Goal: Task Accomplishment & Management: Manage account settings

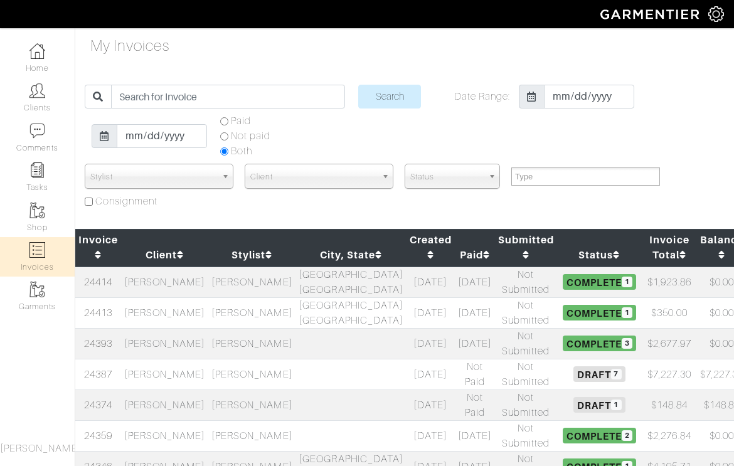
select select
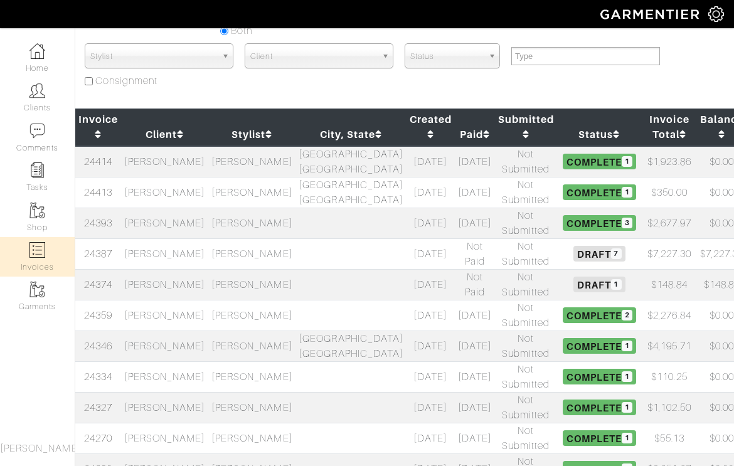
scroll to position [123, 0]
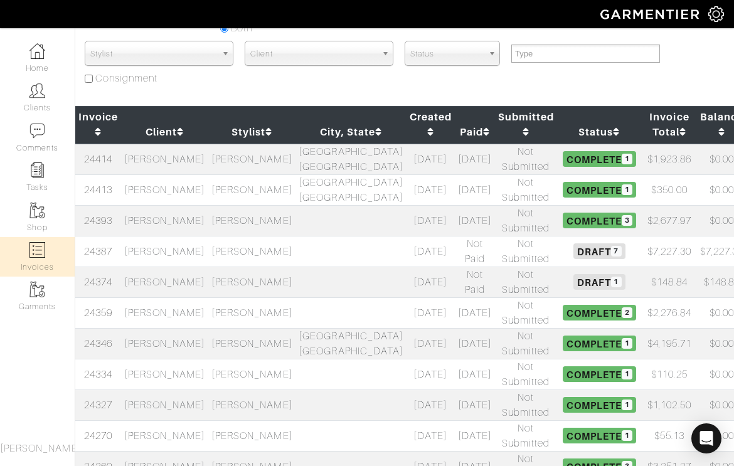
click at [179, 251] on td "[PERSON_NAME]" at bounding box center [164, 251] width 87 height 31
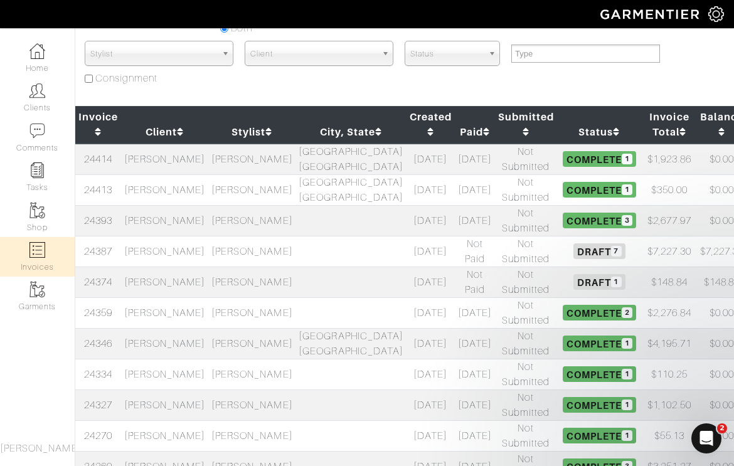
scroll to position [0, 0]
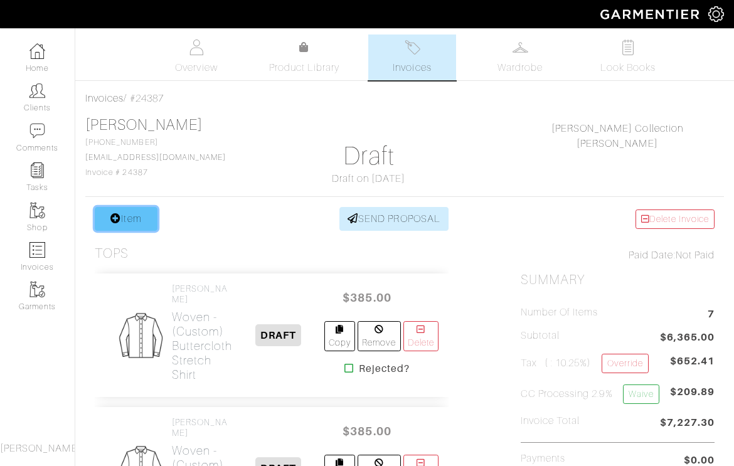
click at [125, 221] on link "Item" at bounding box center [126, 219] width 63 height 24
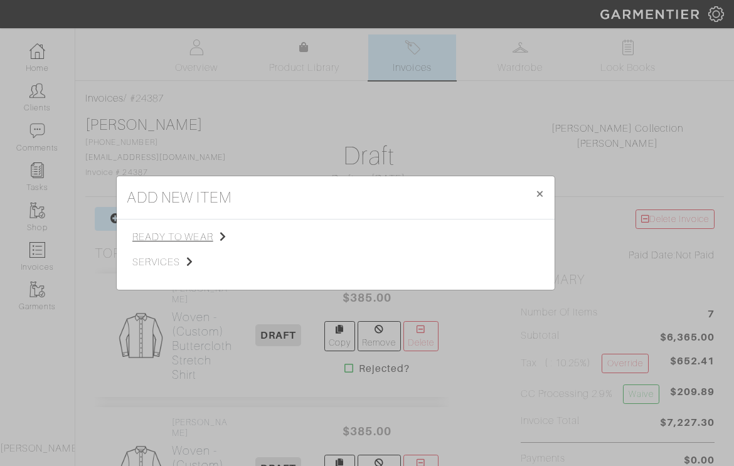
click at [166, 235] on span "ready to wear" at bounding box center [195, 236] width 126 height 15
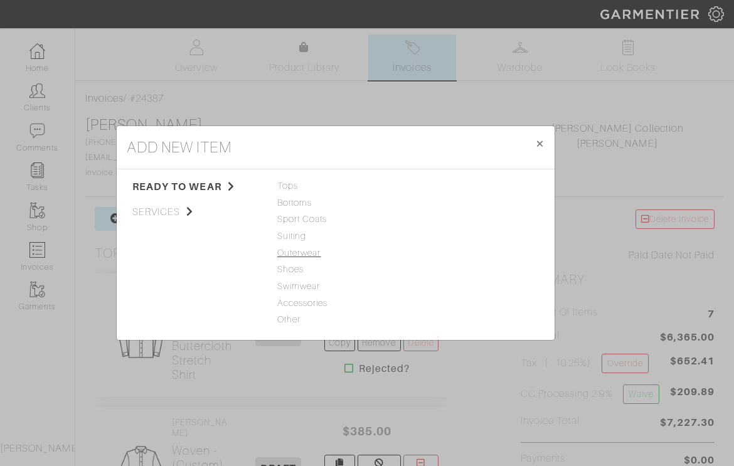
click at [296, 255] on span "Outerwear" at bounding box center [335, 253] width 117 height 14
click at [433, 185] on link "Jacket" at bounding box center [427, 186] width 28 height 10
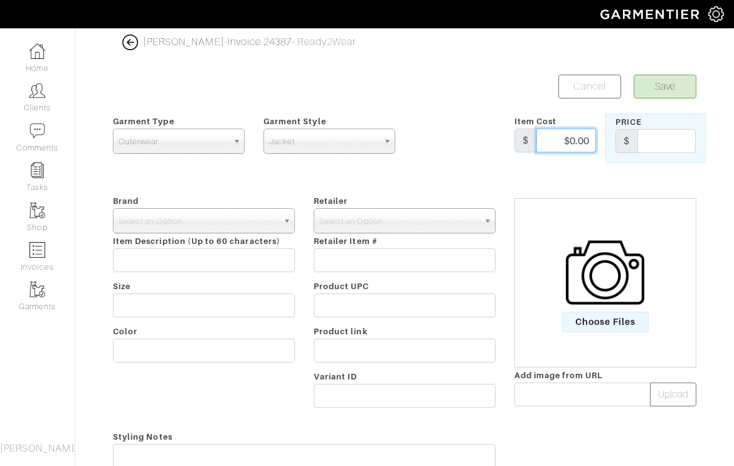
drag, startPoint x: 565, startPoint y: 142, endPoint x: 611, endPoint y: 142, distance: 46.4
click at [611, 142] on div "Garment Type Tops Bottoms Sport Coats Suiting Outerwear Shoes Swimwear Accessor…" at bounding box center [404, 138] width 602 height 50
type input "1100"
click at [205, 223] on span "Select an Option" at bounding box center [197, 221] width 159 height 25
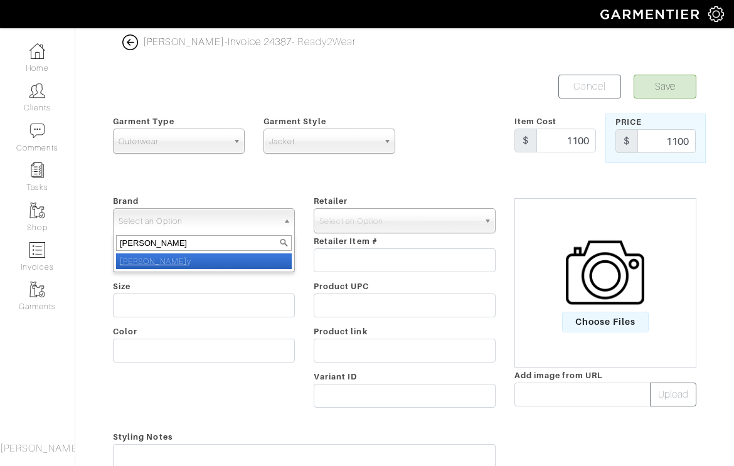
type input "nick roy"
select select "[PERSON_NAME]"
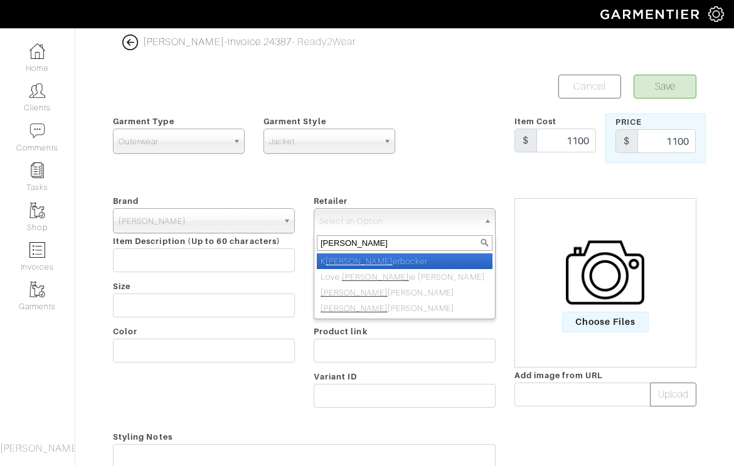
type input "nick roy"
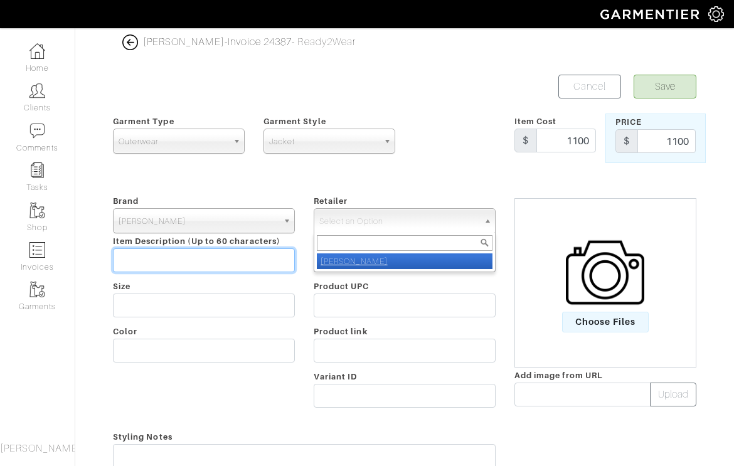
select select "5031"
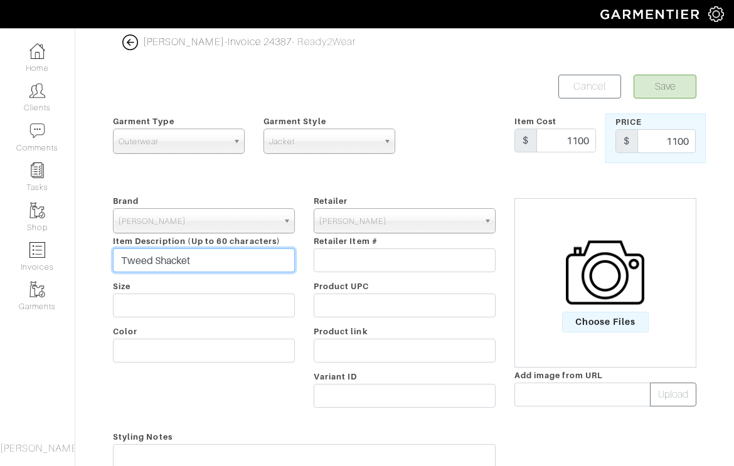
type input "Tweed Shacket"
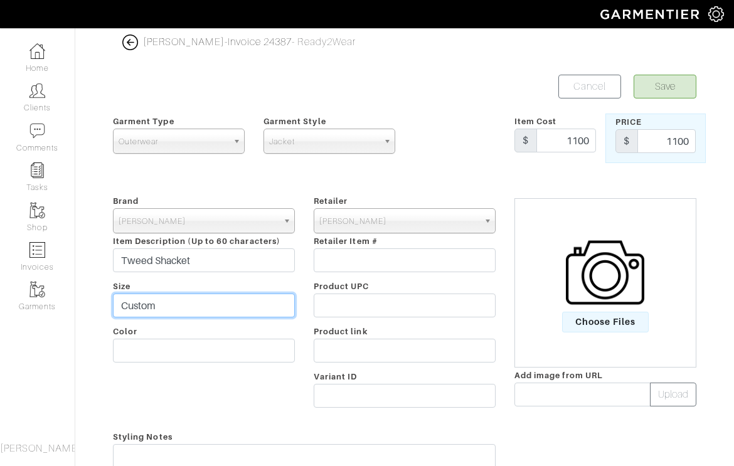
type input "Custom"
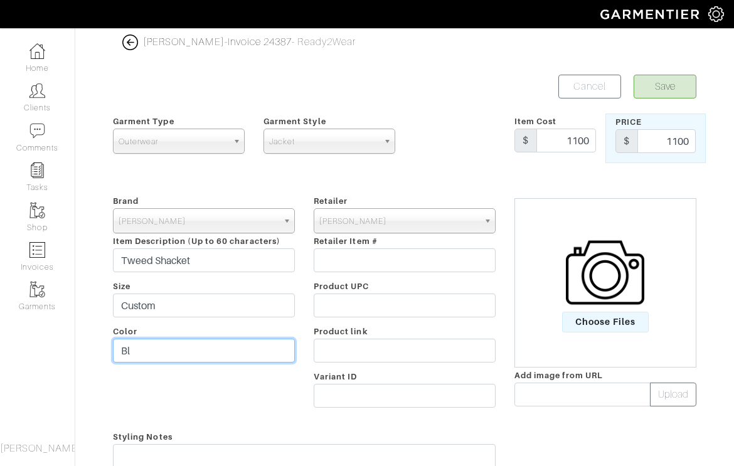
type input "B"
type input "Two Tone Blue"
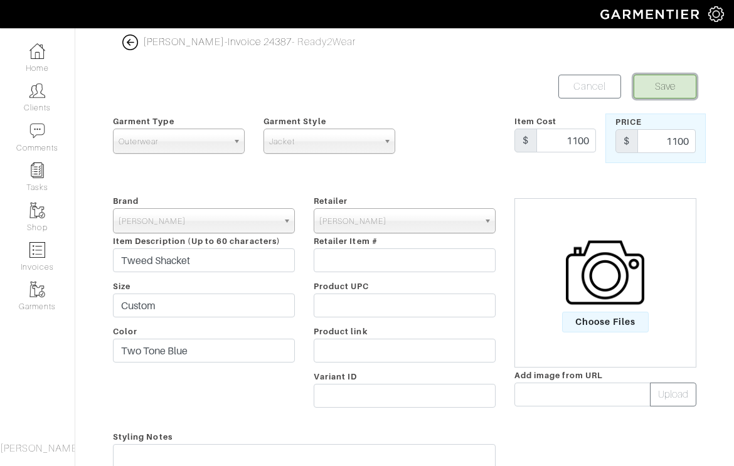
click at [670, 84] on button "Save" at bounding box center [664, 87] width 63 height 24
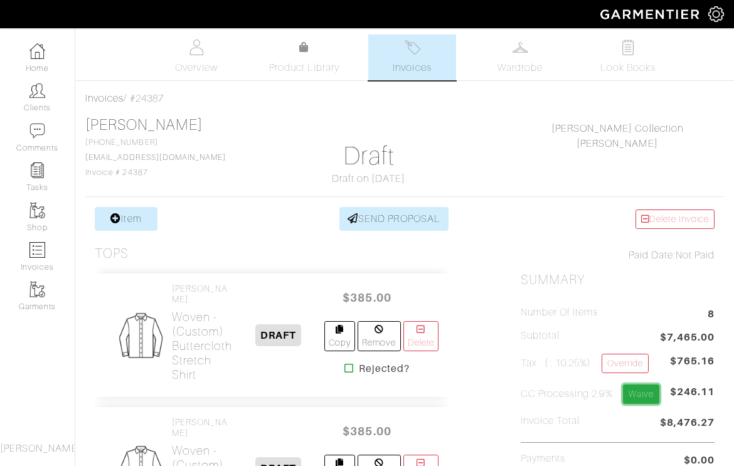
click at [648, 401] on link "Waive" at bounding box center [641, 393] width 36 height 19
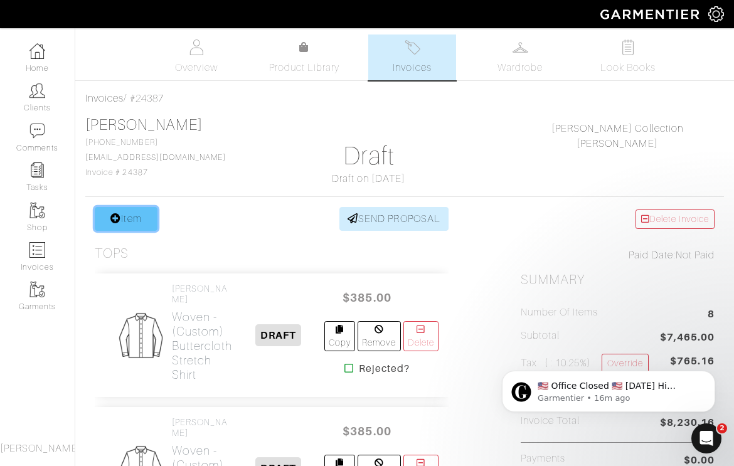
click at [108, 222] on link "Item" at bounding box center [126, 219] width 63 height 24
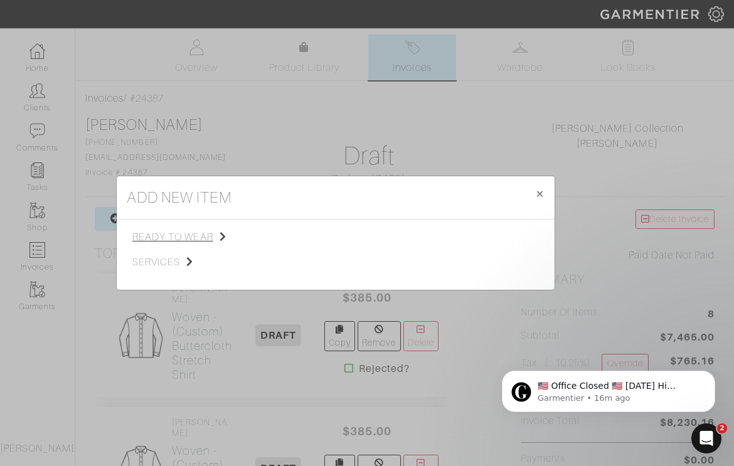
click at [181, 230] on span "ready to wear" at bounding box center [195, 236] width 126 height 15
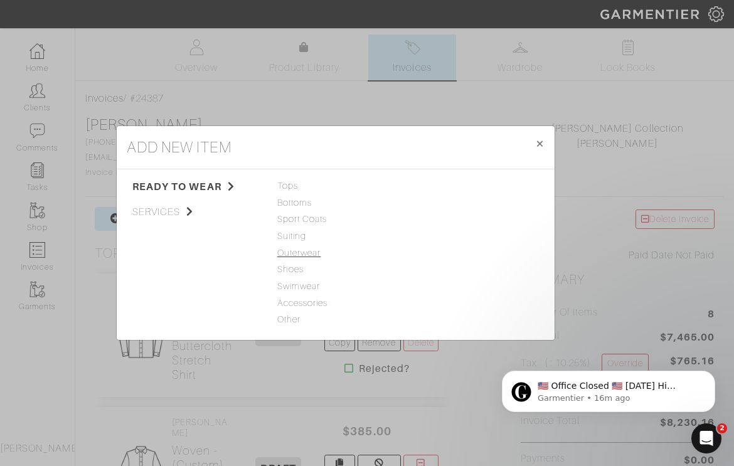
click at [302, 251] on span "Outerwear" at bounding box center [335, 253] width 117 height 14
click at [424, 189] on link "Jacket" at bounding box center [427, 186] width 28 height 10
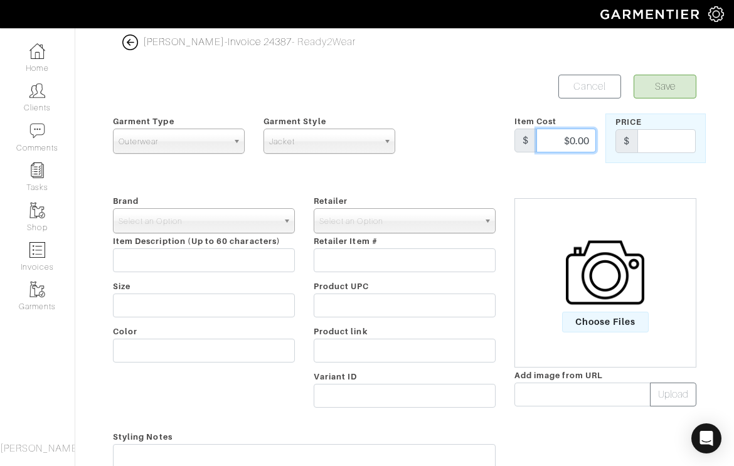
drag, startPoint x: 557, startPoint y: 140, endPoint x: 646, endPoint y: 140, distance: 88.4
click at [639, 140] on div "Garment Type Tops Bottoms Sport Coats Suiting Outerwear Shoes Swimwear Accessor…" at bounding box center [404, 138] width 602 height 50
type input "999"
click at [263, 216] on span "Select an Option" at bounding box center [197, 221] width 159 height 25
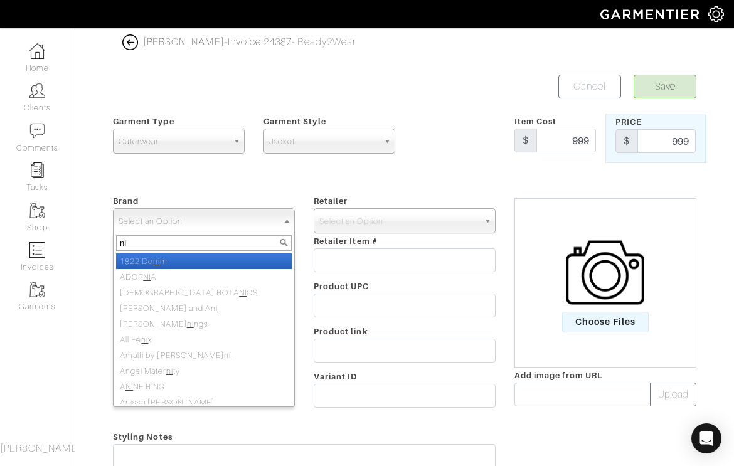
type input "n"
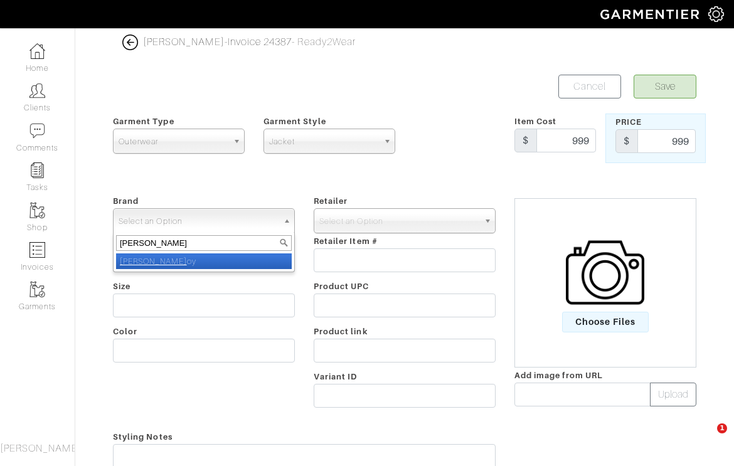
type input "nick roy"
select select "[PERSON_NAME]"
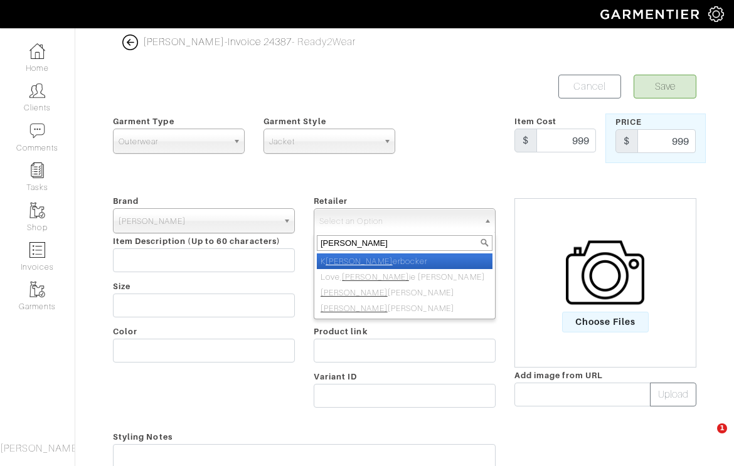
type input "nick roy"
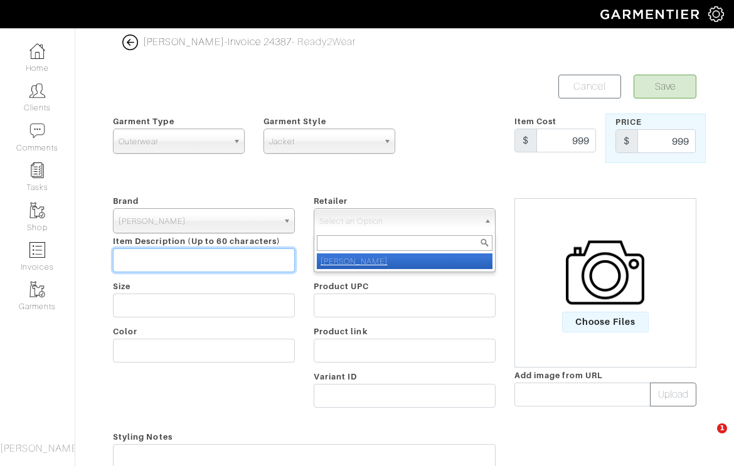
select select "5031"
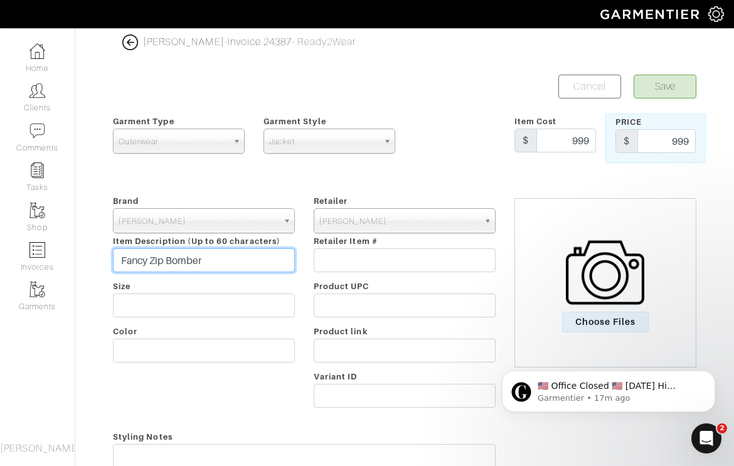
type input "Fancy Zip Bomber"
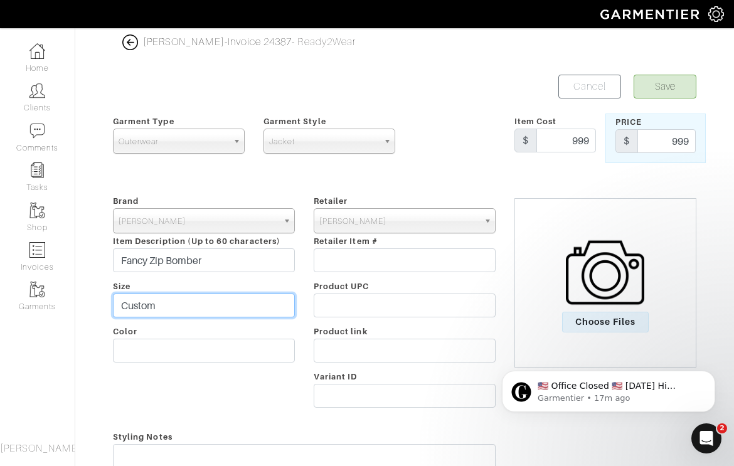
type input "Custom"
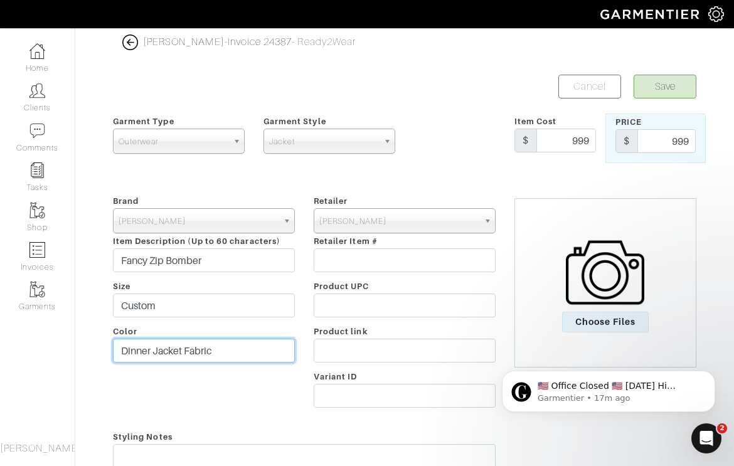
type input "Dinner Jacket Fabric"
click at [652, 86] on button "Save" at bounding box center [664, 87] width 63 height 24
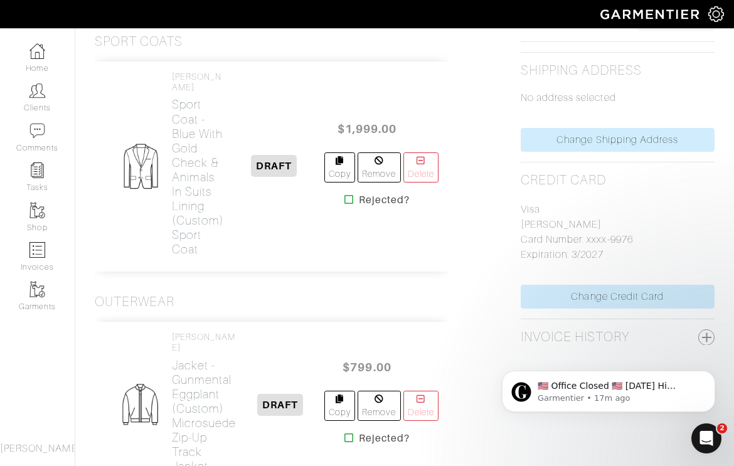
scroll to position [503, 0]
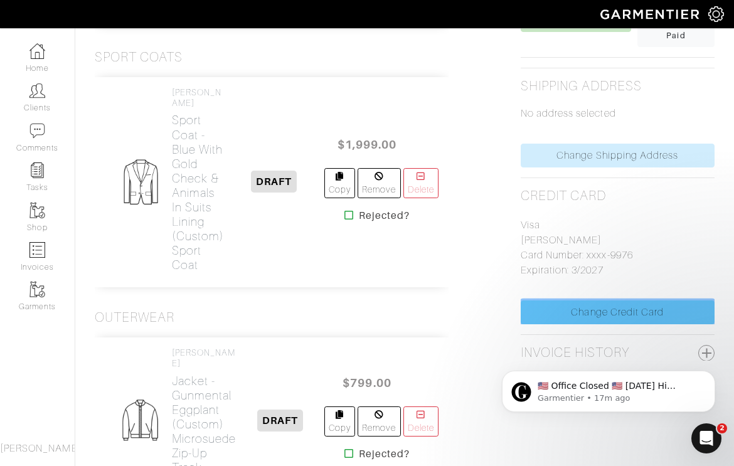
click at [634, 312] on link "Change Credit Card" at bounding box center [617, 312] width 194 height 24
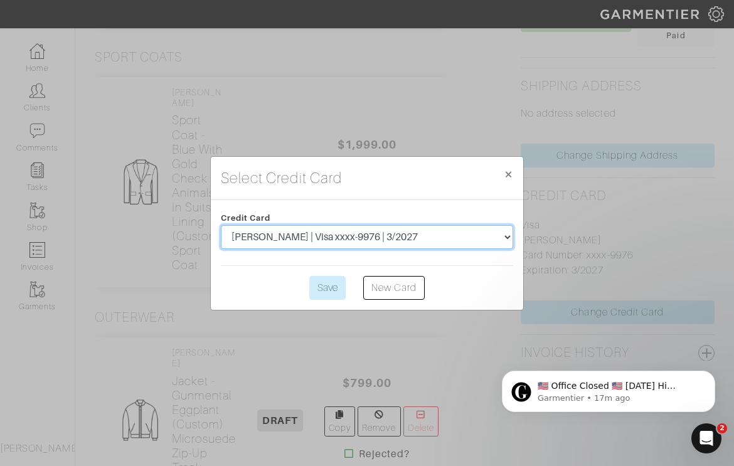
click at [478, 237] on select "Patrick Dugan | Visa xxxx-9976 | 3/2027 Patrick Dugan | Visa xxxx-8908 | 4/2030" at bounding box center [367, 237] width 292 height 24
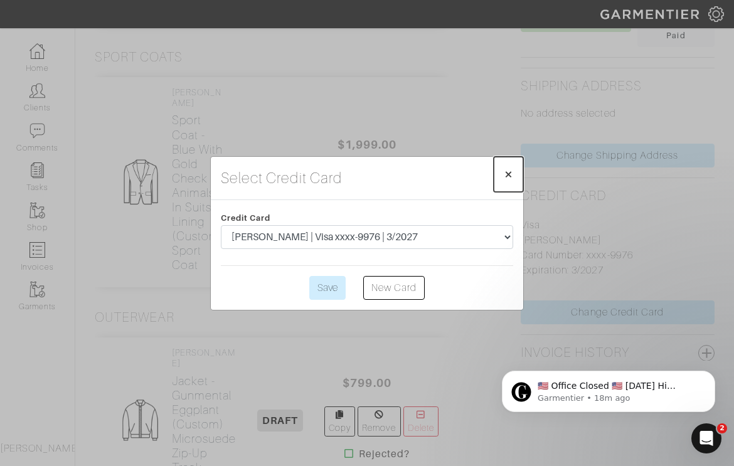
click at [508, 175] on span "×" at bounding box center [507, 174] width 9 height 17
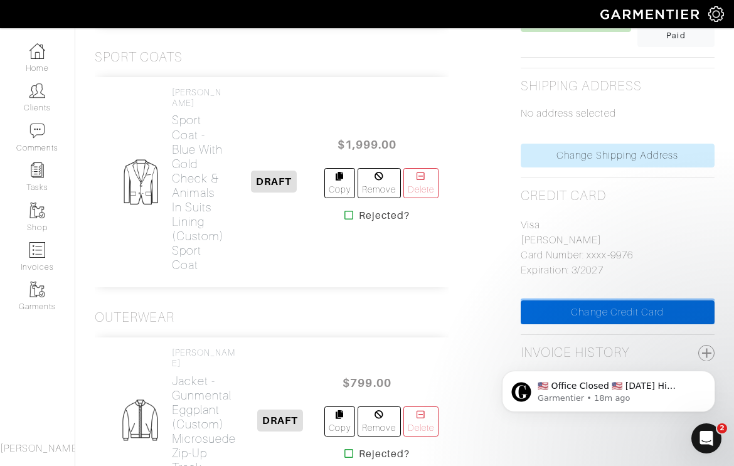
scroll to position [0, 0]
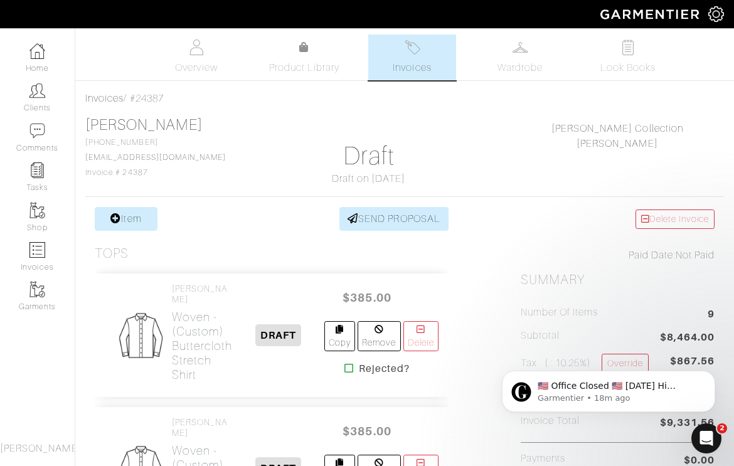
click at [409, 54] on img at bounding box center [412, 47] width 16 height 16
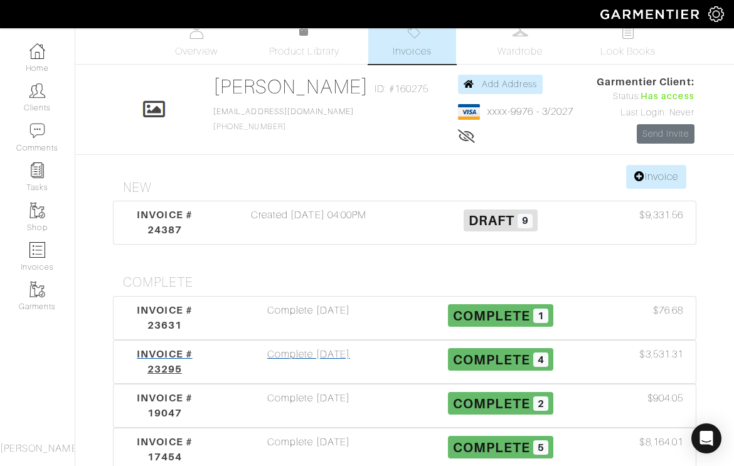
scroll to position [112, 0]
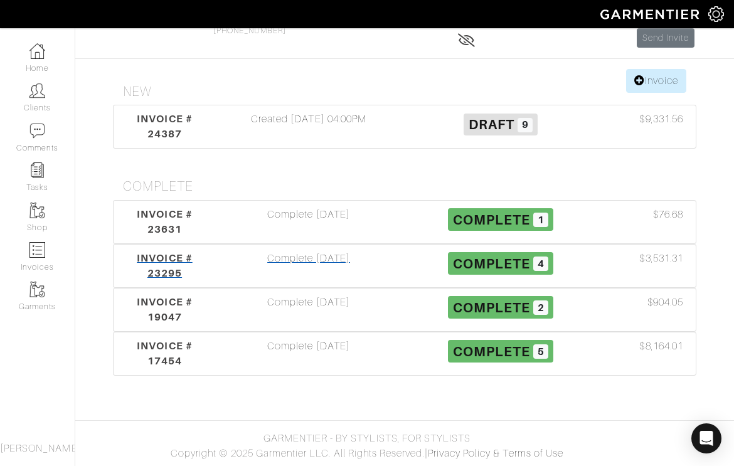
click at [308, 258] on div "Complete 04/26/25" at bounding box center [309, 266] width 192 height 30
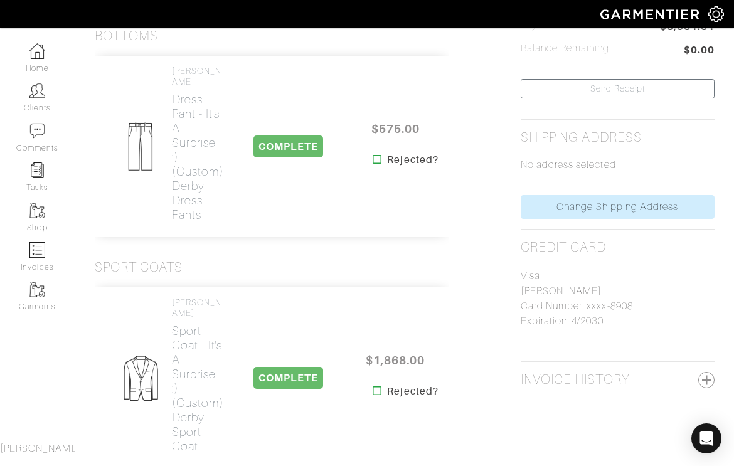
scroll to position [401, 0]
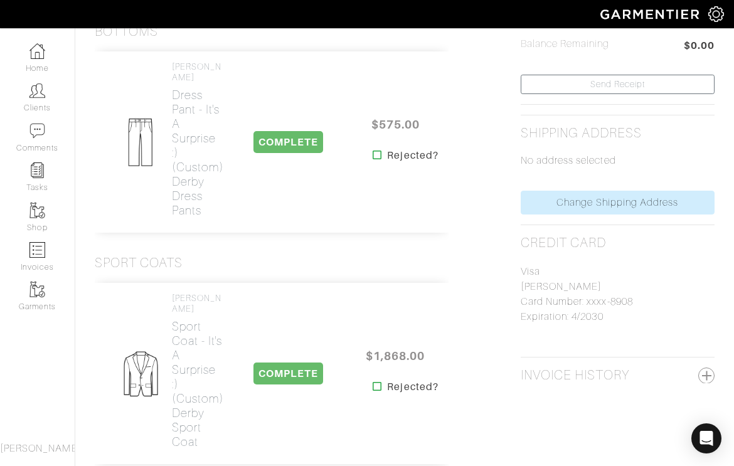
scroll to position [112, 0]
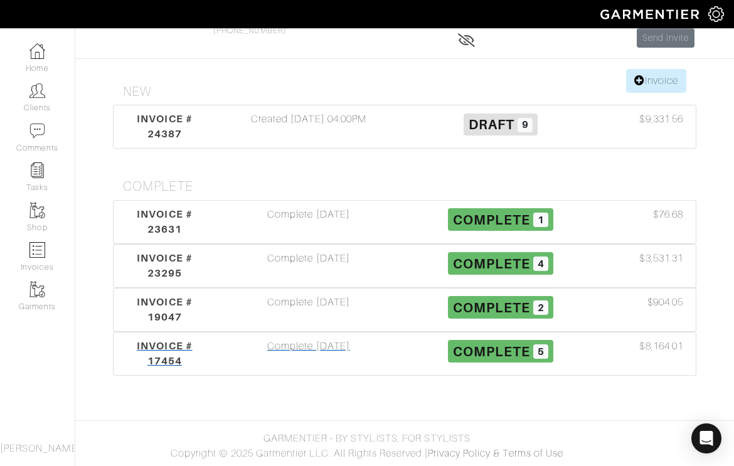
click at [324, 349] on div "Complete 09/19/23" at bounding box center [309, 354] width 192 height 30
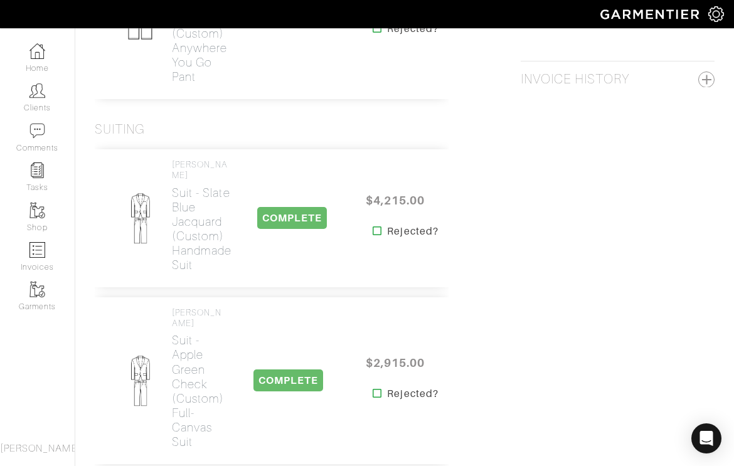
scroll to position [502, 0]
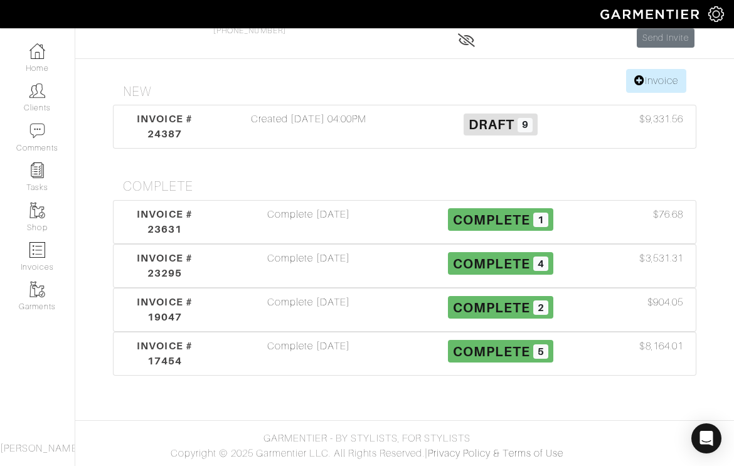
scroll to position [112, 0]
click at [344, 117] on div "Created 08/18/25 04:00PM" at bounding box center [309, 127] width 192 height 30
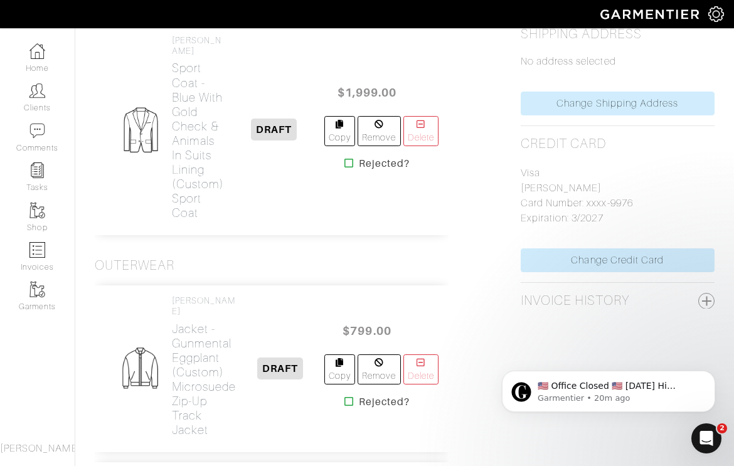
scroll to position [562, 0]
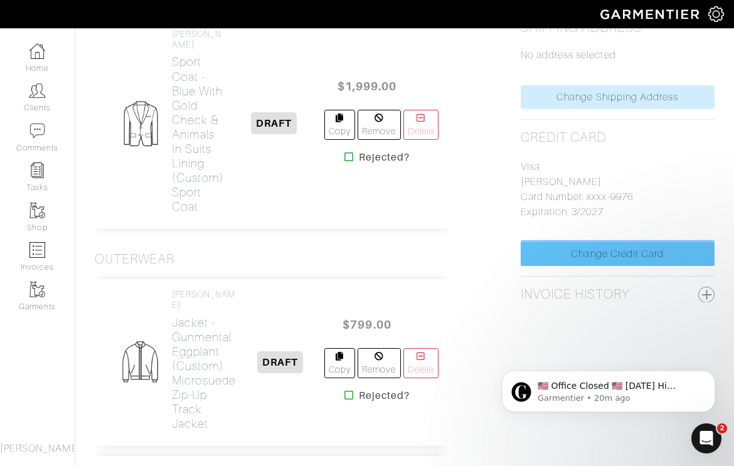
click at [610, 250] on link "Change Credit Card" at bounding box center [617, 254] width 194 height 24
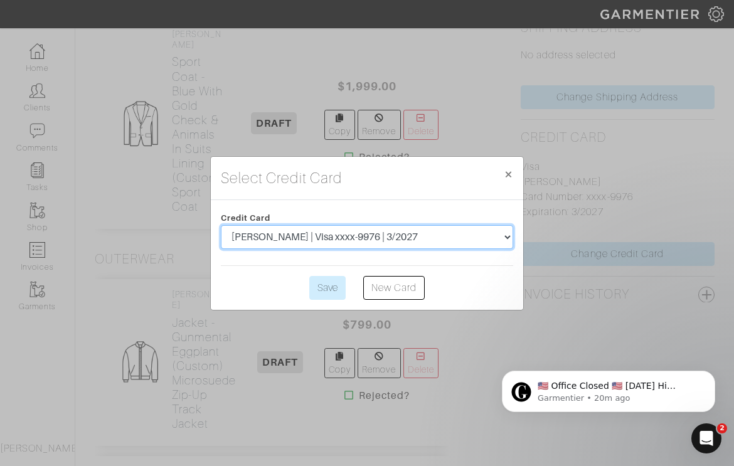
click at [416, 233] on select "Patrick Dugan | Visa xxxx-9976 | 3/2027 Patrick Dugan | Visa xxxx-8908 | 4/2030" at bounding box center [367, 237] width 292 height 24
select select "5229"
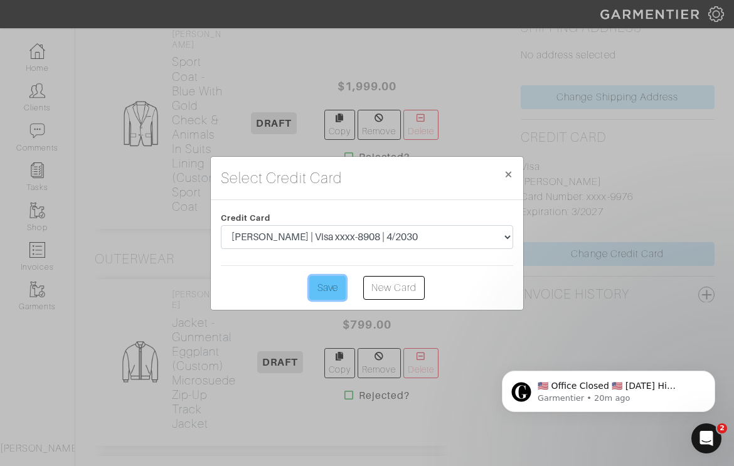
click at [316, 284] on input "Save" at bounding box center [327, 288] width 36 height 24
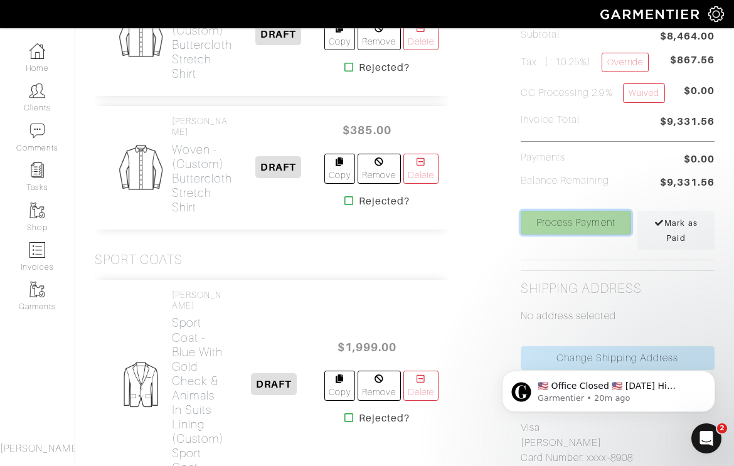
click at [571, 221] on link "Process Payment" at bounding box center [575, 223] width 110 height 24
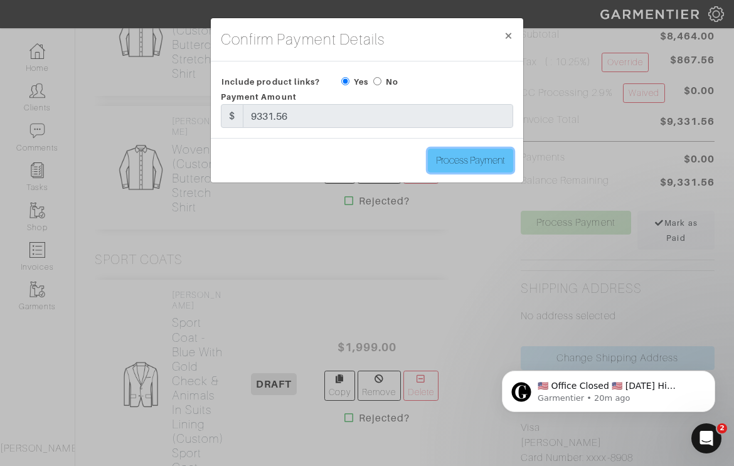
click at [465, 159] on input "Process Payment" at bounding box center [470, 161] width 85 height 24
type input "Process Payment"
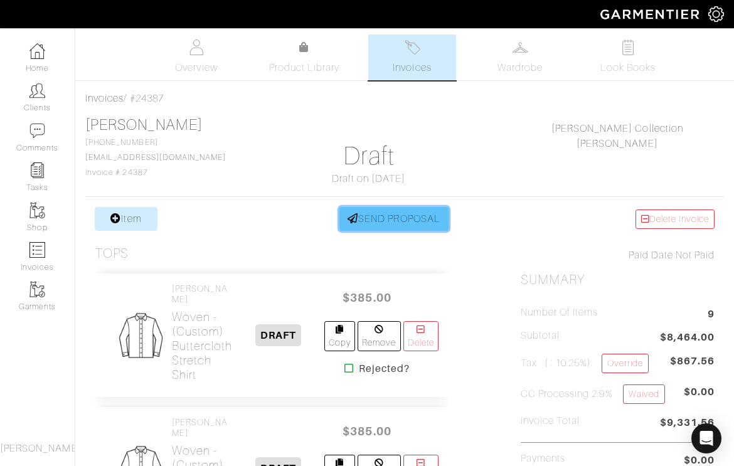
click at [387, 208] on link "SEND PROPOSAL" at bounding box center [393, 219] width 109 height 24
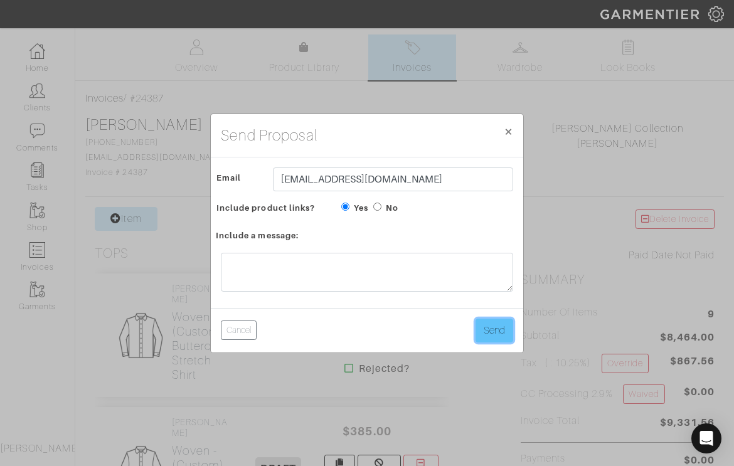
click at [487, 324] on button "Send" at bounding box center [494, 330] width 38 height 24
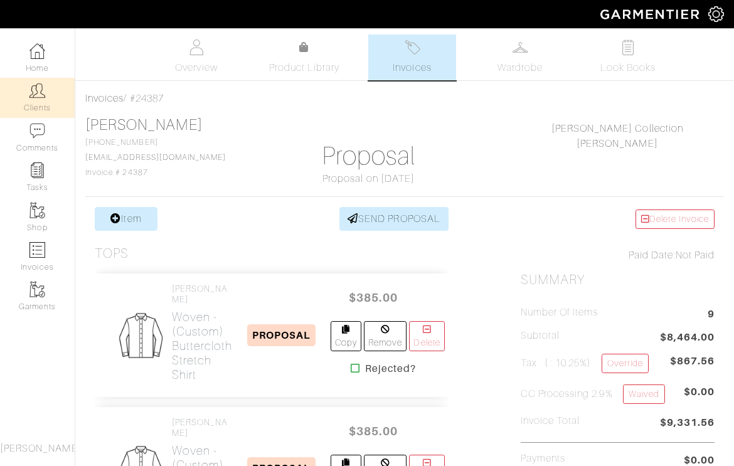
click at [36, 91] on img at bounding box center [37, 91] width 16 height 16
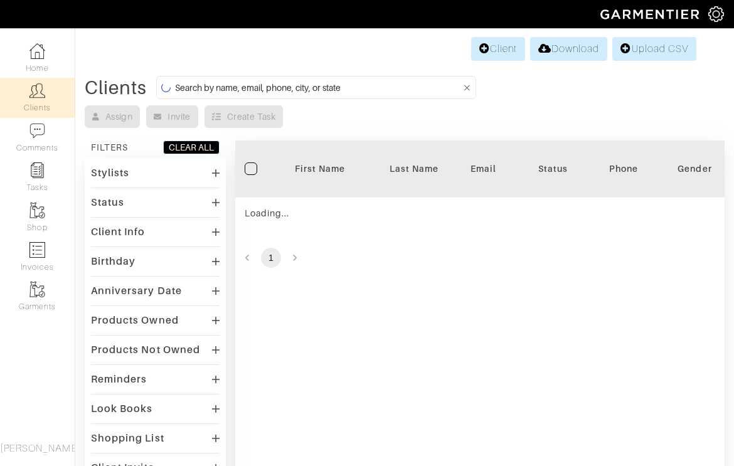
click at [375, 82] on input at bounding box center [318, 88] width 286 height 16
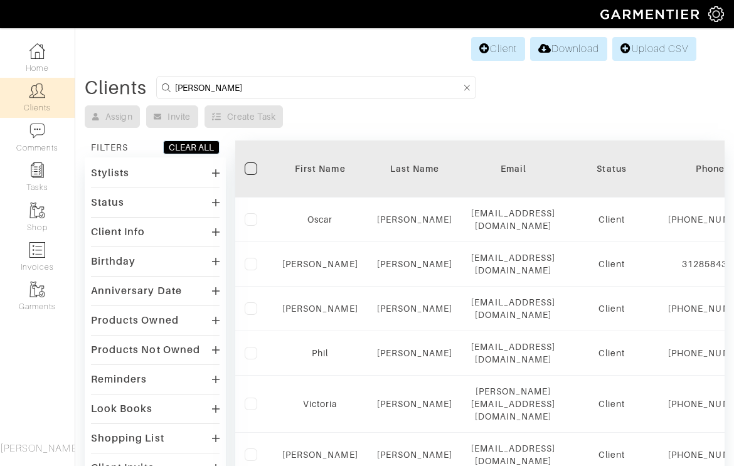
type input "[PERSON_NAME]"
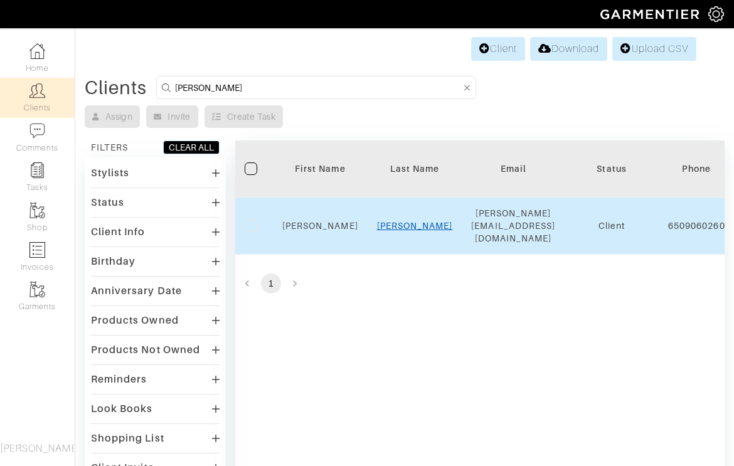
click at [414, 221] on link "[PERSON_NAME]" at bounding box center [415, 226] width 76 height 10
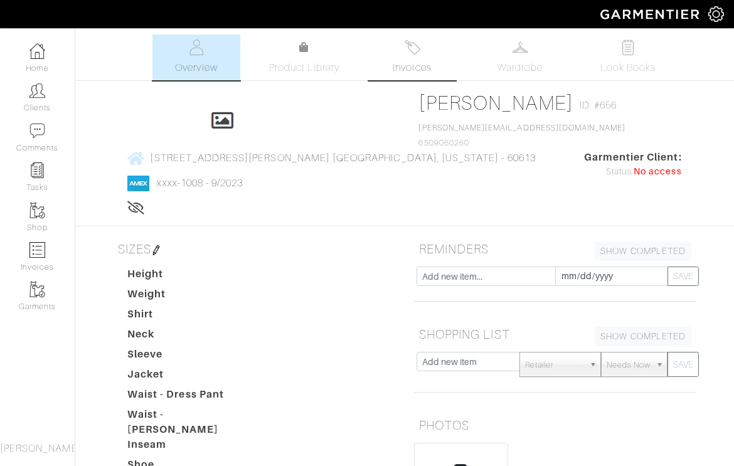
click at [409, 65] on span "Invoices" at bounding box center [411, 67] width 38 height 15
click at [414, 53] on img at bounding box center [412, 47] width 16 height 16
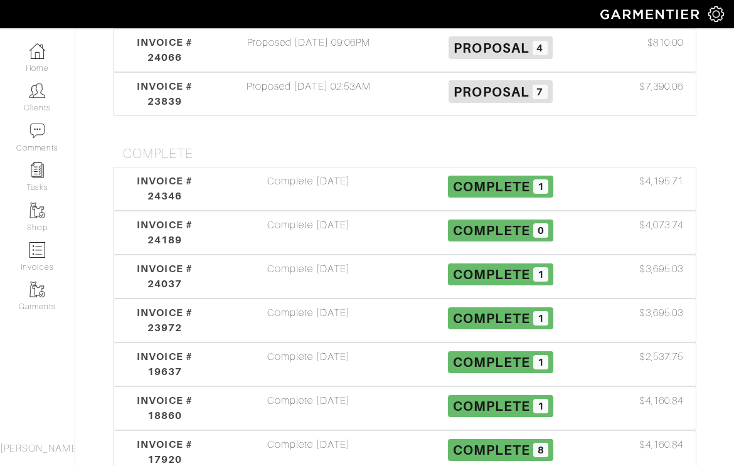
scroll to position [253, 0]
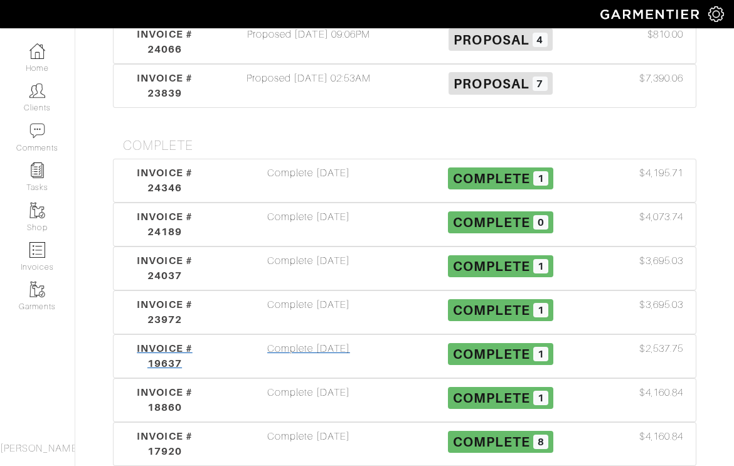
click at [310, 341] on div "Complete 04/02/24" at bounding box center [309, 356] width 192 height 30
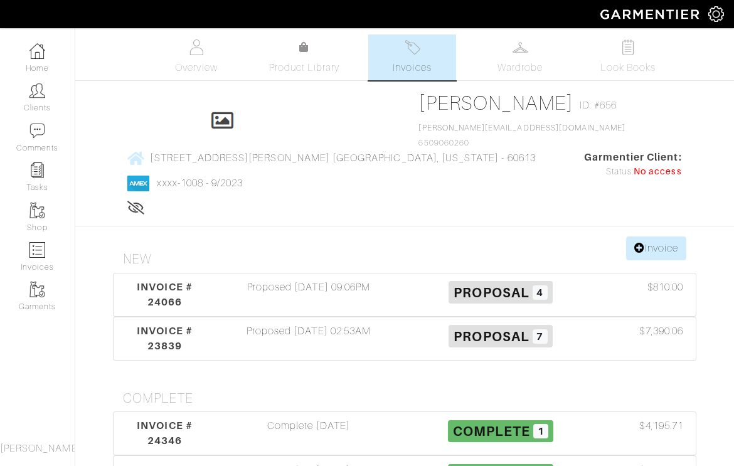
scroll to position [253, 0]
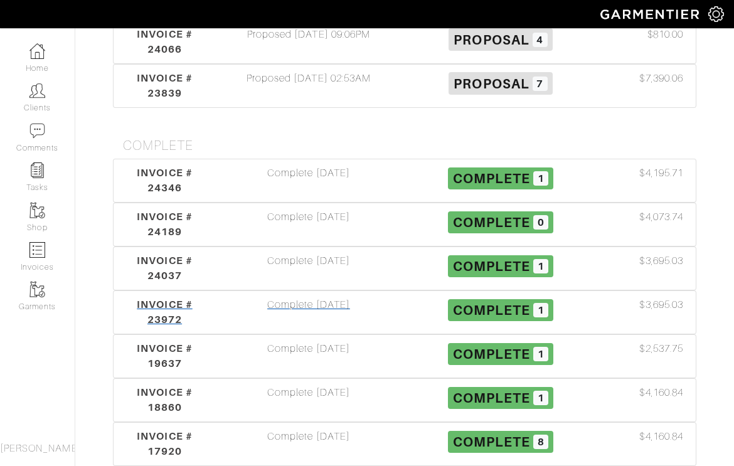
click at [303, 297] on div "Complete 06/20/25" at bounding box center [309, 312] width 192 height 30
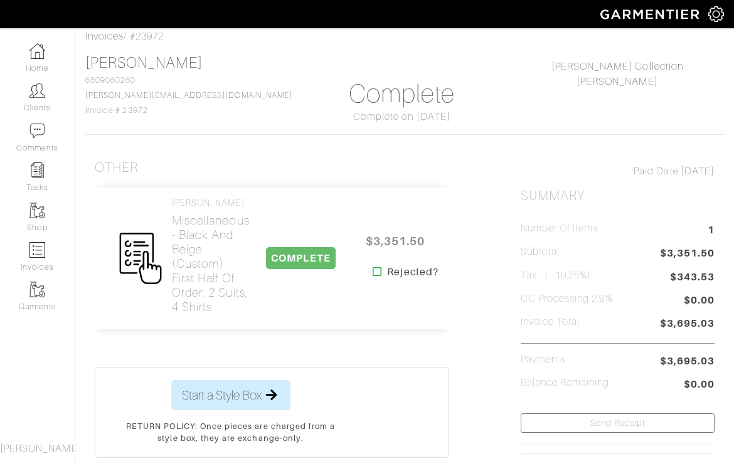
scroll to position [63, 0]
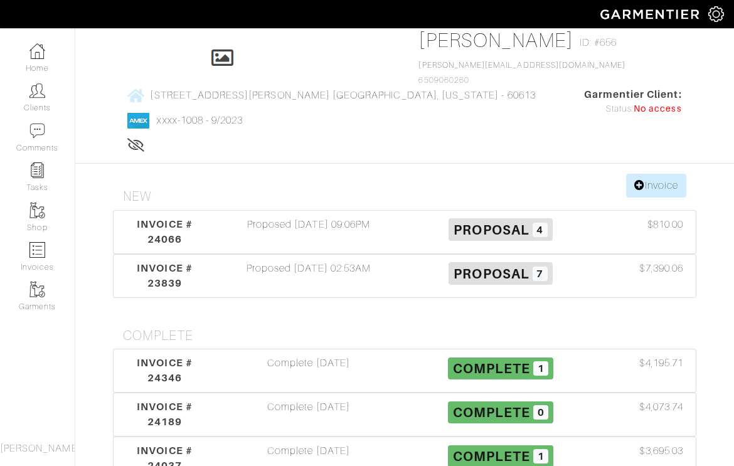
scroll to position [253, 0]
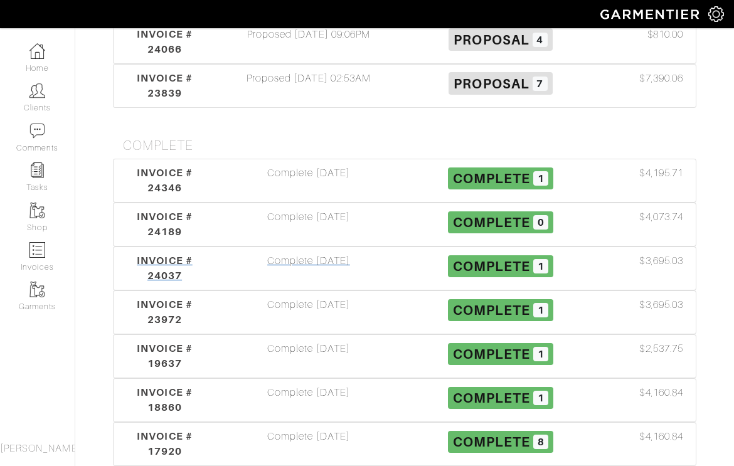
click at [307, 253] on div "Complete 07/02/25" at bounding box center [309, 268] width 192 height 30
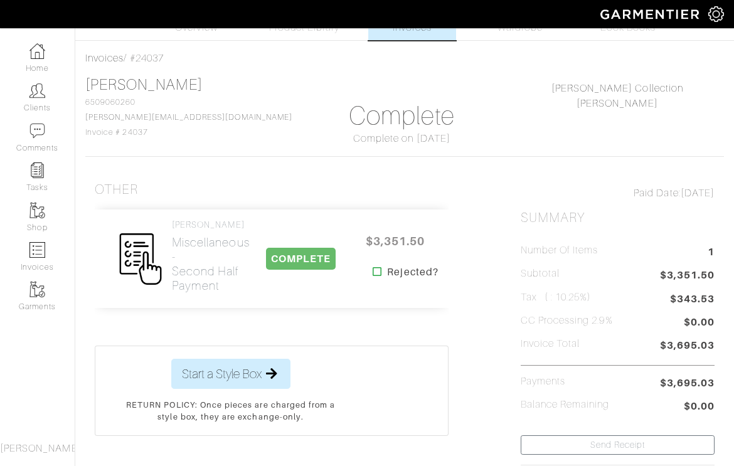
scroll to position [44, 0]
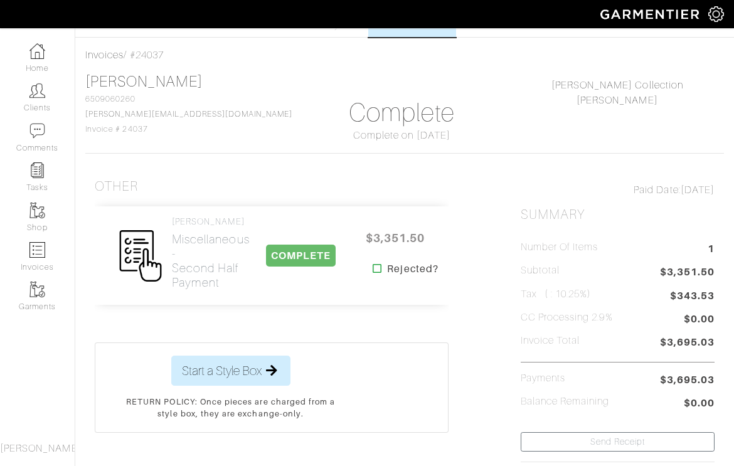
scroll to position [253, 0]
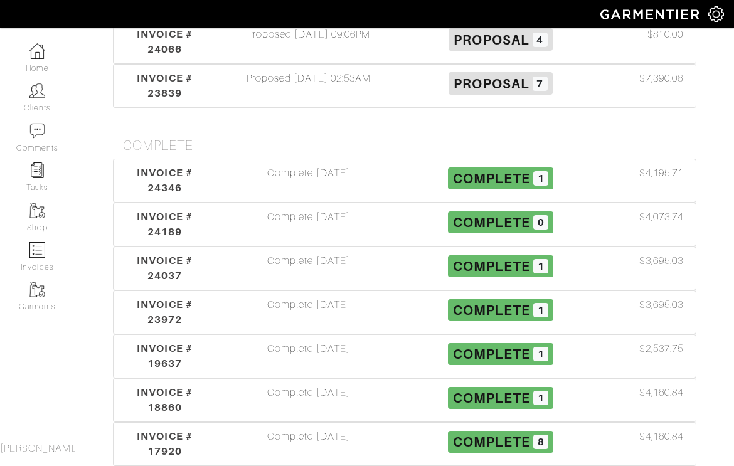
click at [306, 209] on div "Complete 07/25/25" at bounding box center [309, 224] width 192 height 30
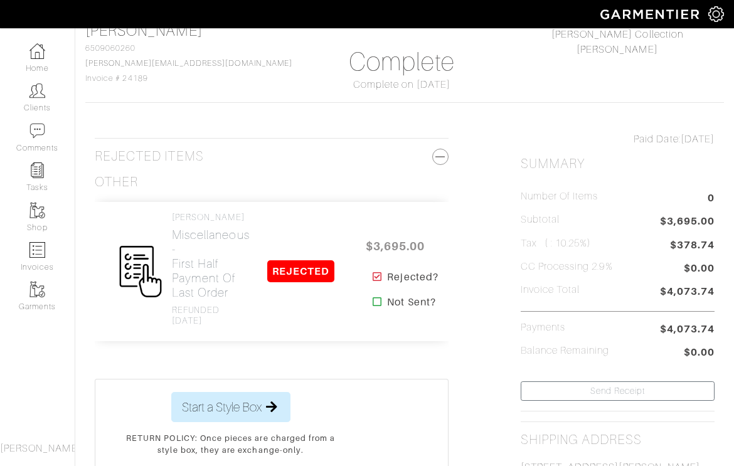
scroll to position [93, 0]
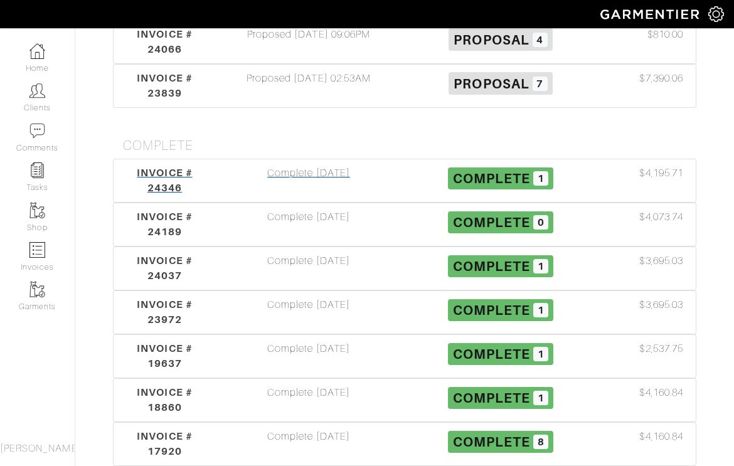
click at [329, 166] on div "Complete 08/12/25" at bounding box center [309, 181] width 192 height 30
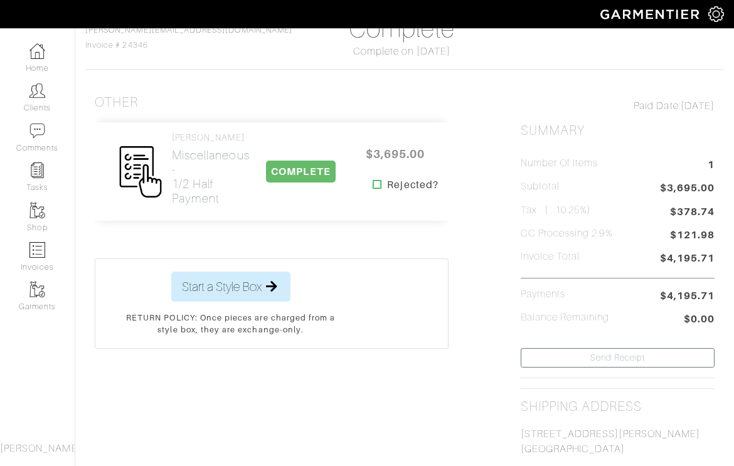
scroll to position [141, 0]
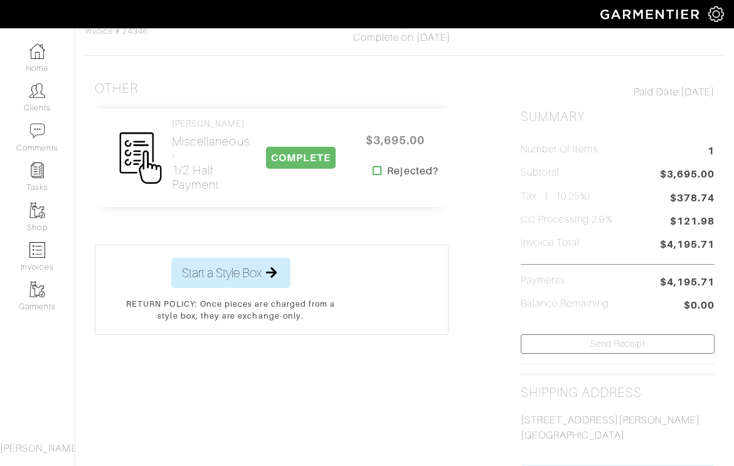
scroll to position [253, 0]
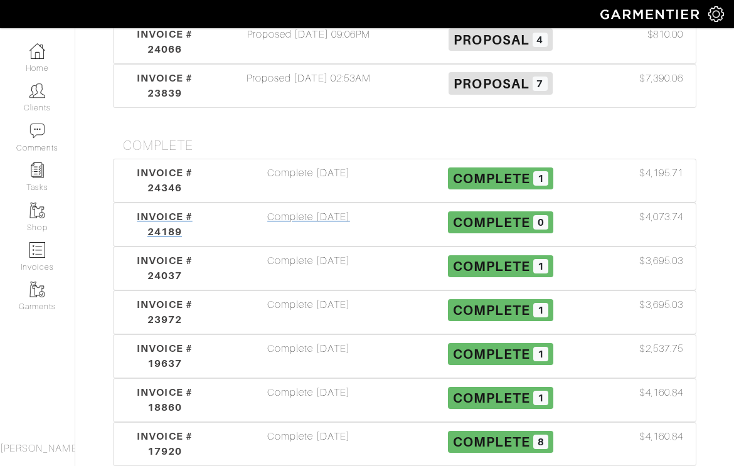
click at [323, 209] on div "Complete 07/25/25" at bounding box center [309, 224] width 192 height 30
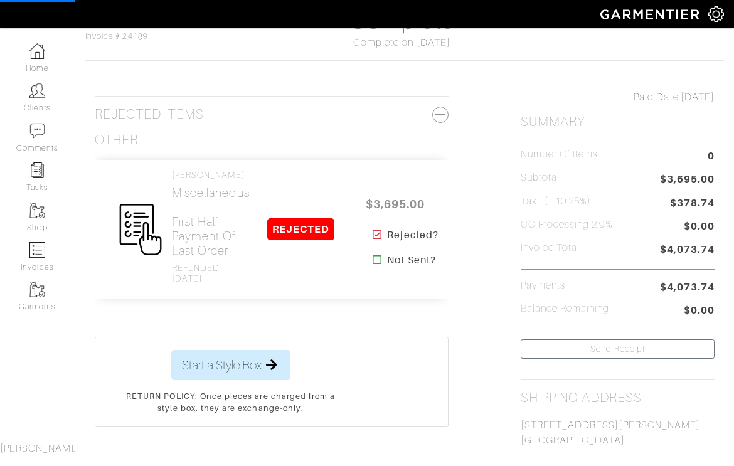
scroll to position [146, 0]
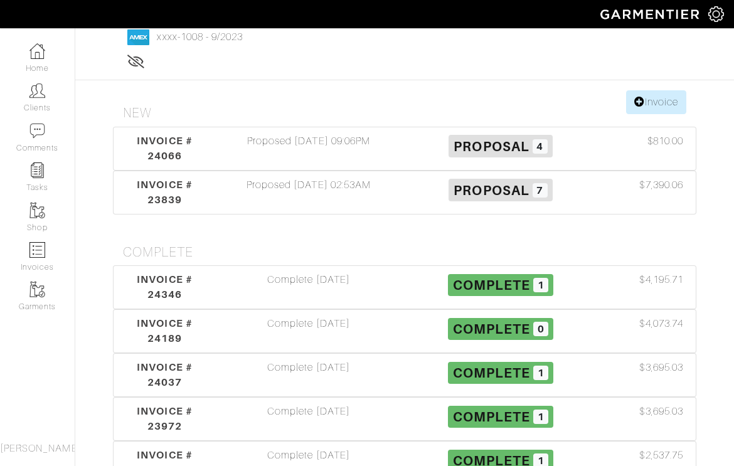
scroll to position [253, 0]
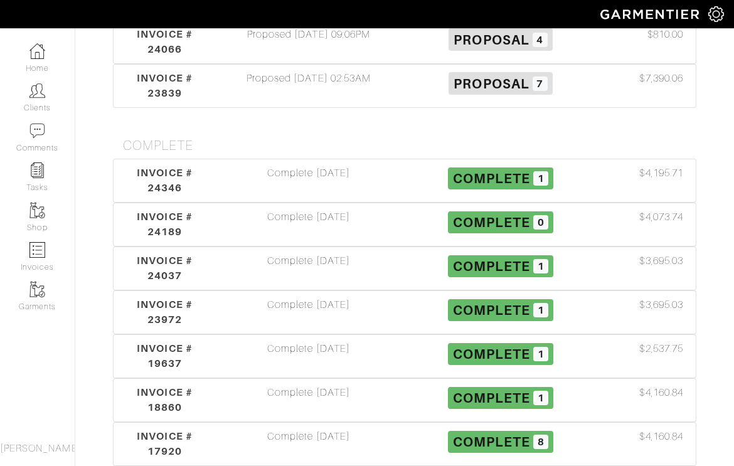
click at [323, 209] on div "Complete 07/25/25" at bounding box center [309, 224] width 192 height 30
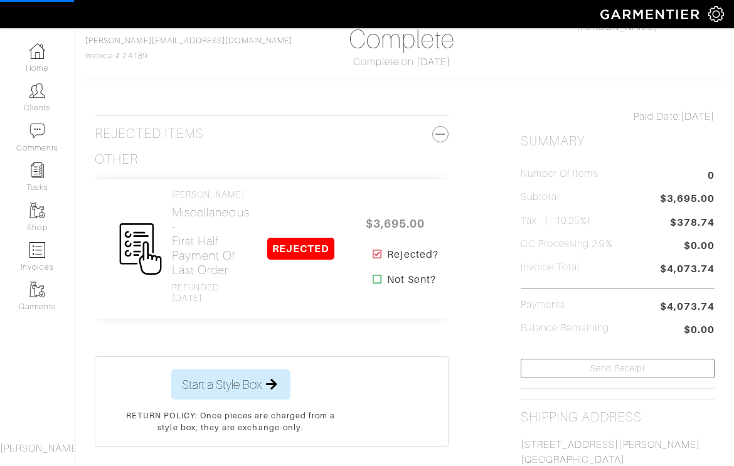
scroll to position [124, 0]
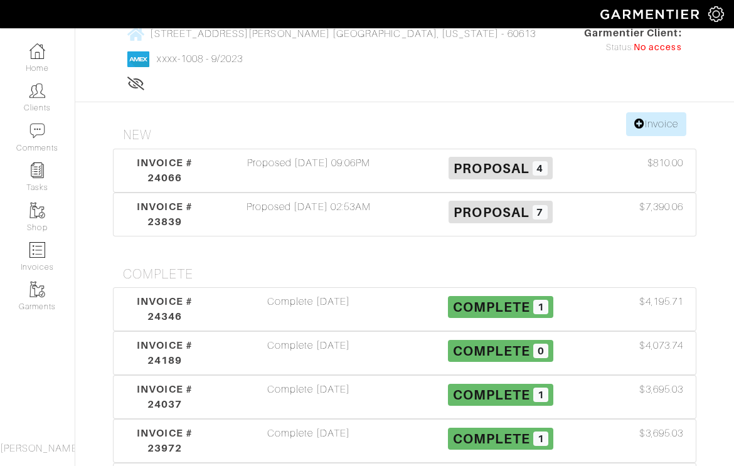
scroll to position [253, 0]
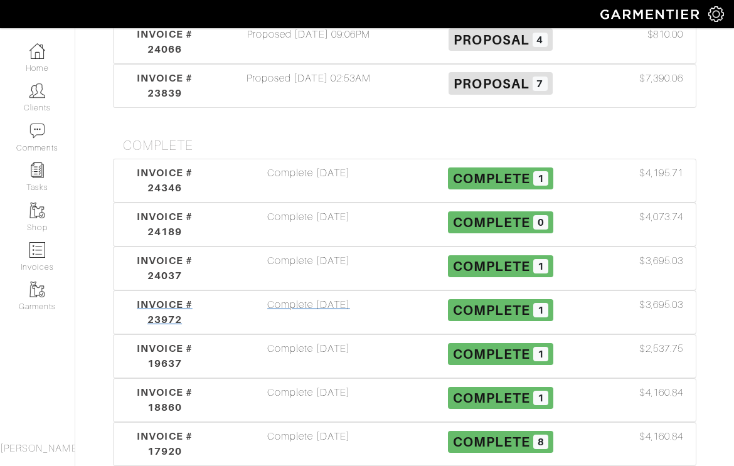
click at [340, 297] on div "Complete 06/20/25" at bounding box center [309, 312] width 192 height 30
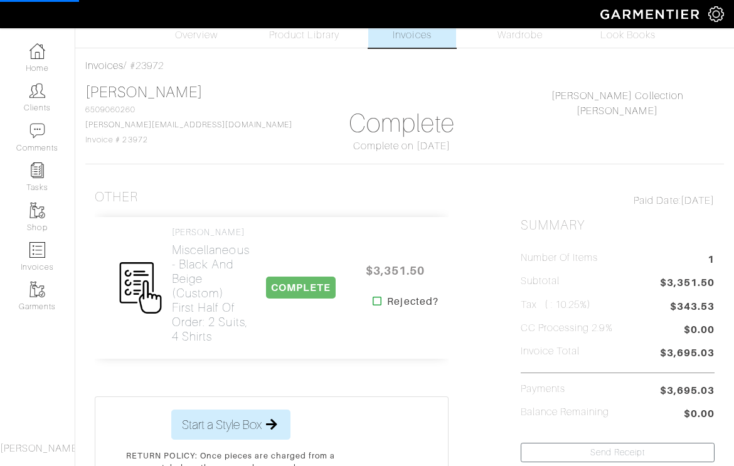
scroll to position [34, 0]
click at [483, 210] on div "Other Nick Roy Miscellaneous - Black and Beige (Custom) First Half of Order: 2 …" at bounding box center [404, 469] width 638 height 592
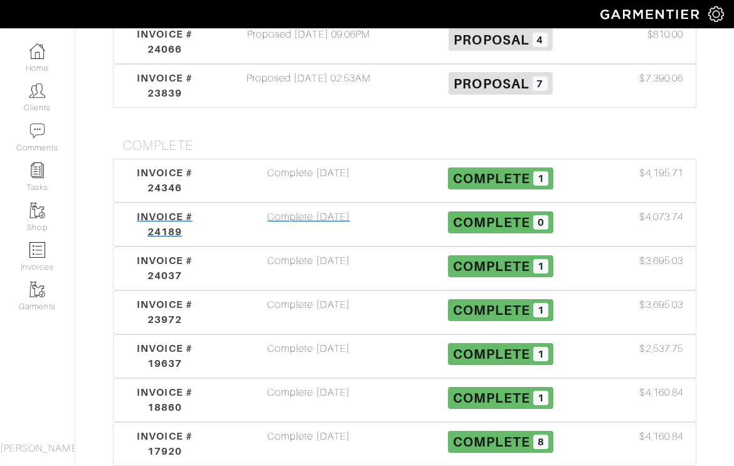
click at [311, 209] on div "Complete 07/25/25" at bounding box center [309, 224] width 192 height 30
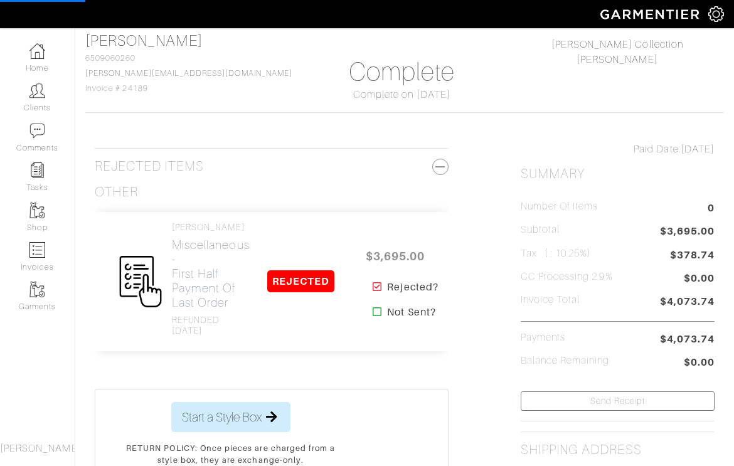
scroll to position [86, 0]
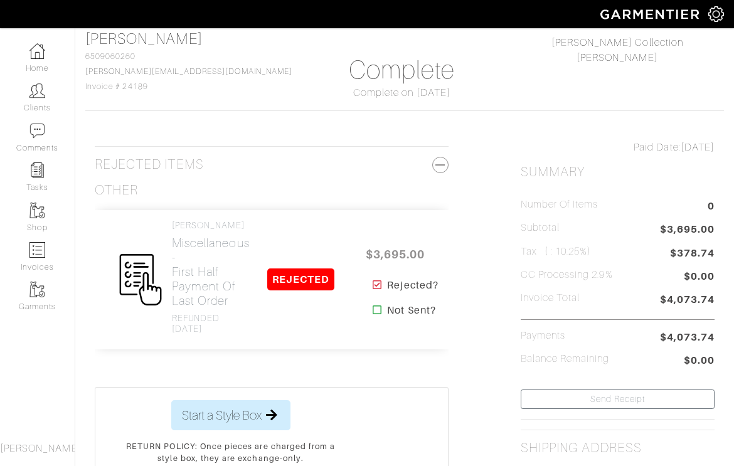
scroll to position [253, 0]
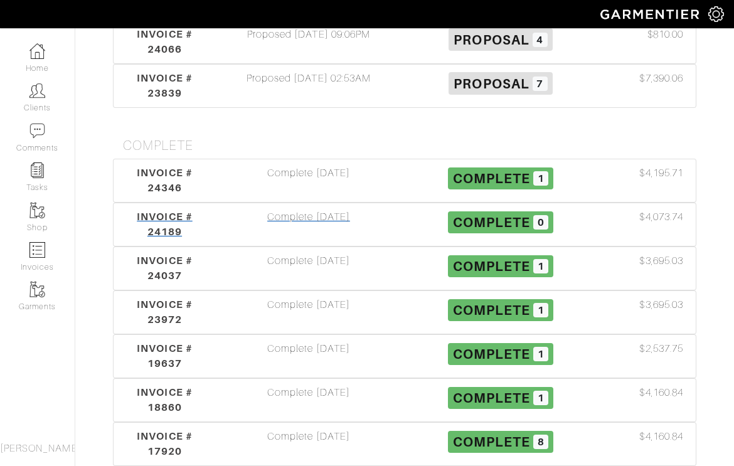
click at [285, 209] on div "Complete 07/25/25" at bounding box center [309, 224] width 192 height 30
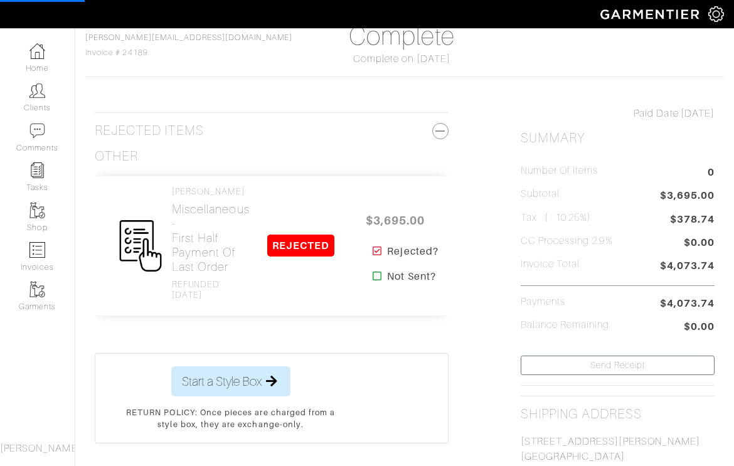
scroll to position [128, 0]
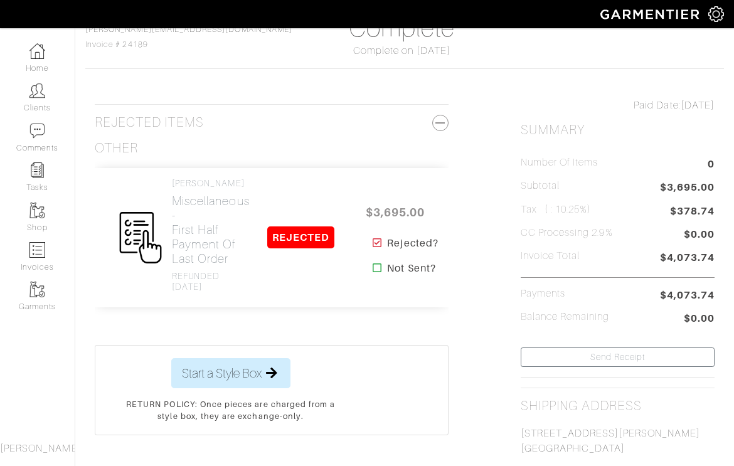
scroll to position [253, 0]
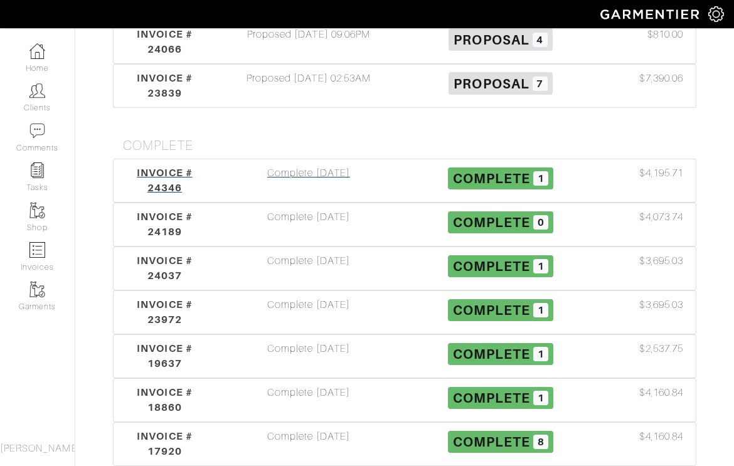
click at [304, 166] on div "Complete 08/12/25" at bounding box center [309, 181] width 192 height 30
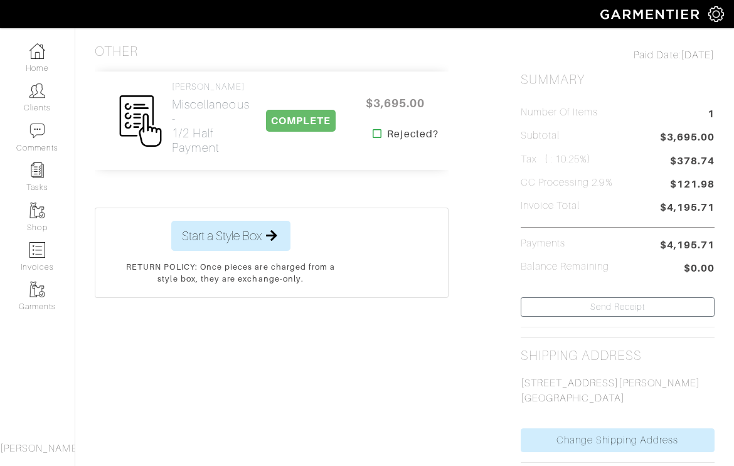
scroll to position [176, 0]
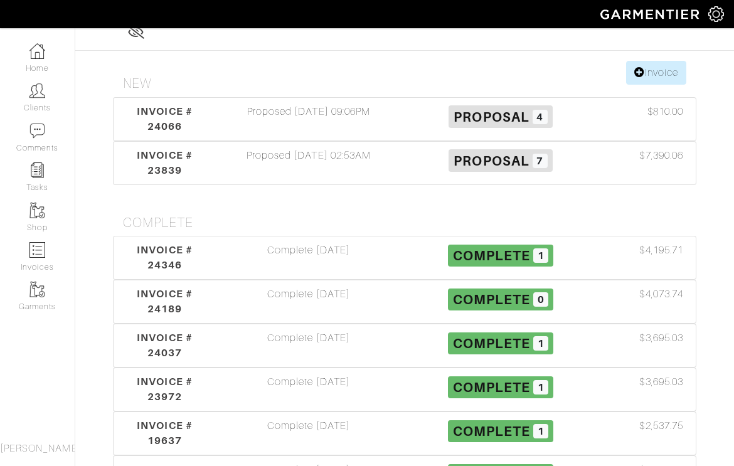
scroll to position [253, 0]
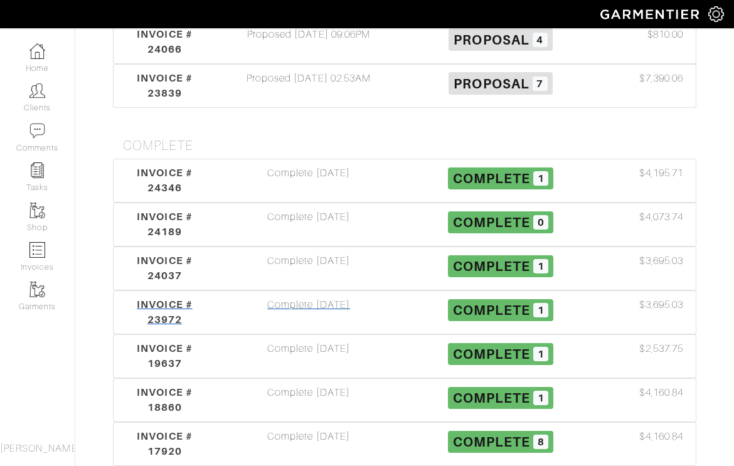
click at [324, 297] on div "Complete 06/20/25" at bounding box center [309, 312] width 192 height 30
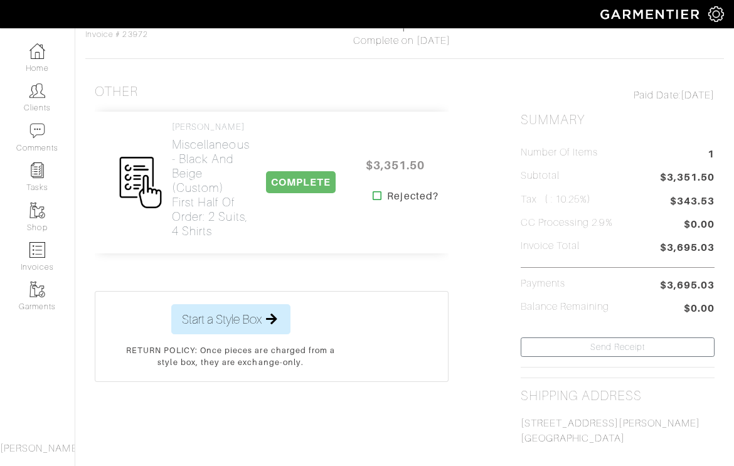
scroll to position [140, 0]
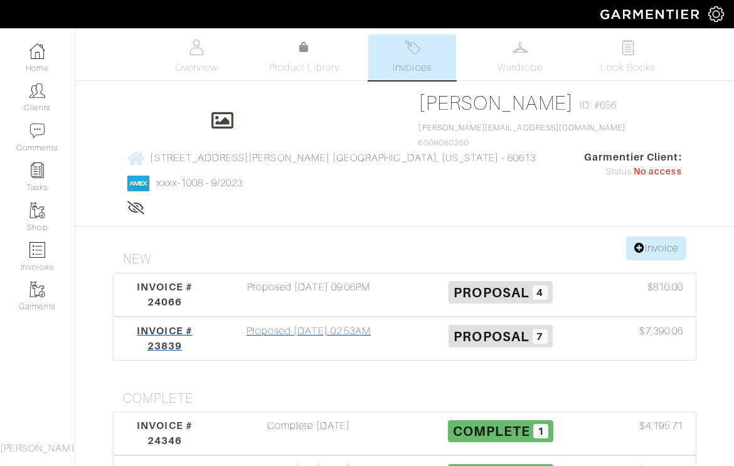
click at [332, 324] on div "Proposed 06/19/25 02:53AM" at bounding box center [309, 339] width 192 height 30
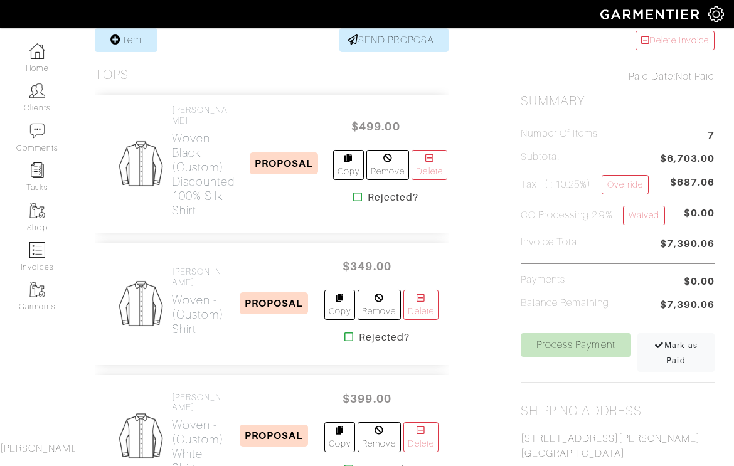
scroll to position [154, 0]
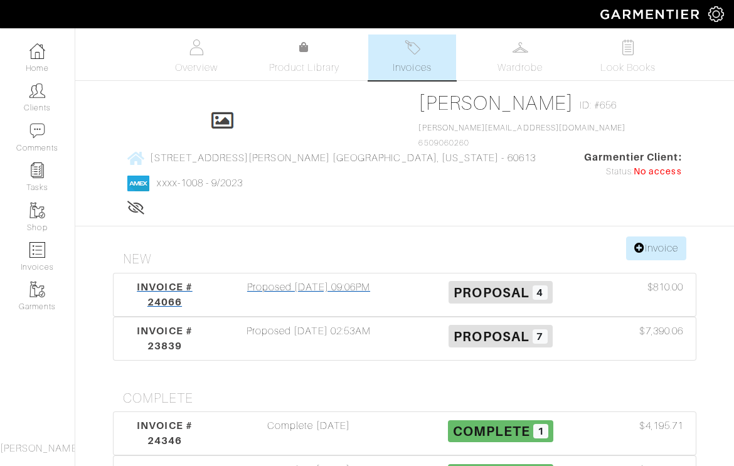
click at [292, 280] on div "Proposed 07/24/25 09:06PM" at bounding box center [309, 295] width 192 height 30
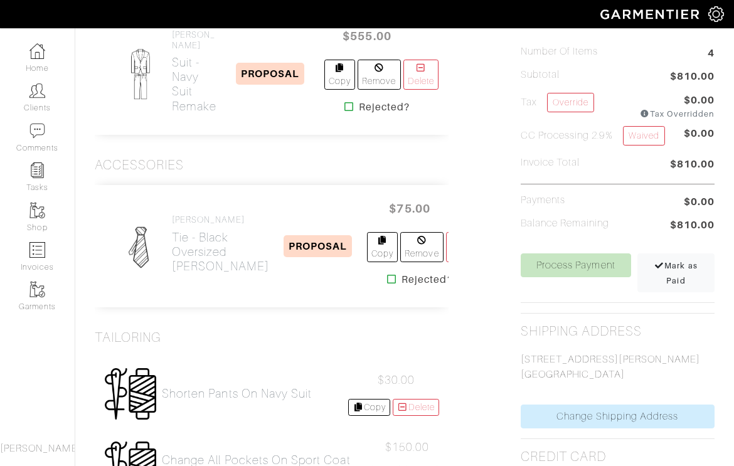
scroll to position [255, 0]
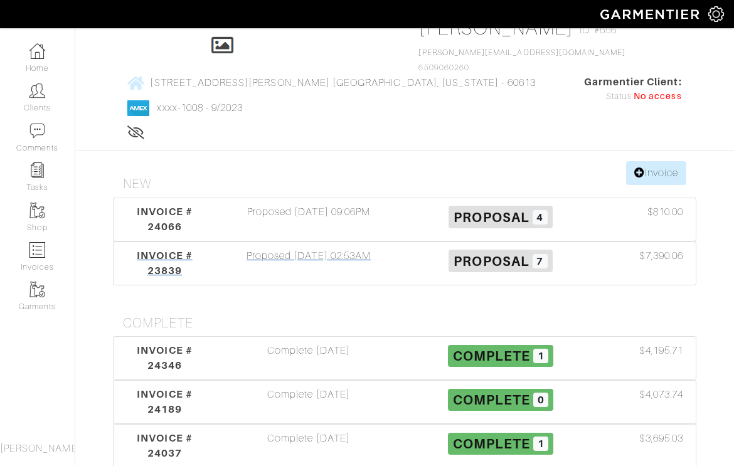
scroll to position [85, 0]
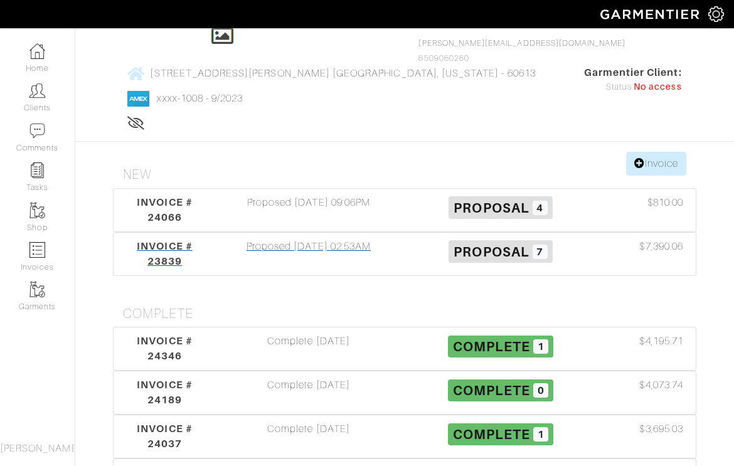
click at [315, 239] on div "Proposed 06/19/25 02:53AM" at bounding box center [309, 254] width 192 height 30
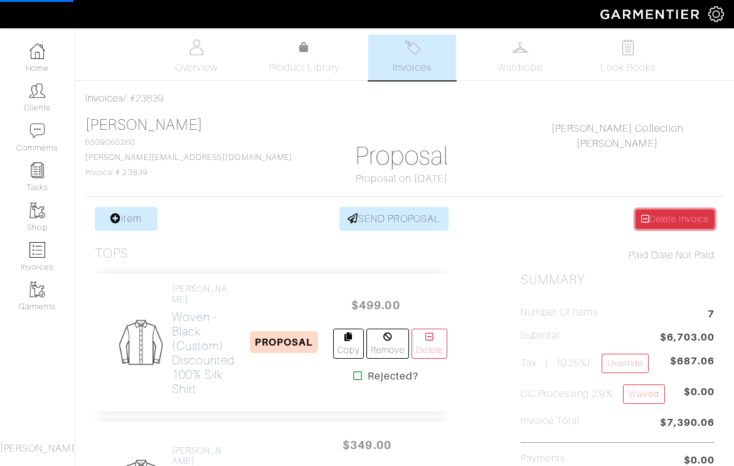
click at [678, 219] on link "Delete Invoice" at bounding box center [674, 218] width 79 height 19
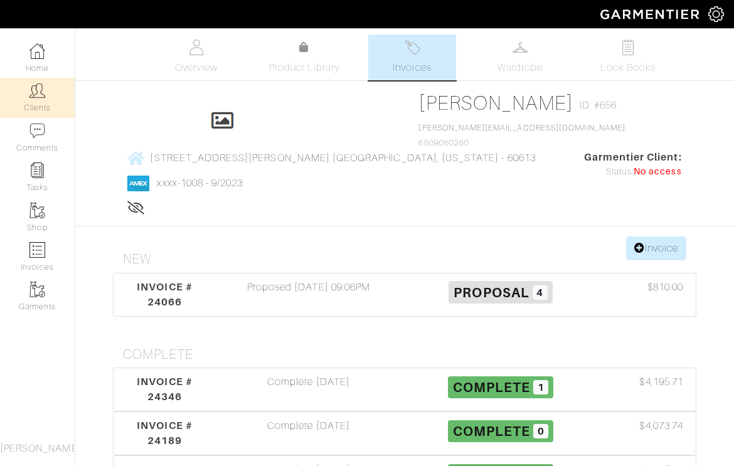
click at [48, 81] on link "Clients" at bounding box center [37, 97] width 75 height 39
click at [42, 104] on link "Clients" at bounding box center [37, 97] width 75 height 39
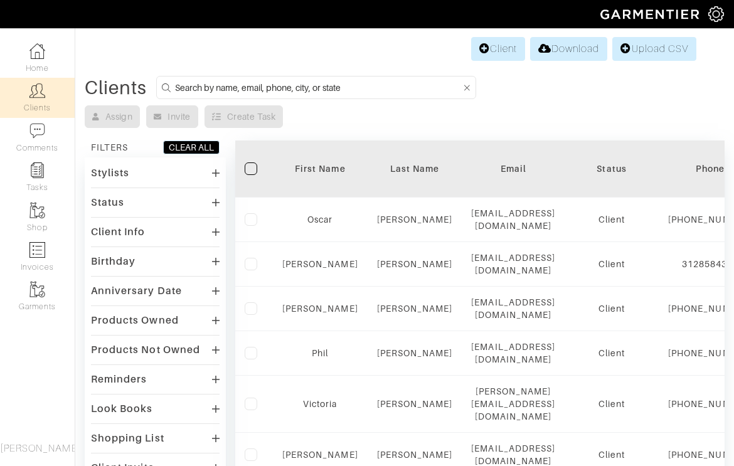
click at [338, 88] on input at bounding box center [318, 88] width 286 height 16
type input "mark"
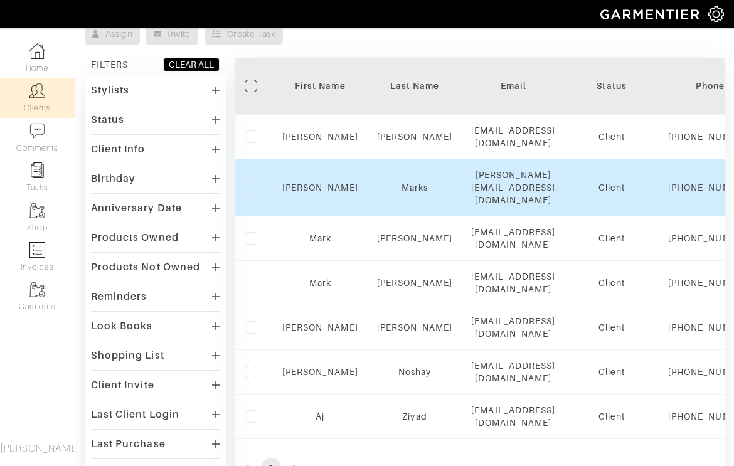
scroll to position [92, 0]
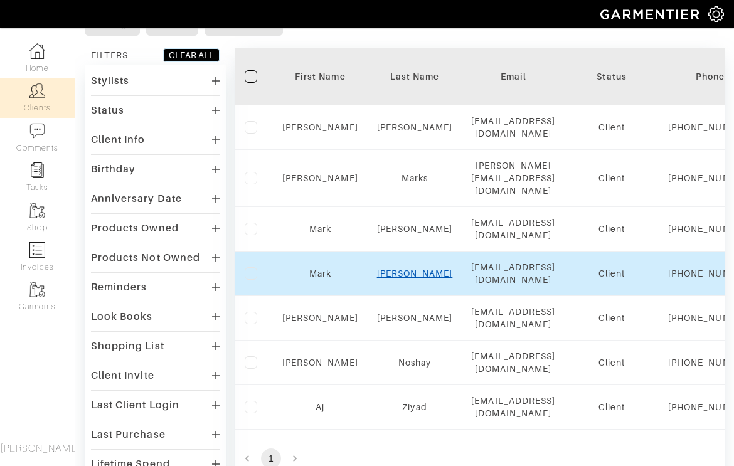
click at [409, 278] on link "Durakovic" at bounding box center [415, 273] width 76 height 10
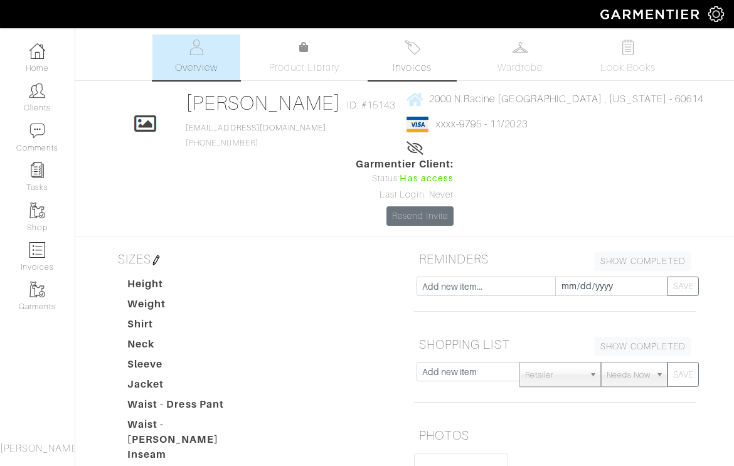
click at [408, 56] on link "Invoices" at bounding box center [412, 57] width 88 height 46
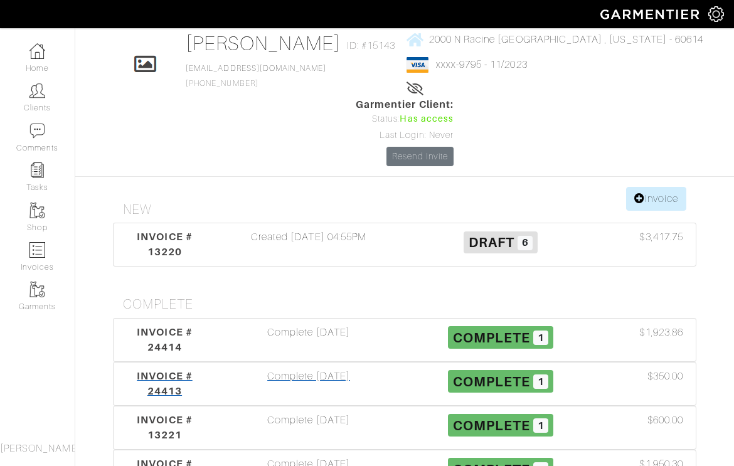
scroll to position [65, 0]
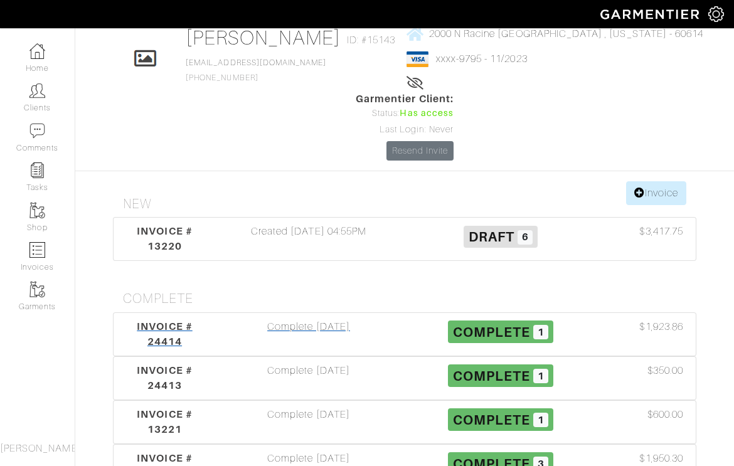
click at [307, 319] on div "Complete [DATE]" at bounding box center [309, 334] width 192 height 30
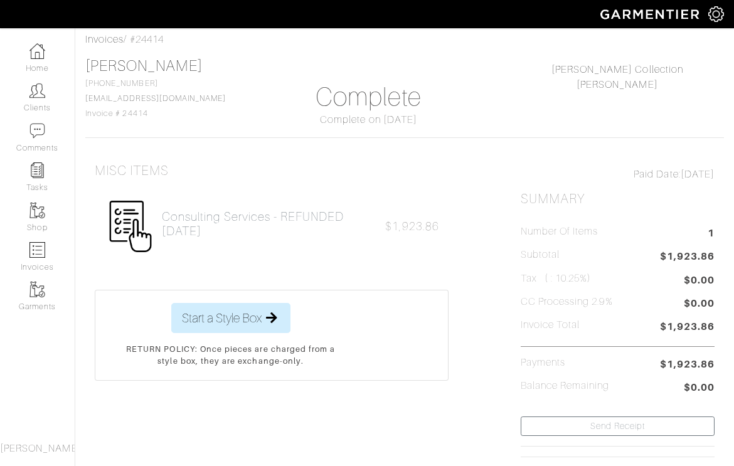
scroll to position [56, 0]
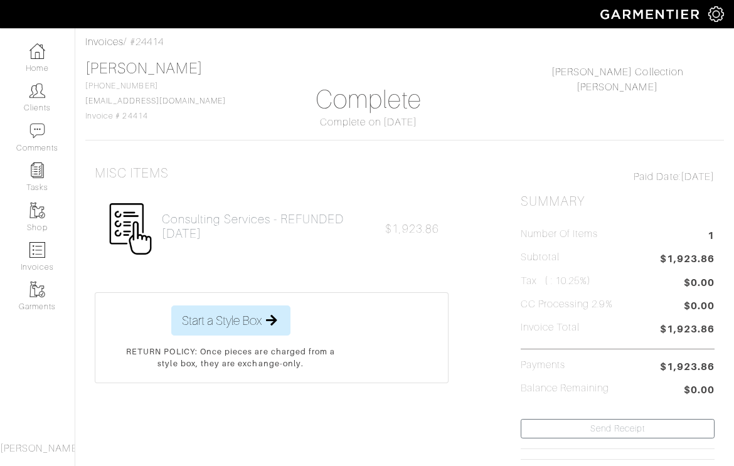
scroll to position [65, 0]
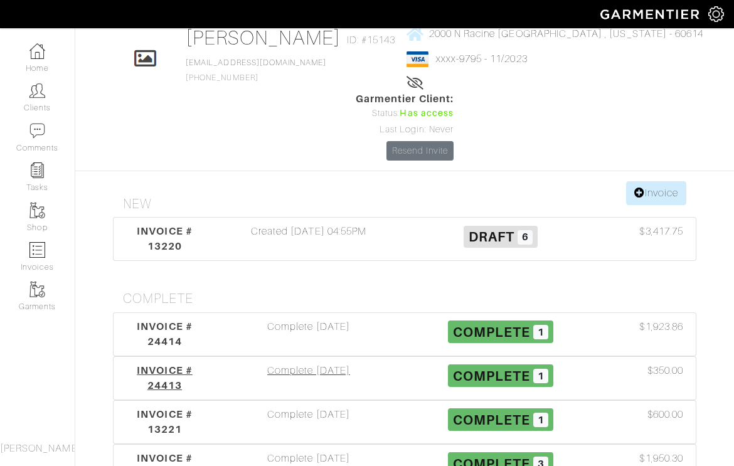
click at [339, 363] on div "Complete [DATE]" at bounding box center [309, 378] width 192 height 30
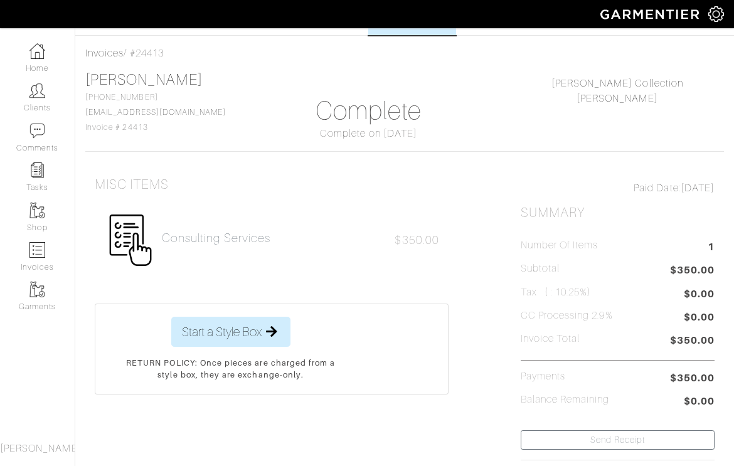
scroll to position [46, 0]
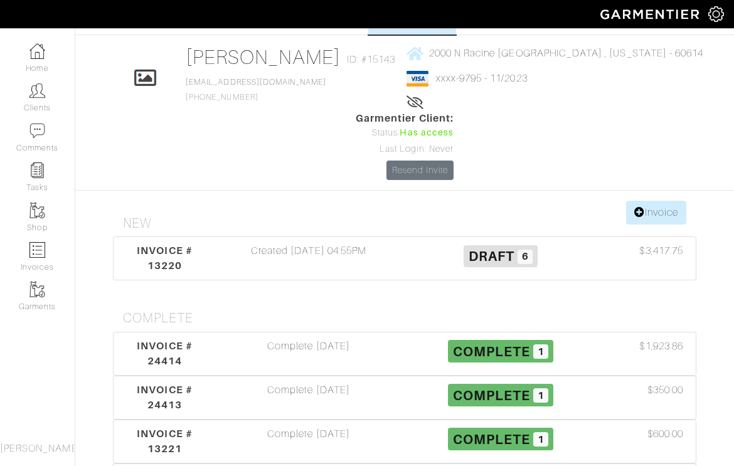
scroll to position [65, 0]
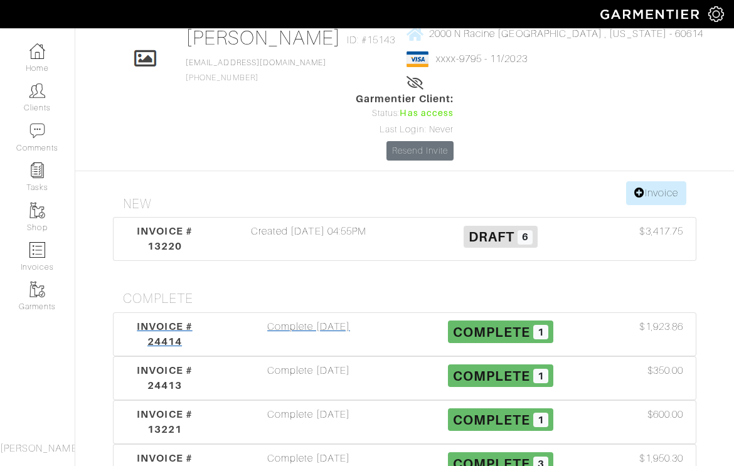
click at [312, 319] on div "Complete [DATE]" at bounding box center [309, 334] width 192 height 30
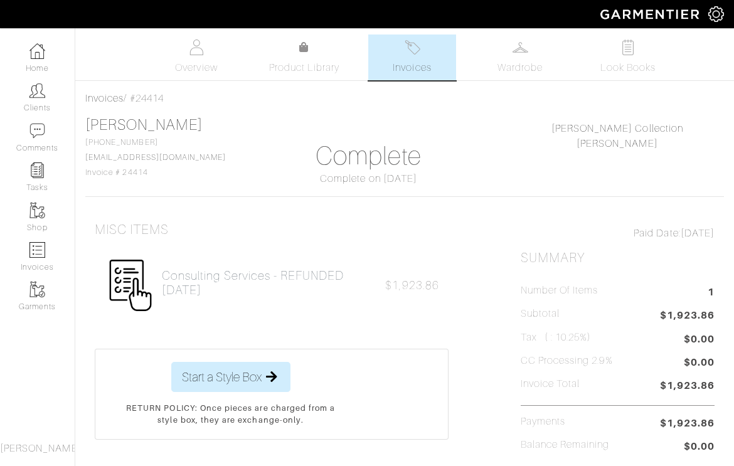
click at [408, 56] on link "Invoices" at bounding box center [412, 57] width 88 height 46
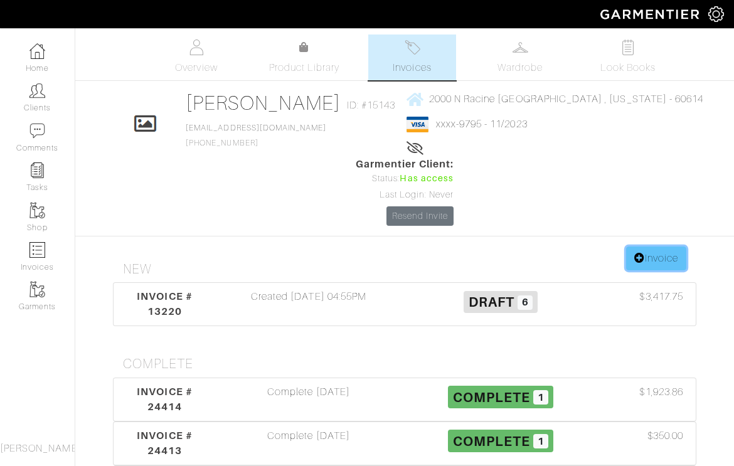
click at [660, 246] on link "Invoice" at bounding box center [656, 258] width 60 height 24
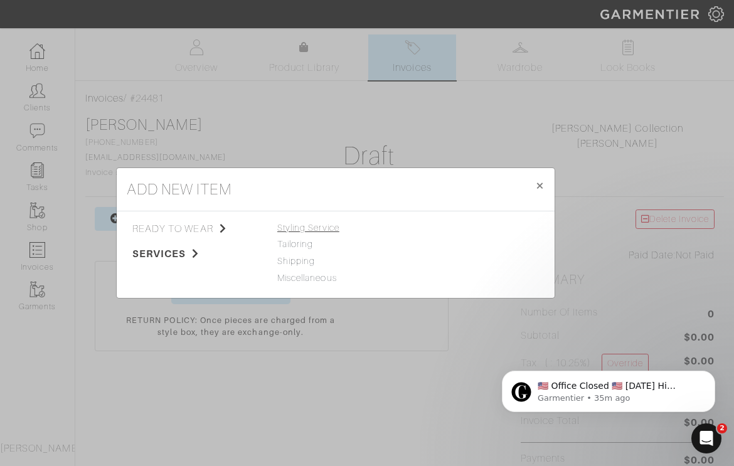
click at [307, 229] on span "Styling Service" at bounding box center [308, 228] width 62 height 10
click at [449, 229] on link "Styling Service" at bounding box center [444, 228] width 62 height 10
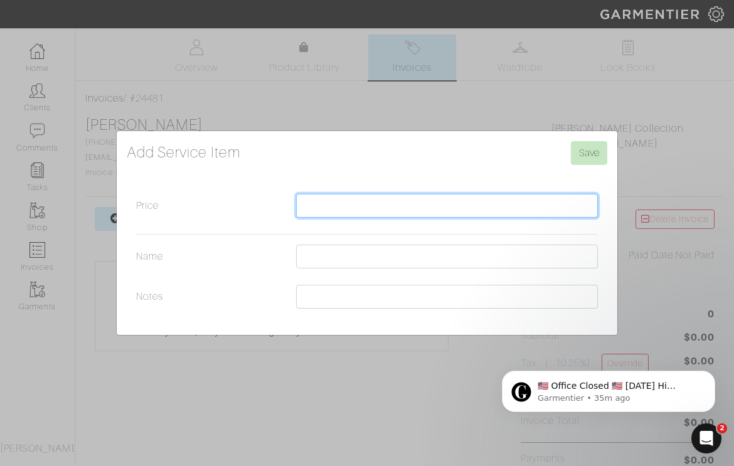
click at [409, 203] on input "Price" at bounding box center [447, 206] width 302 height 24
type input "2003.86"
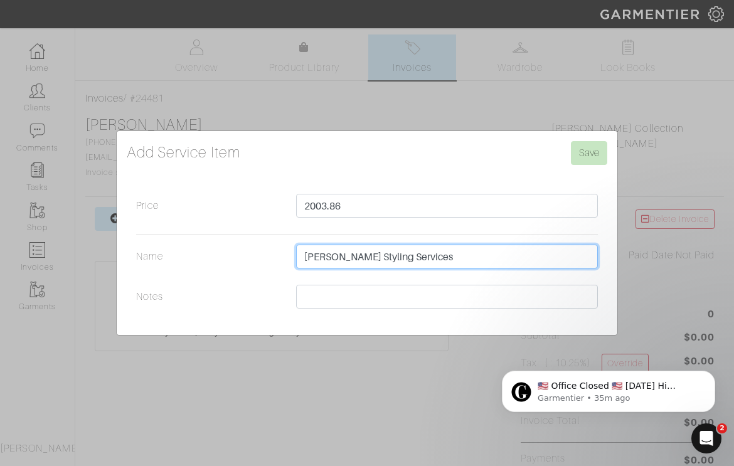
type input "[PERSON_NAME] Styling Services"
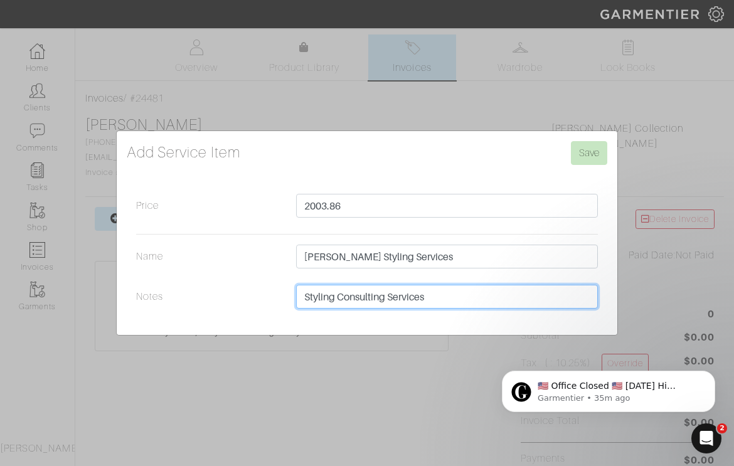
type input "Styling Consulting Services"
click at [571, 141] on input "Save" at bounding box center [589, 153] width 36 height 24
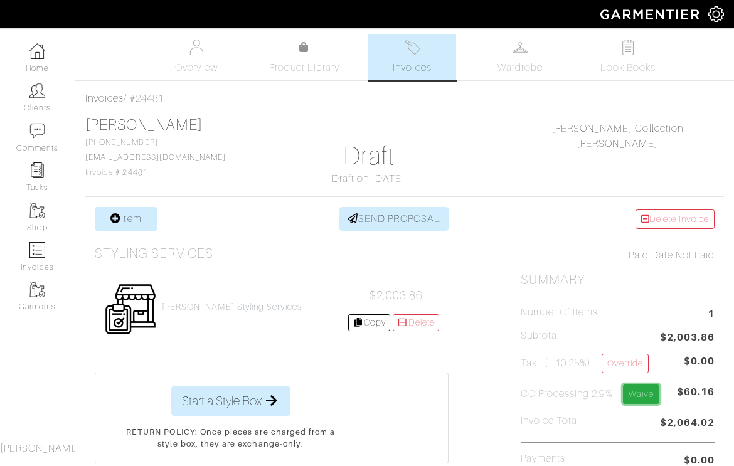
click at [644, 395] on link "Waive" at bounding box center [641, 393] width 36 height 19
click at [433, 56] on link "Invoices" at bounding box center [412, 57] width 88 height 46
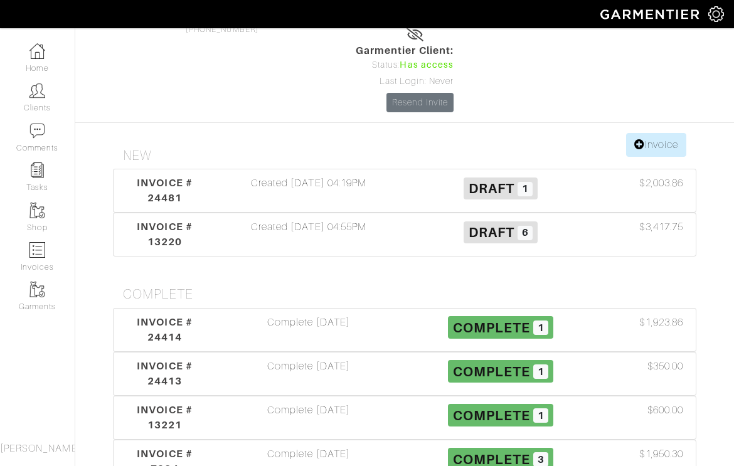
scroll to position [114, 0]
click at [319, 314] on div "Complete 08/21/25" at bounding box center [309, 329] width 192 height 30
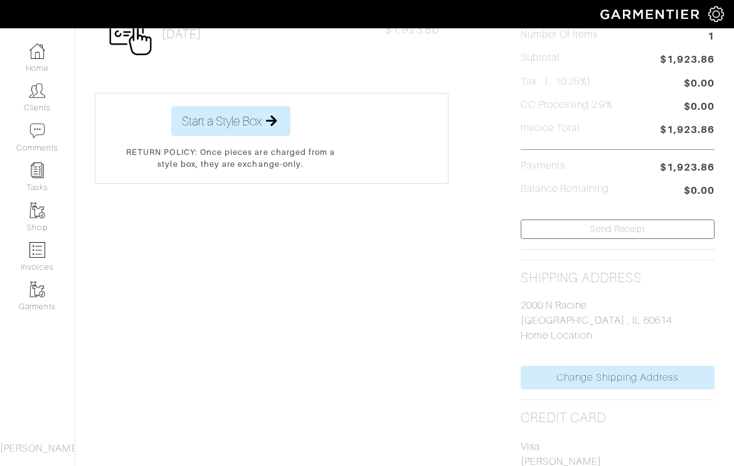
scroll to position [372, 0]
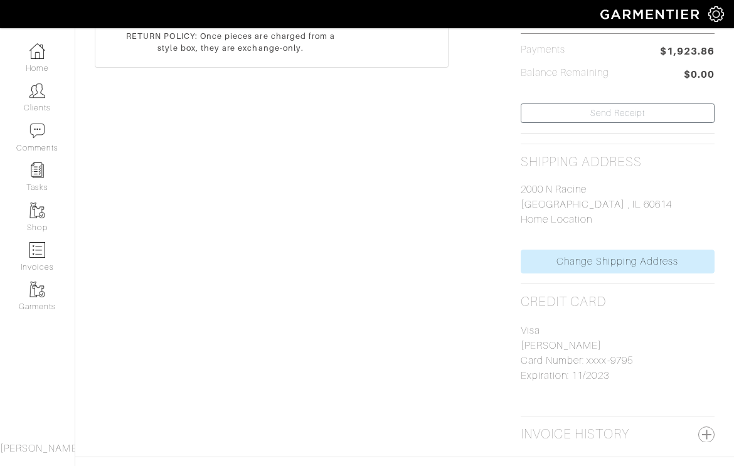
scroll to position [114, 0]
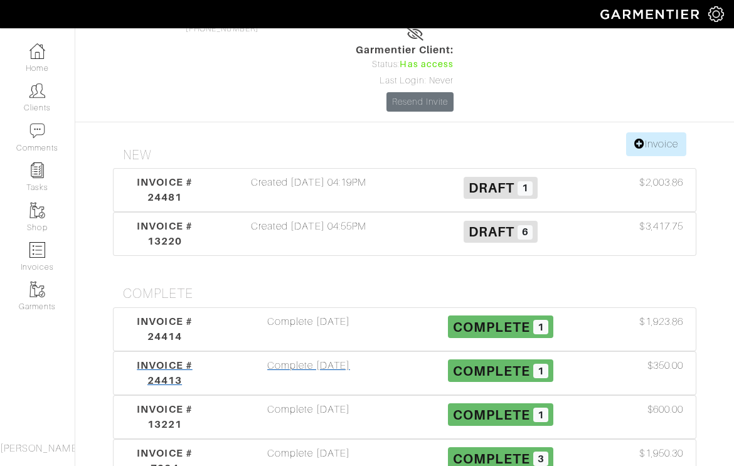
click at [350, 358] on div "Complete 08/21/25" at bounding box center [309, 373] width 192 height 30
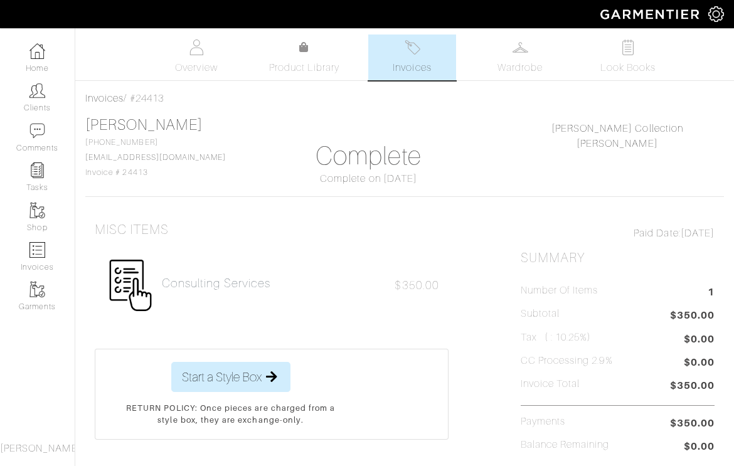
scroll to position [114, 0]
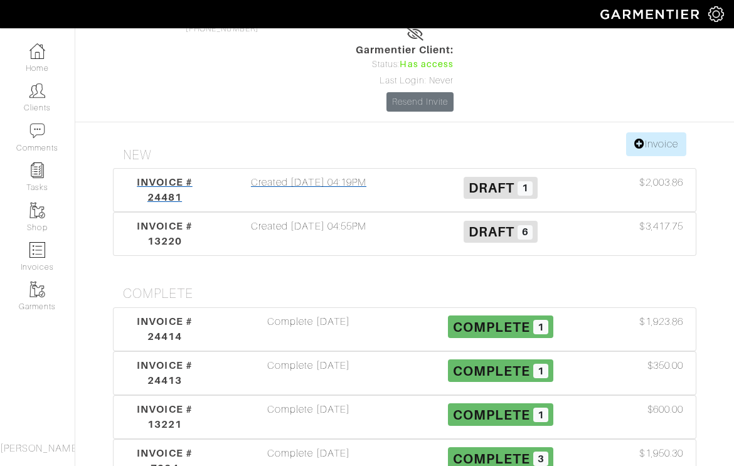
click at [285, 175] on div "Created 09/02/25 04:19PM" at bounding box center [309, 190] width 192 height 30
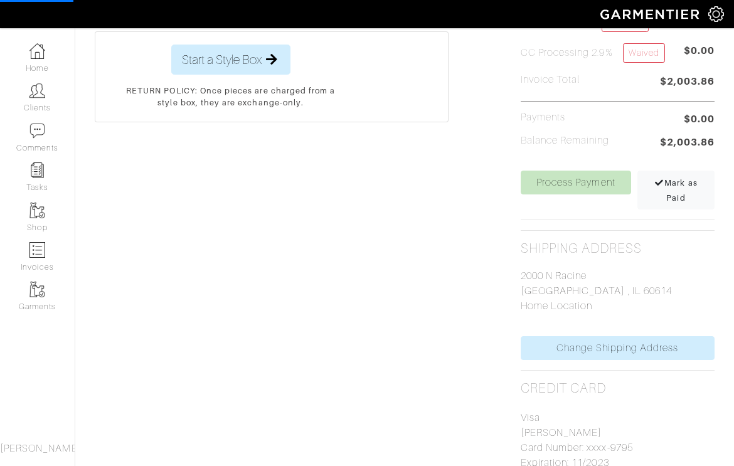
scroll to position [488, 0]
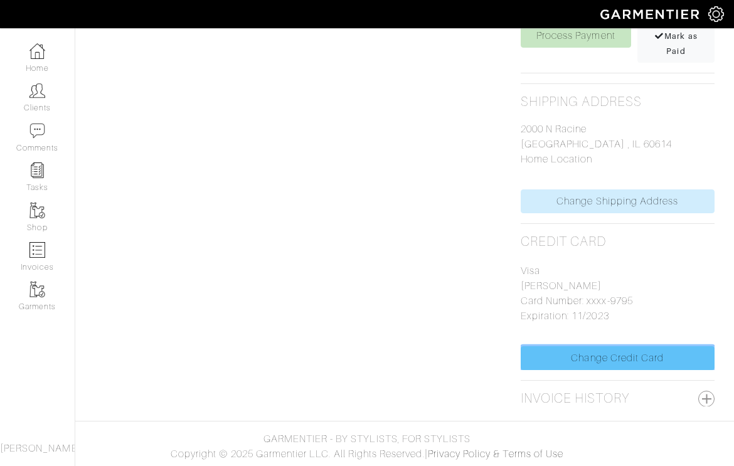
click at [602, 347] on link "Change Credit Card" at bounding box center [617, 358] width 194 height 24
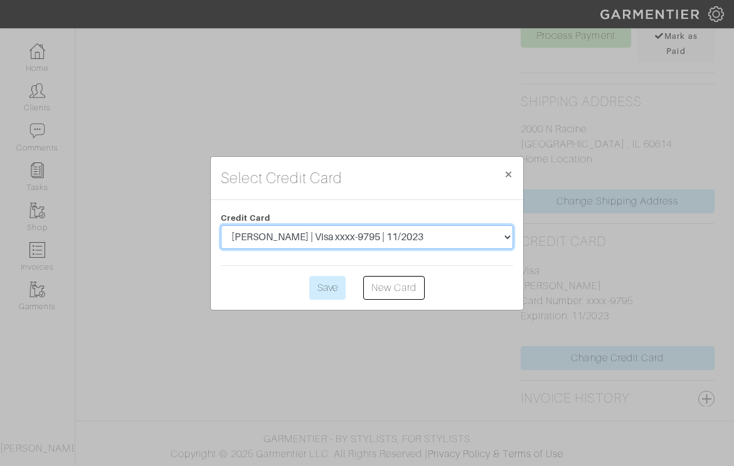
click at [408, 235] on select "Mark Durakovic | Visa xxxx-9795 | 11/2023 Mirsad Durakovic | MasterCard xxxx-39…" at bounding box center [367, 237] width 292 height 24
select select "5490"
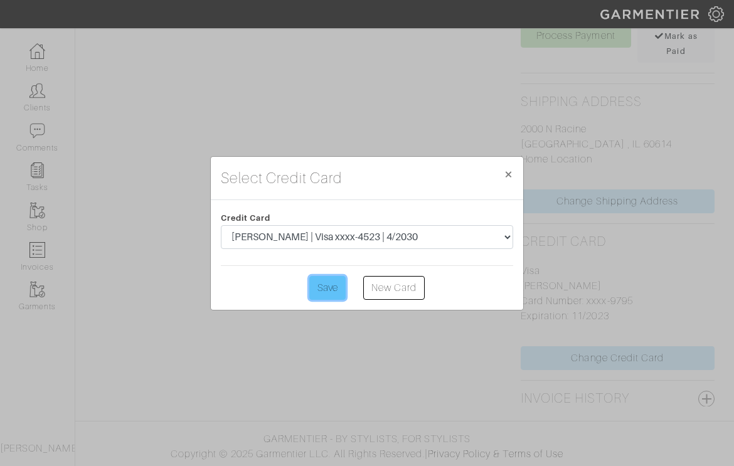
click at [325, 286] on input "Save" at bounding box center [327, 288] width 36 height 24
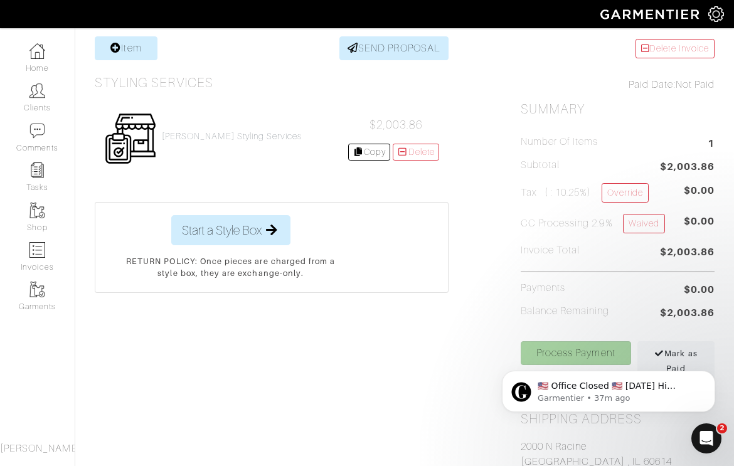
click at [569, 351] on body "​🇺🇸 Office Closed 🇺🇸 [DATE] Hi [PERSON_NAME], In observance of [DATE], our offi…" at bounding box center [608, 388] width 241 height 78
click at [565, 352] on div "​🇺🇸 Office Closed 🇺🇸 Monday Hi Nick, In observance of Labor Day, our office wil…" at bounding box center [608, 333] width 231 height 157
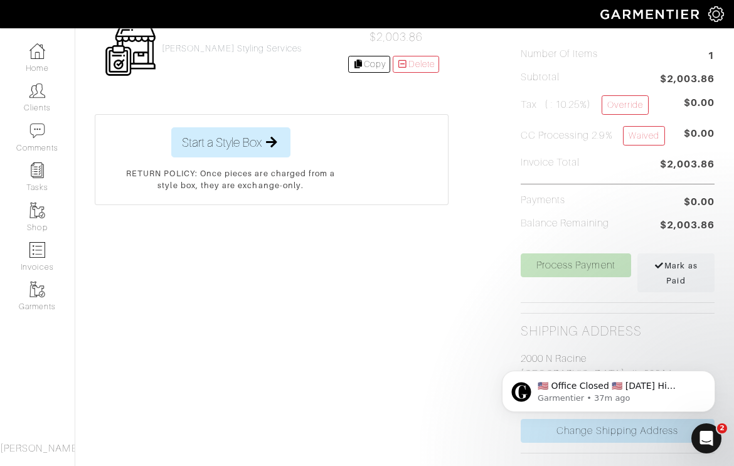
scroll to position [261, 0]
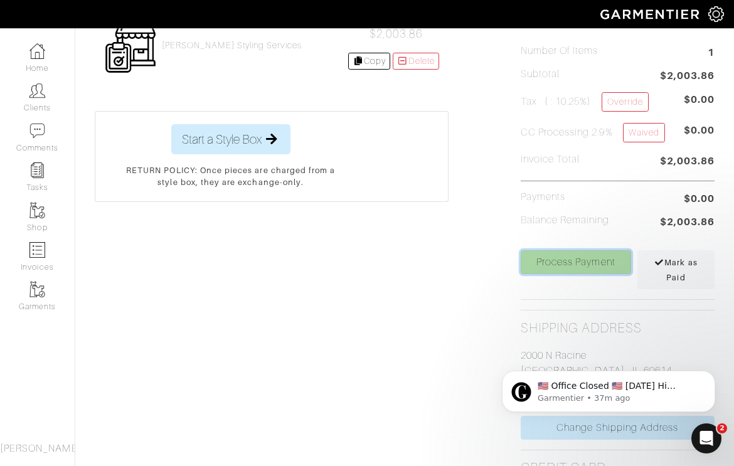
click at [574, 262] on link "Process Payment" at bounding box center [575, 262] width 110 height 24
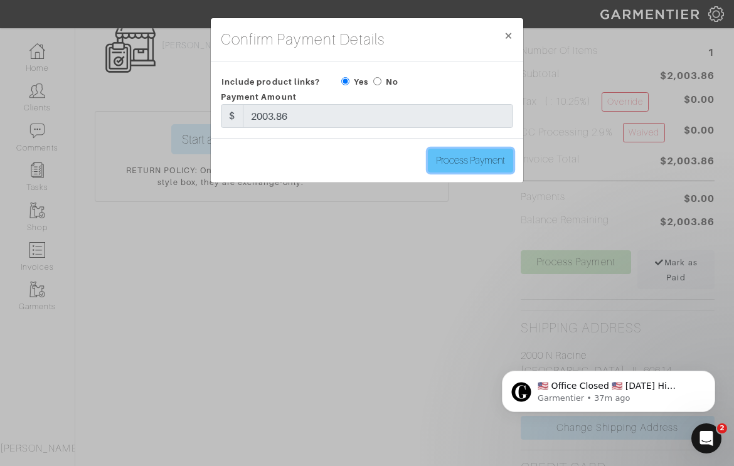
click at [475, 164] on input "Process Payment" at bounding box center [470, 161] width 85 height 24
type input "Process Payment"
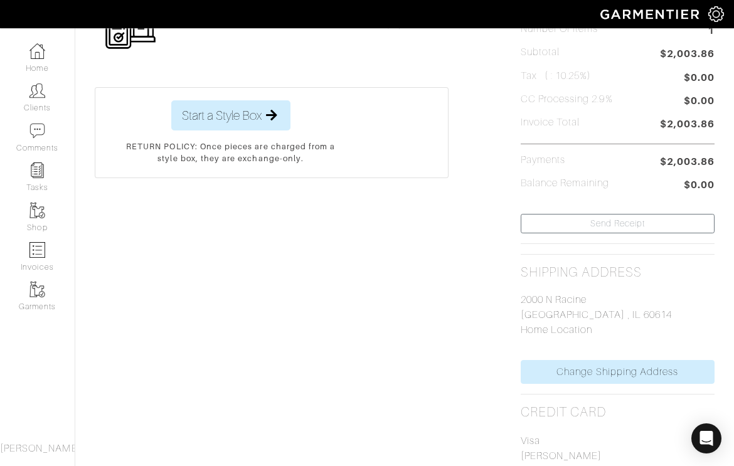
scroll to position [0, 0]
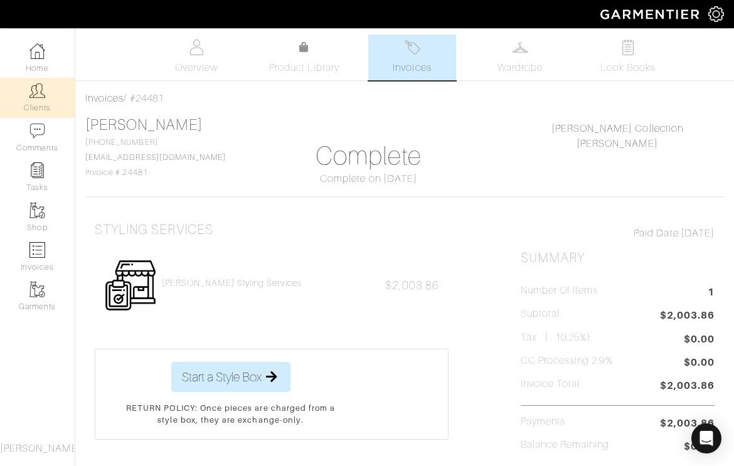
click at [38, 103] on link "Clients" at bounding box center [37, 97] width 75 height 39
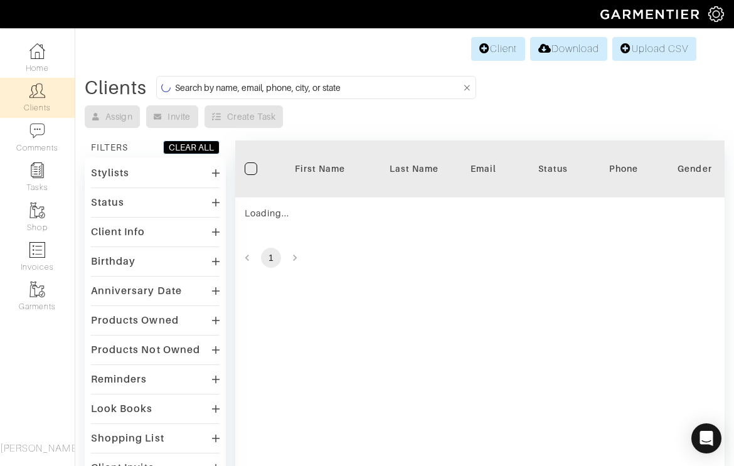
click at [318, 87] on input at bounding box center [318, 88] width 286 height 16
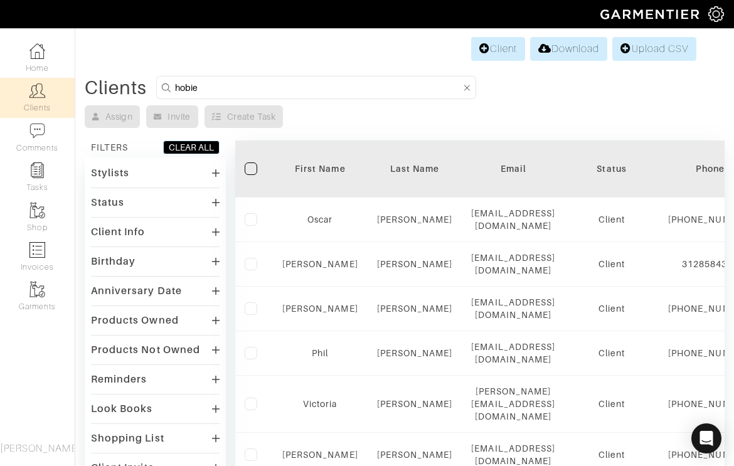
type input "hobie"
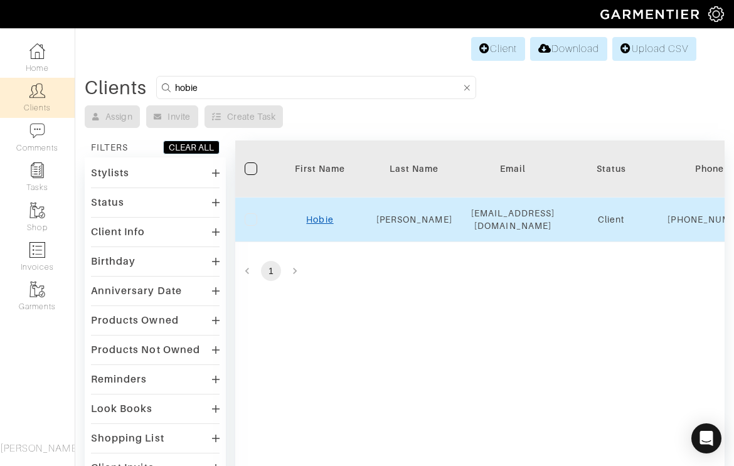
click at [316, 224] on link "Hobie" at bounding box center [319, 219] width 27 height 10
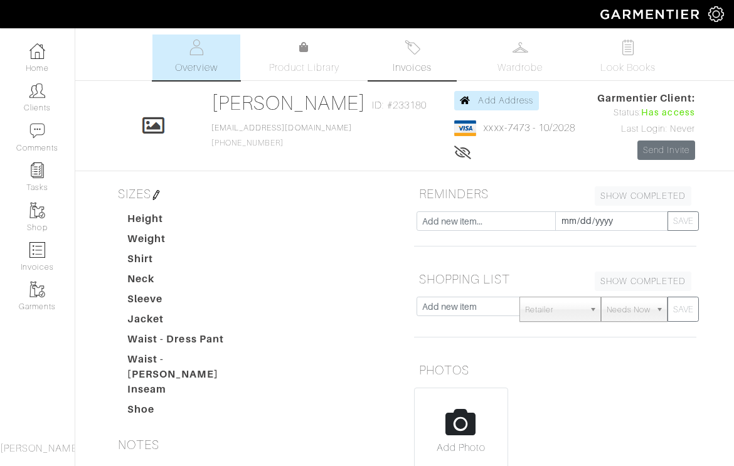
click at [426, 58] on link "Invoices" at bounding box center [412, 57] width 88 height 46
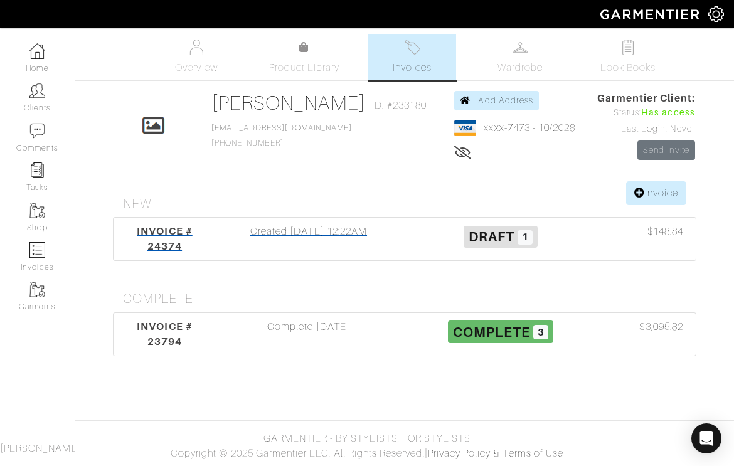
click at [288, 231] on div "Created [DATE] 12:22AM" at bounding box center [309, 239] width 192 height 30
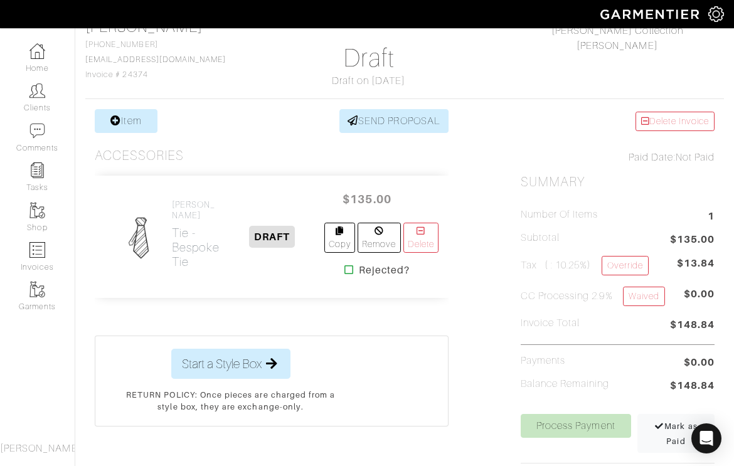
scroll to position [94, 0]
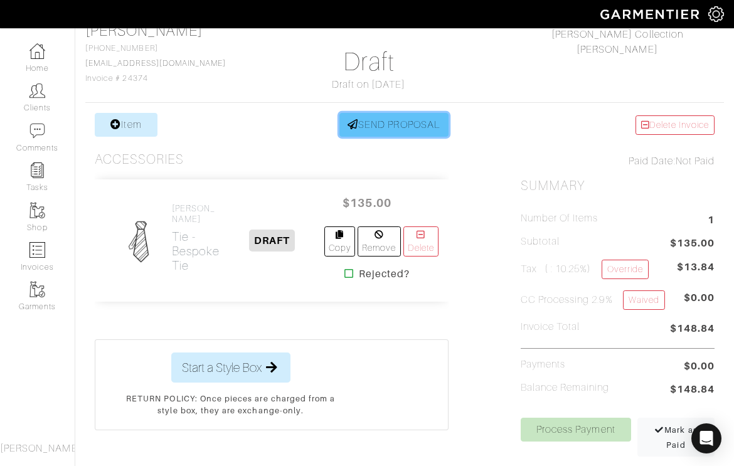
click at [374, 130] on link "SEND PROPOSAL" at bounding box center [393, 125] width 109 height 24
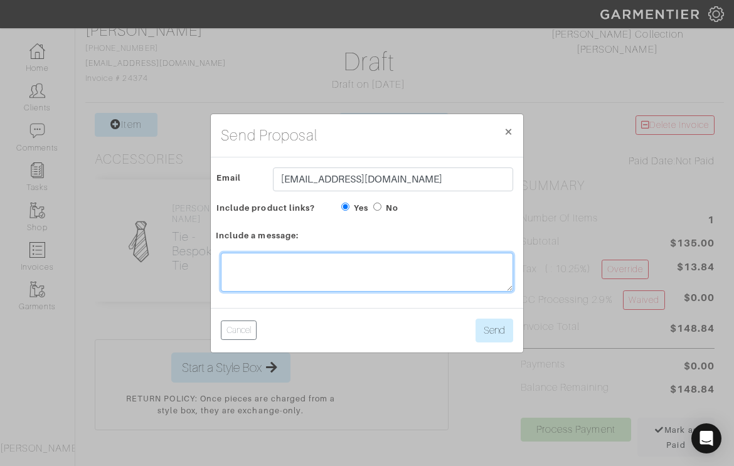
click at [326, 263] on textarea at bounding box center [367, 272] width 292 height 39
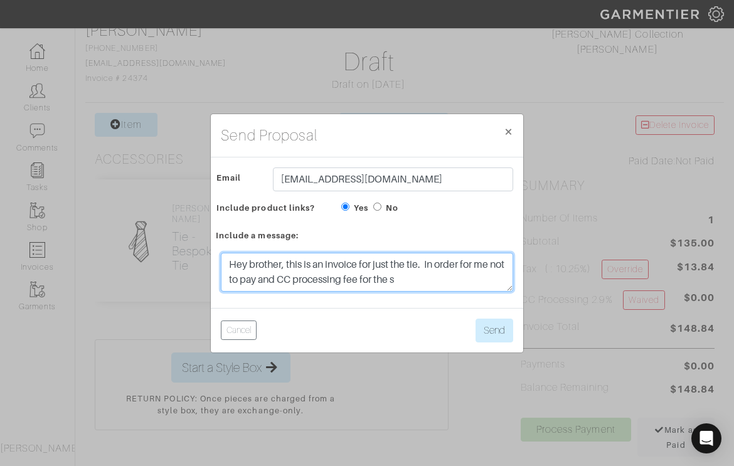
drag, startPoint x: 420, startPoint y: 281, endPoint x: 429, endPoint y: 261, distance: 21.3
click at [429, 261] on textarea "Hey brother, this is an invoice for just the tie. In order for me not to pay an…" at bounding box center [367, 272] width 292 height 39
type textarea "Hey brother, this is an invoice for just the tie."
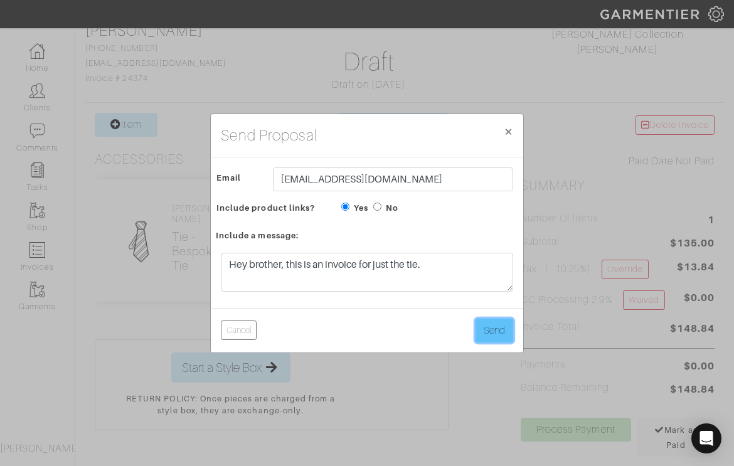
click at [497, 329] on button "Send" at bounding box center [494, 330] width 38 height 24
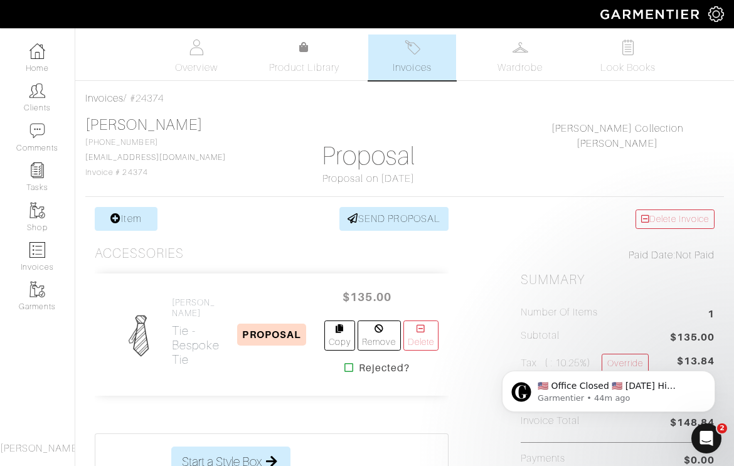
click at [415, 45] on img at bounding box center [412, 47] width 16 height 16
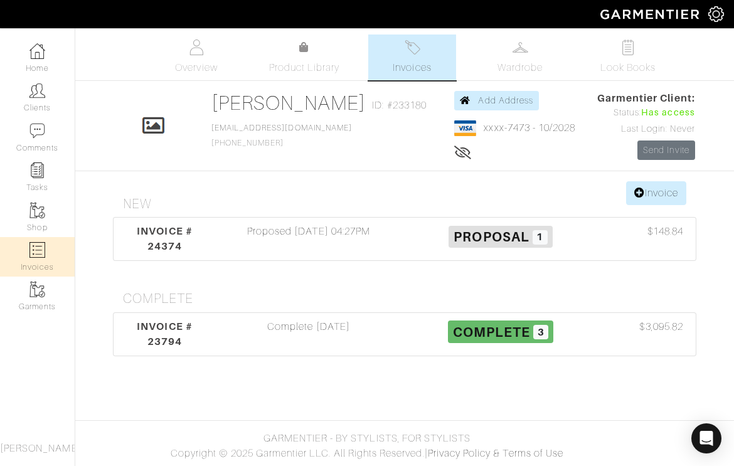
click at [38, 248] on img at bounding box center [37, 250] width 16 height 16
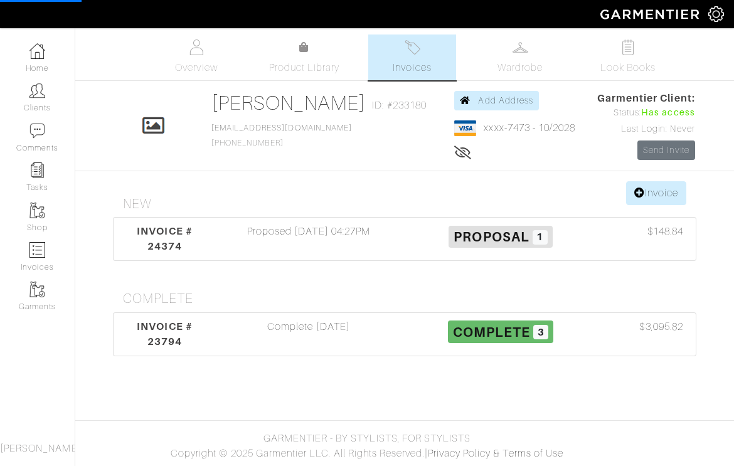
select select
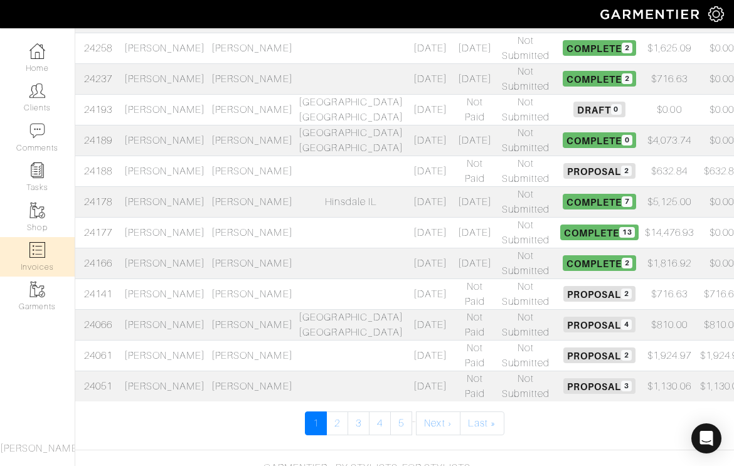
scroll to position [662, 0]
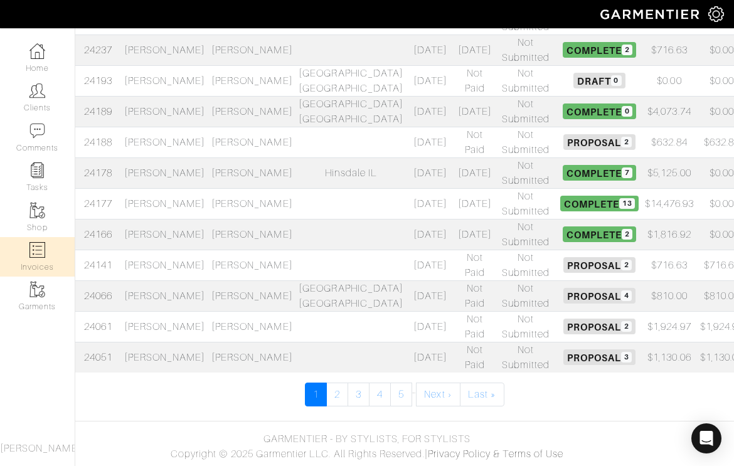
click at [179, 263] on td "[PERSON_NAME]" at bounding box center [164, 265] width 87 height 31
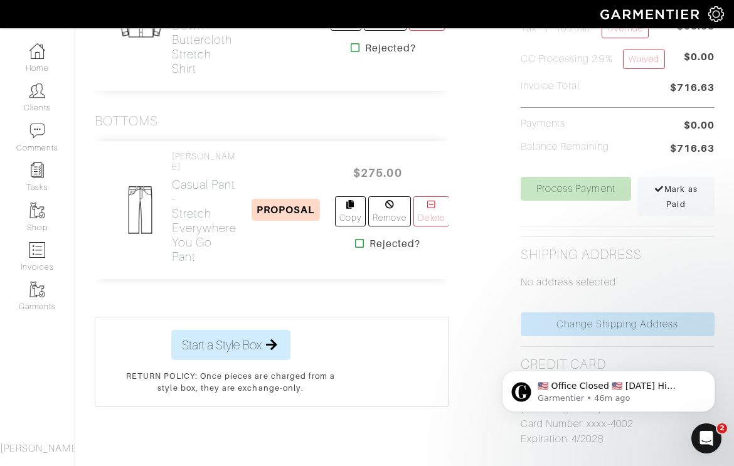
scroll to position [458, 0]
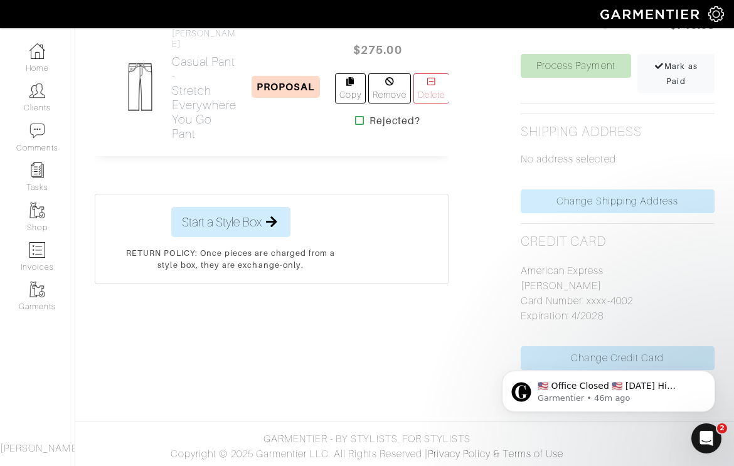
click at [616, 351] on body "​🇺🇸 Office Closed 🇺🇸 [DATE] Hi [PERSON_NAME], In observance of [DATE], our offi…" at bounding box center [608, 388] width 241 height 78
click at [605, 355] on body "​🇺🇸 Office Closed 🇺🇸 [DATE] Hi [PERSON_NAME], In observance of [DATE], our offi…" at bounding box center [608, 388] width 241 height 78
click at [451, 344] on div "Item SEND PROPOSAL Tops [PERSON_NAME] Woven - (Custom) Button Down Buttercloth …" at bounding box center [271, 77] width 372 height 657
click at [573, 364] on body "​🇺🇸 Office Closed 🇺🇸 [DATE] Hi [PERSON_NAME], In observance of [DATE], our offi…" at bounding box center [608, 388] width 241 height 78
click at [596, 355] on body "​🇺🇸 Office Closed 🇺🇸 Monday Hi Nick, In observance of Labor Day, our office wil…" at bounding box center [608, 388] width 241 height 78
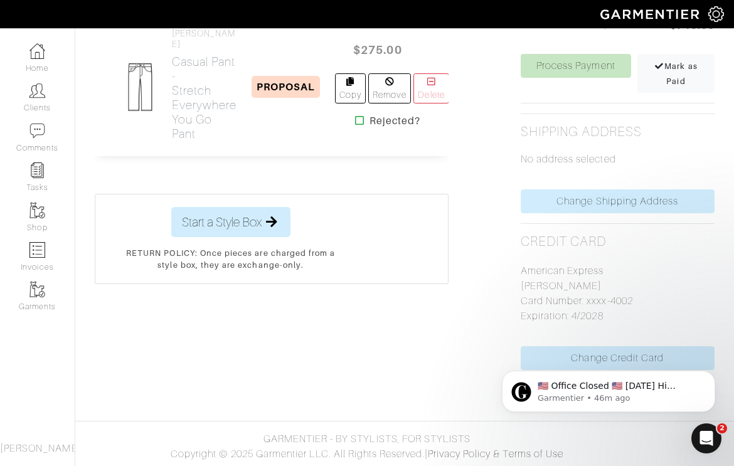
click at [596, 355] on body "​🇺🇸 Office Closed 🇺🇸 Monday Hi Nick, In observance of Labor Day, our office wil…" at bounding box center [608, 388] width 241 height 78
click at [614, 359] on body "​🇺🇸 Office Closed 🇺🇸 Monday Hi Nick, In observance of Labor Day, our office wil…" at bounding box center [608, 388] width 241 height 78
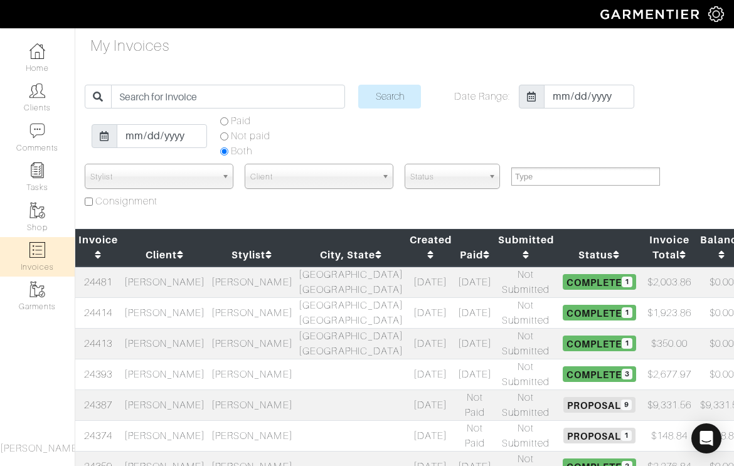
select select
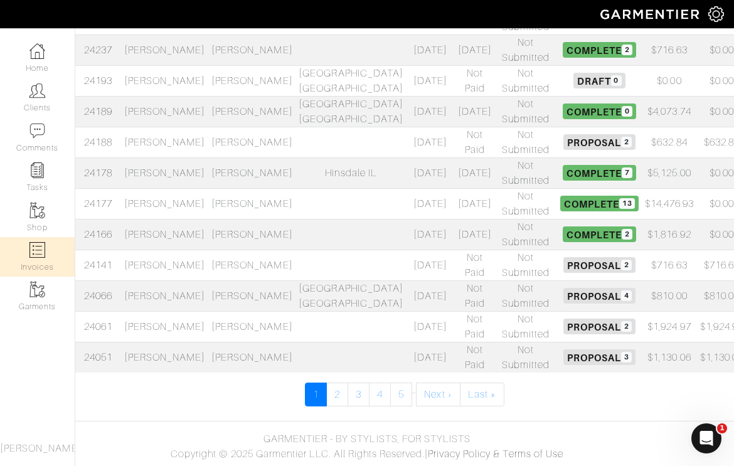
drag, startPoint x: 0, startPoint y: 0, endPoint x: 171, endPoint y: 293, distance: 338.8
click at [171, 293] on td "[PERSON_NAME]" at bounding box center [164, 295] width 87 height 31
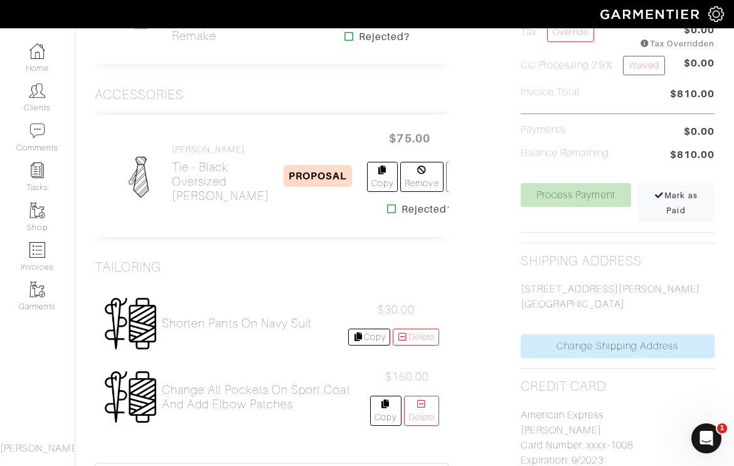
scroll to position [332, 0]
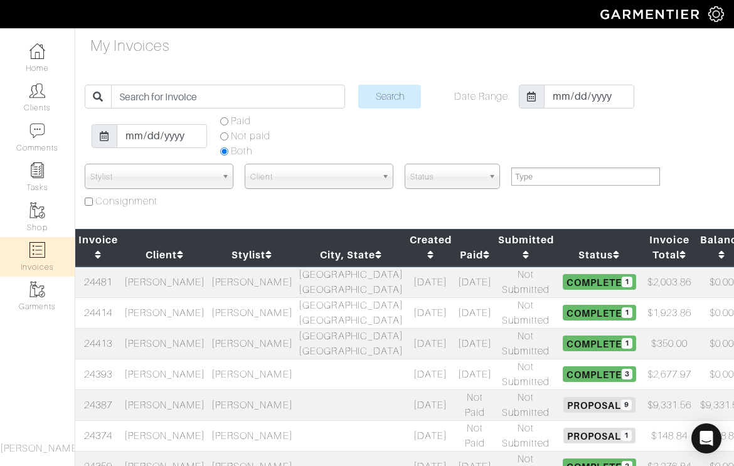
select select
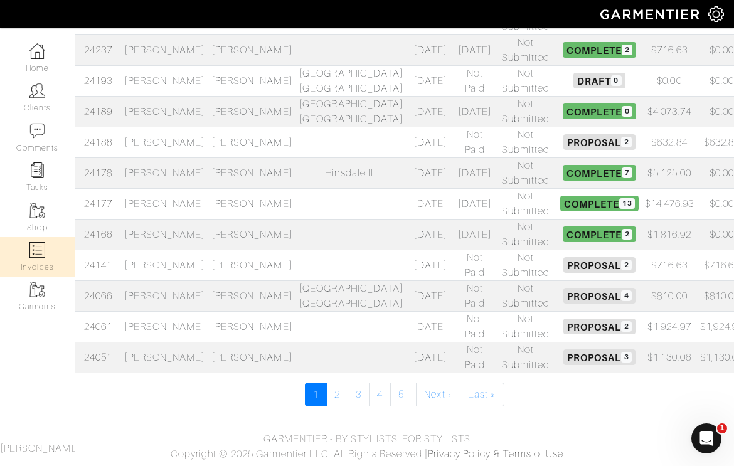
click at [177, 327] on td "DeAngelo Anderson" at bounding box center [164, 326] width 87 height 31
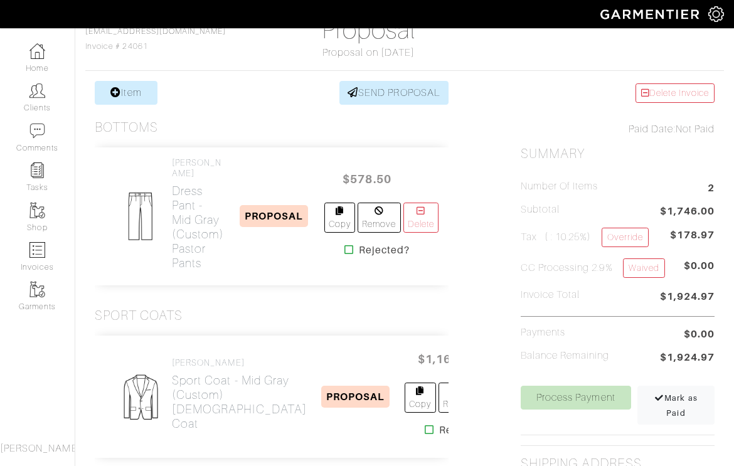
scroll to position [413, 0]
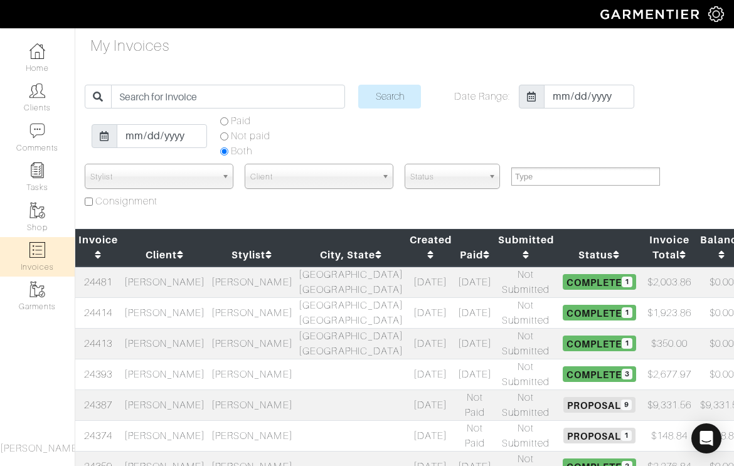
select select
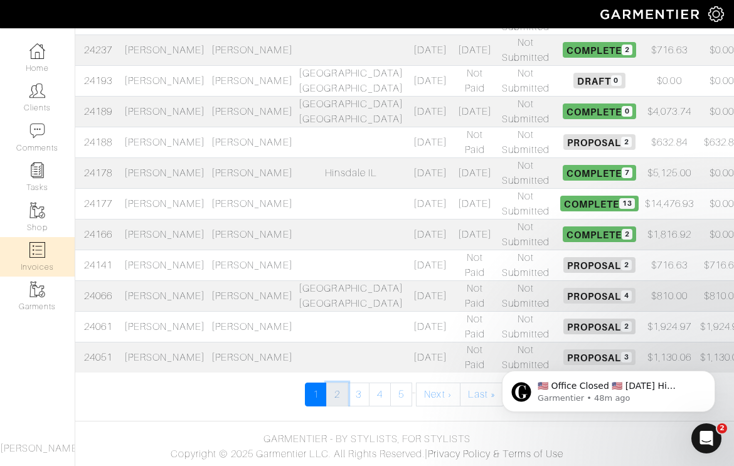
click at [337, 398] on link "2" at bounding box center [337, 394] width 22 height 24
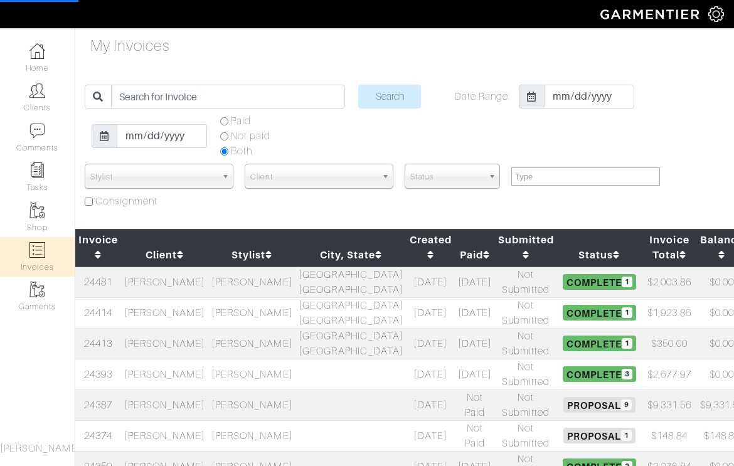
select select
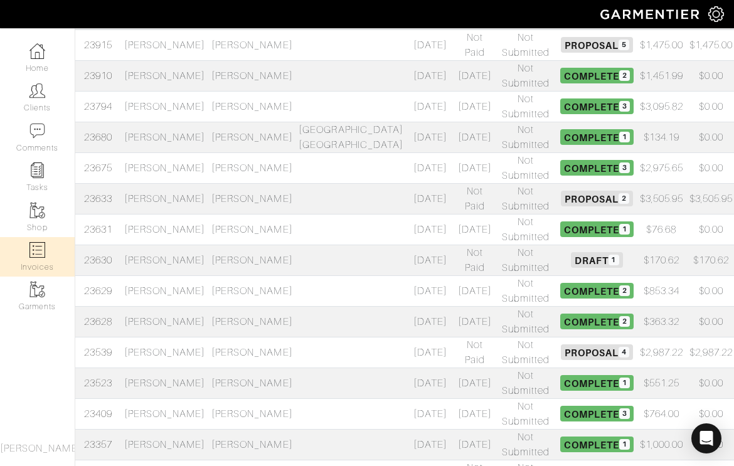
scroll to position [515, 0]
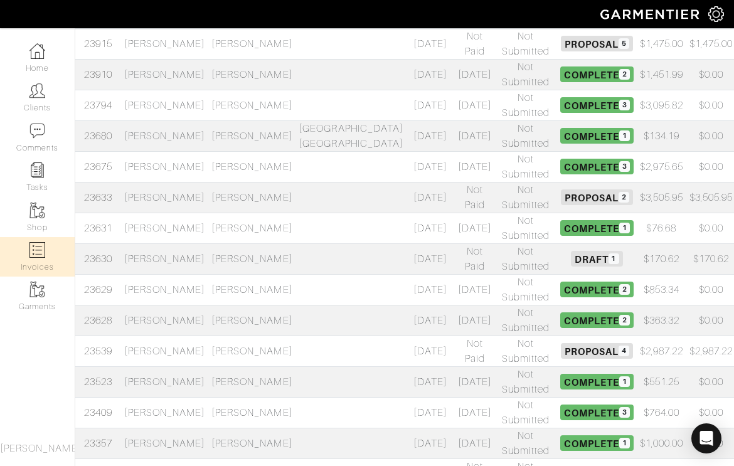
click at [164, 197] on td "Brett Corrigan" at bounding box center [164, 197] width 87 height 31
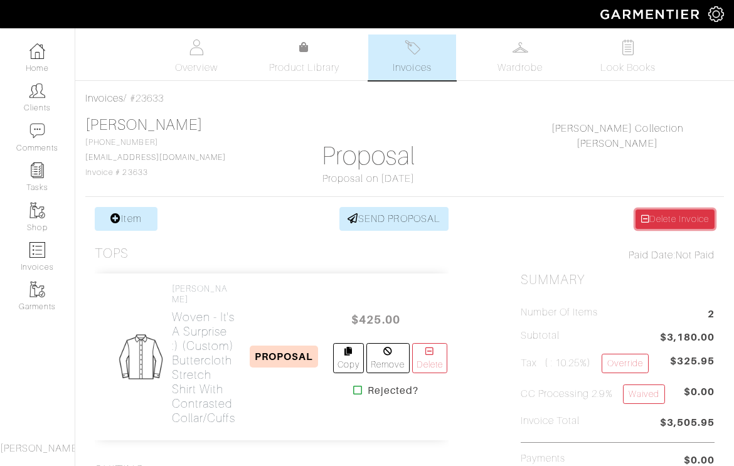
click at [675, 226] on link "Delete Invoice" at bounding box center [674, 218] width 79 height 19
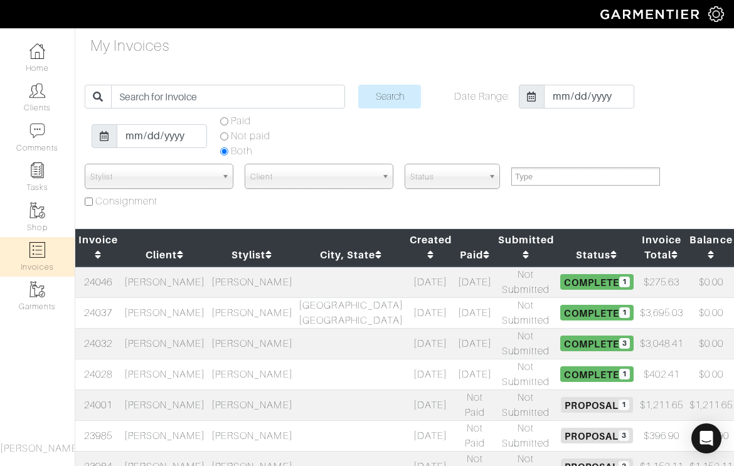
select select
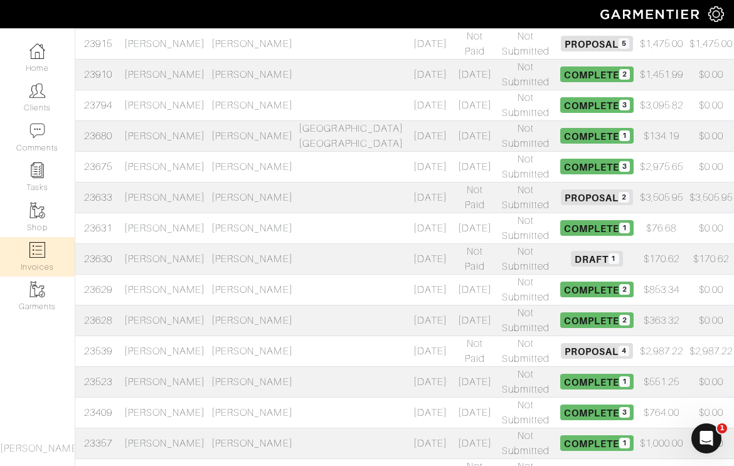
click at [164, 260] on td "[PERSON_NAME]" at bounding box center [164, 258] width 87 height 31
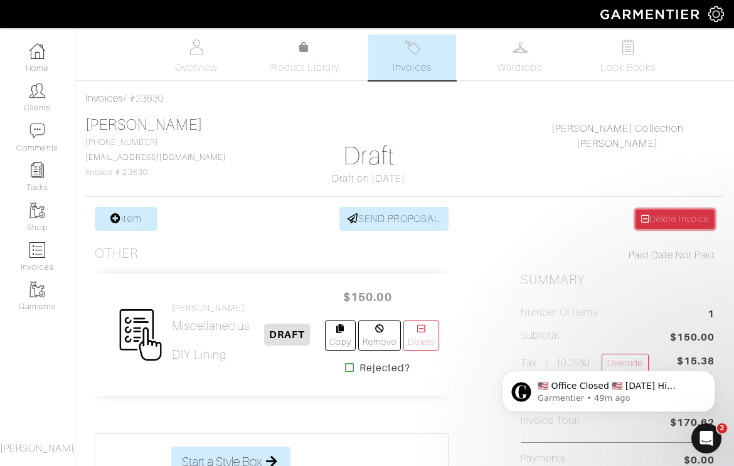
click at [661, 216] on link "Delete Invoice" at bounding box center [674, 218] width 79 height 19
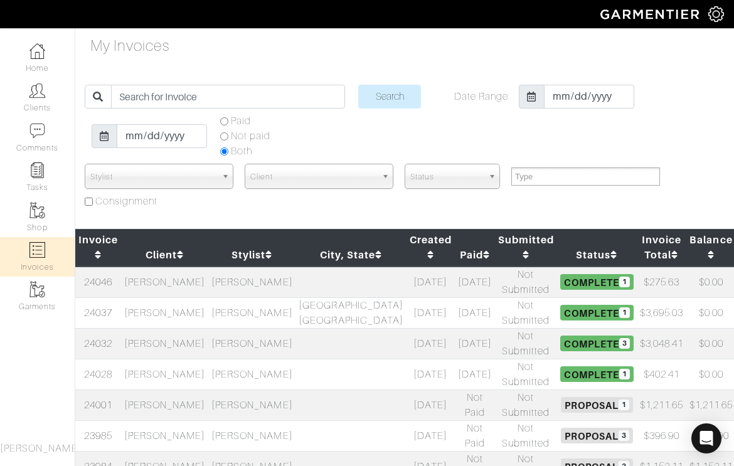
select select
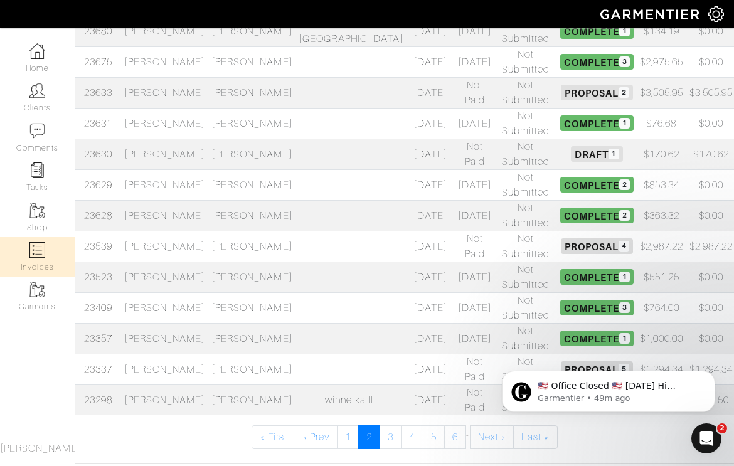
click at [176, 248] on td "[PERSON_NAME]" at bounding box center [164, 246] width 87 height 31
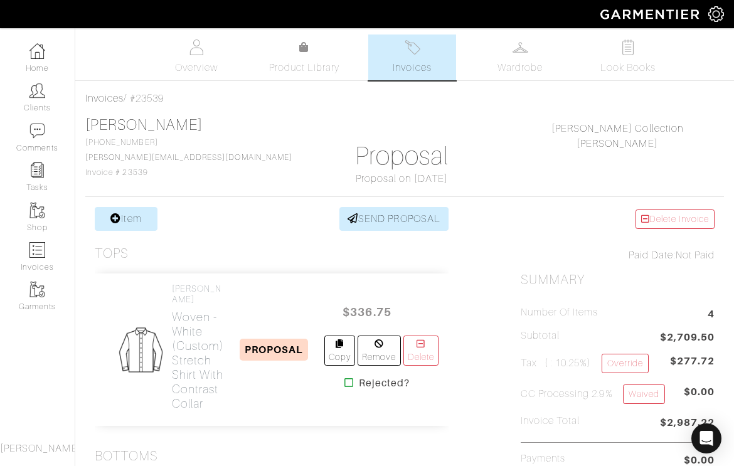
scroll to position [581, 0]
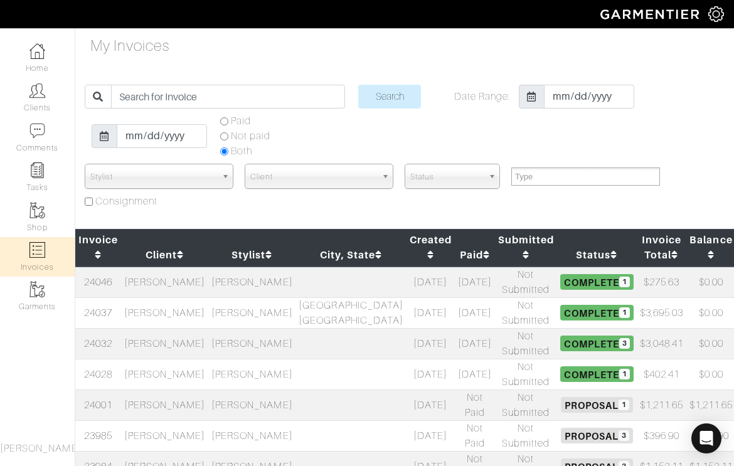
select select
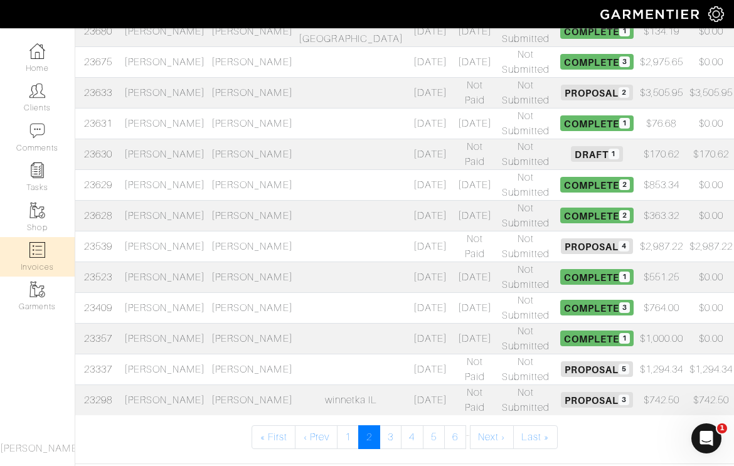
click at [178, 366] on td "[PERSON_NAME]" at bounding box center [164, 369] width 87 height 31
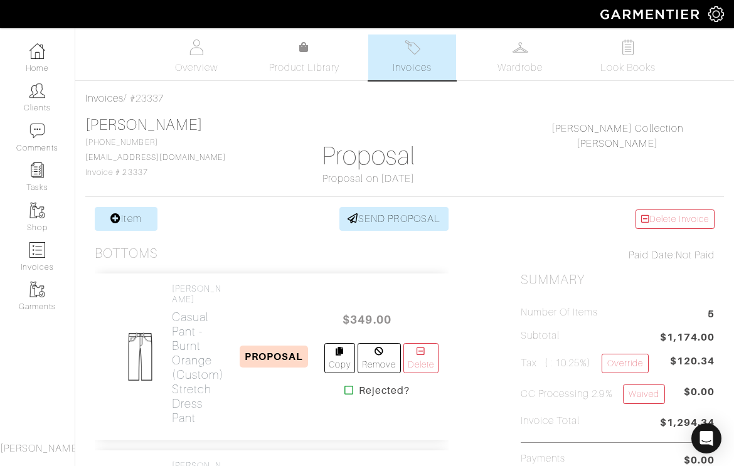
scroll to position [410, 0]
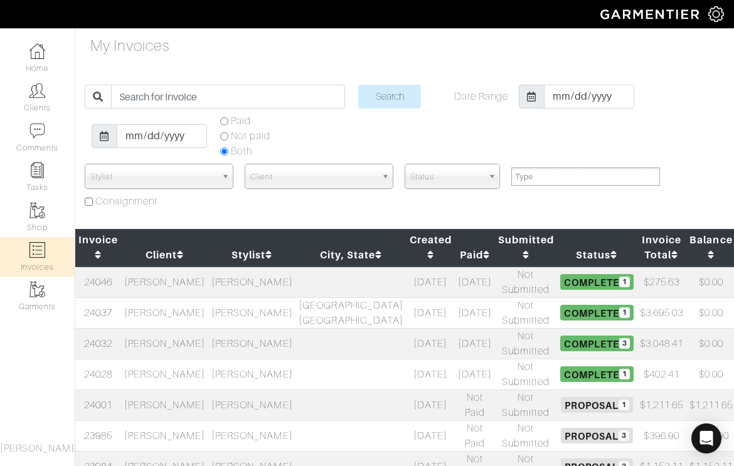
select select
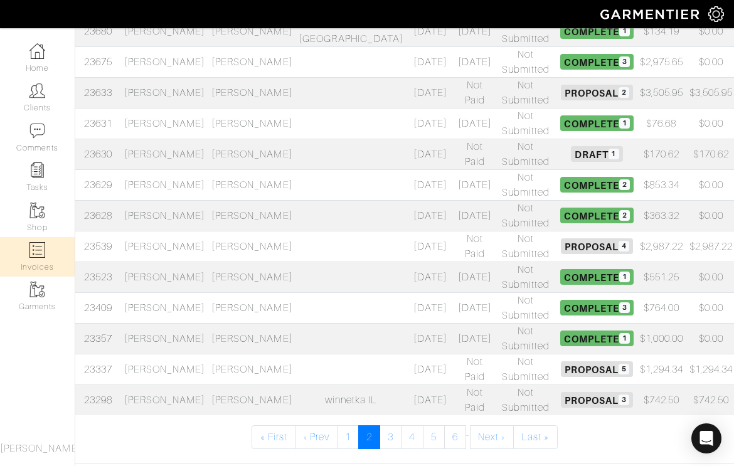
click at [171, 396] on td "Peter Billmeyer" at bounding box center [164, 399] width 87 height 31
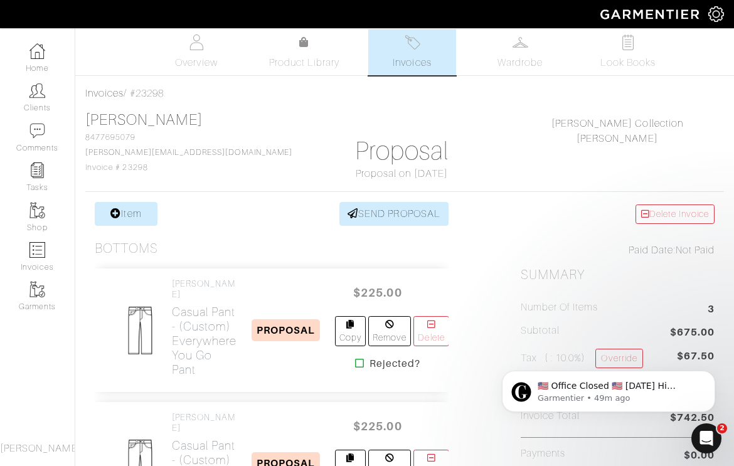
scroll to position [4, 0]
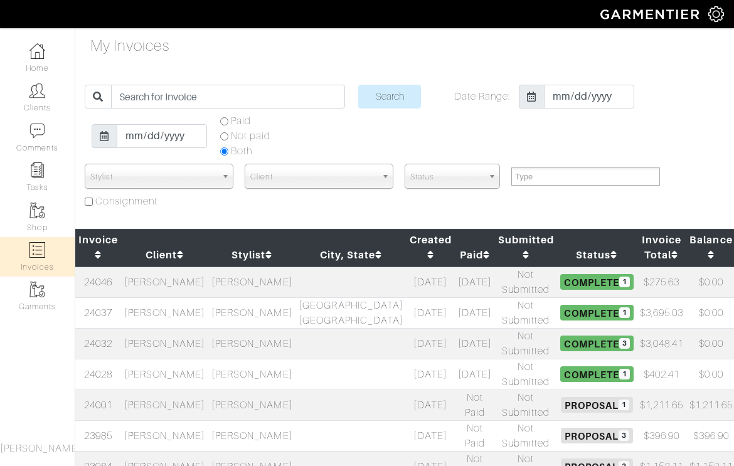
select select
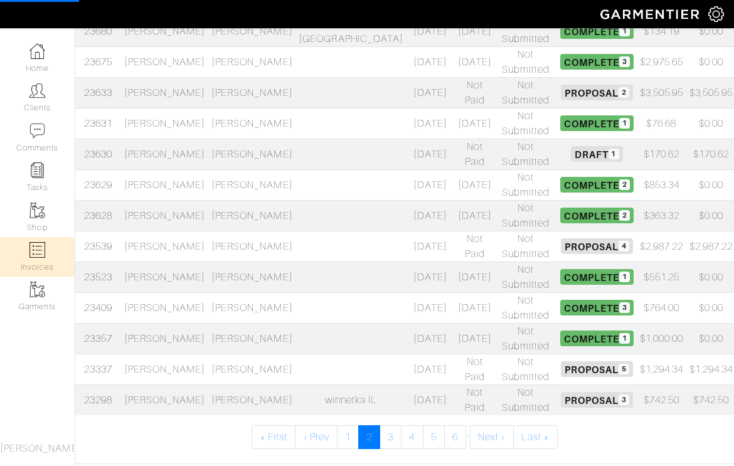
select select
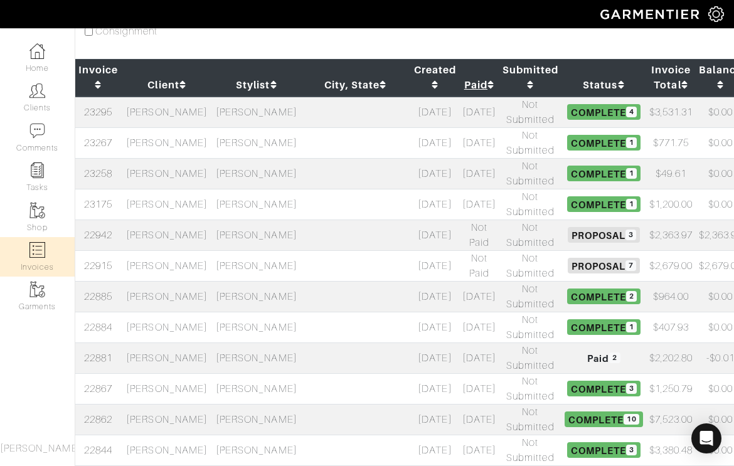
scroll to position [184, 0]
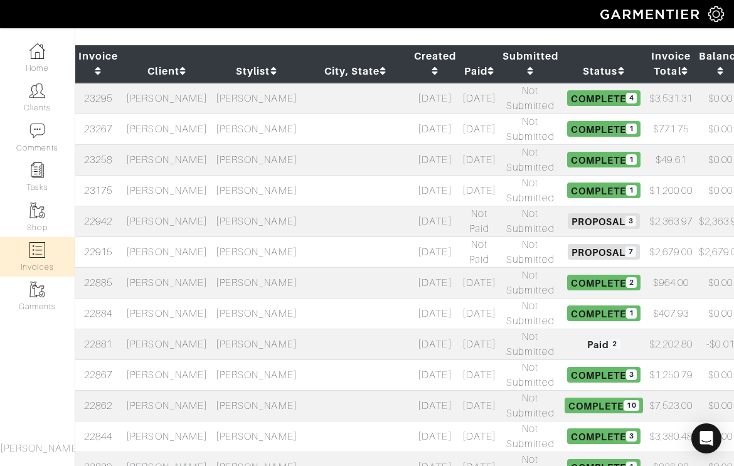
click at [187, 218] on td "[PERSON_NAME]" at bounding box center [167, 221] width 92 height 31
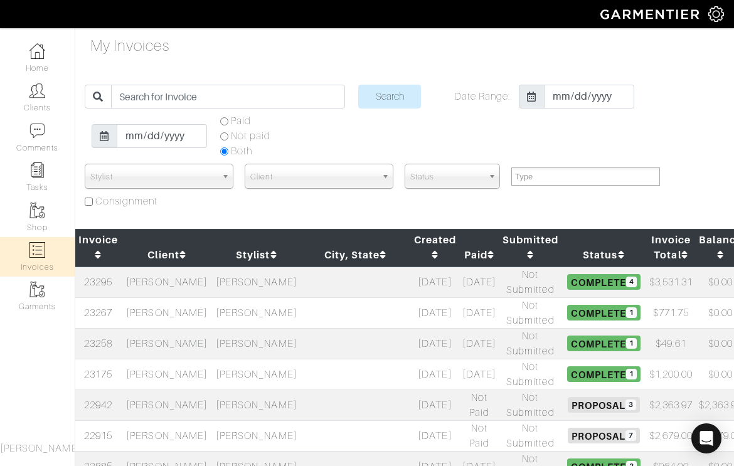
select select
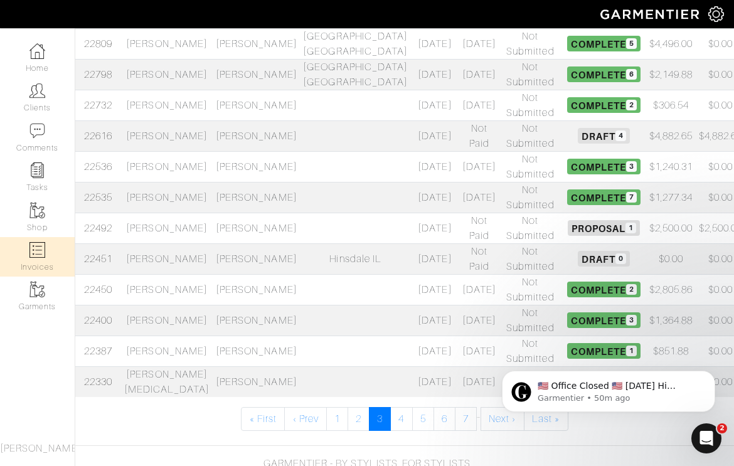
scroll to position [662, 0]
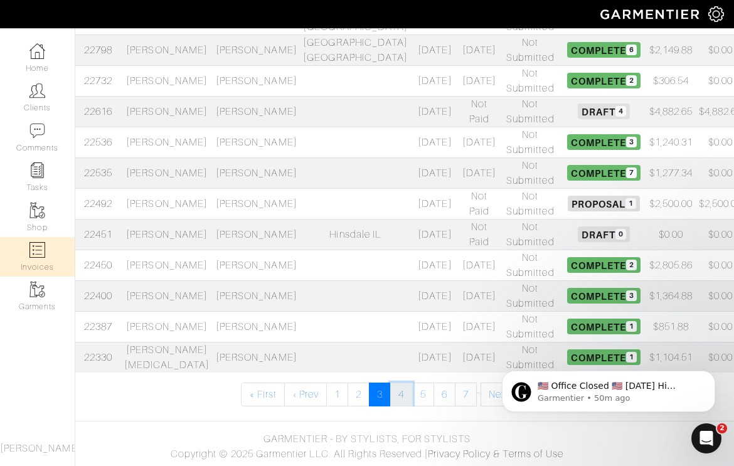
click at [406, 393] on link "4" at bounding box center [401, 394] width 22 height 24
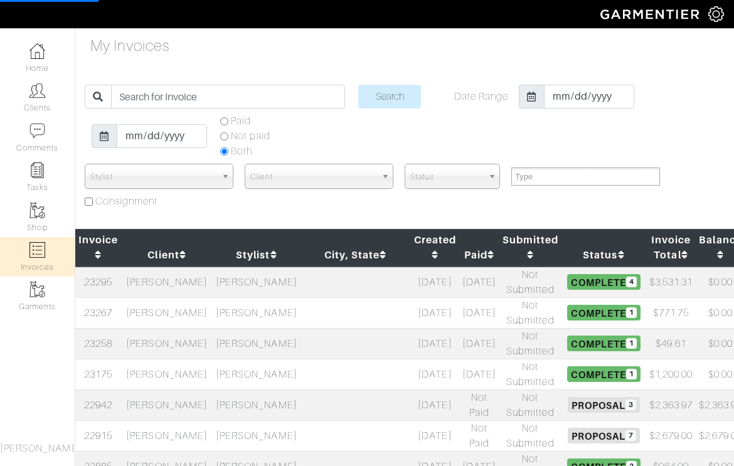
select select
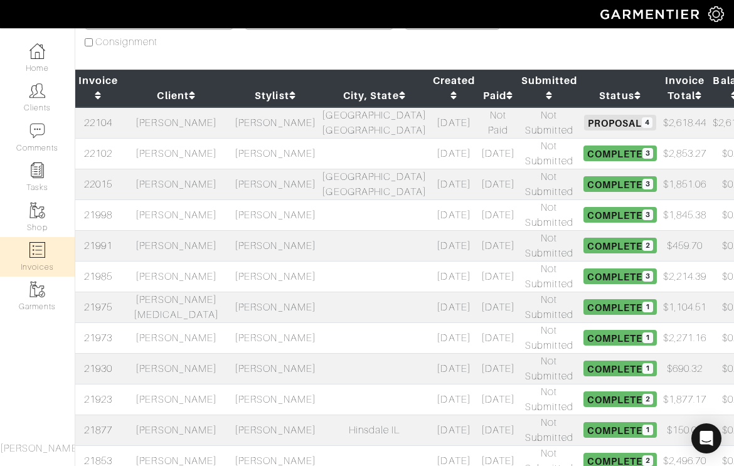
scroll to position [159, 0]
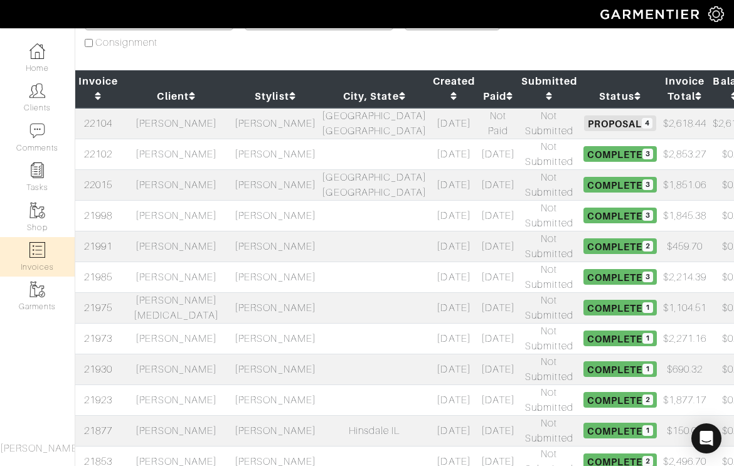
click at [181, 129] on td "Stephen Suominen" at bounding box center [176, 123] width 110 height 31
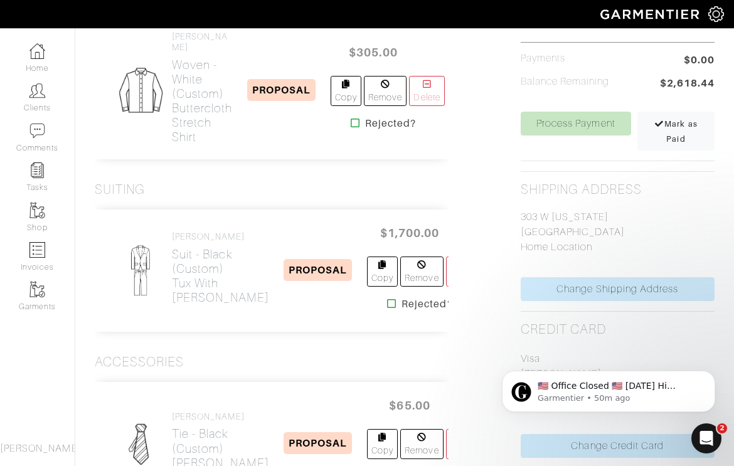
scroll to position [418, 0]
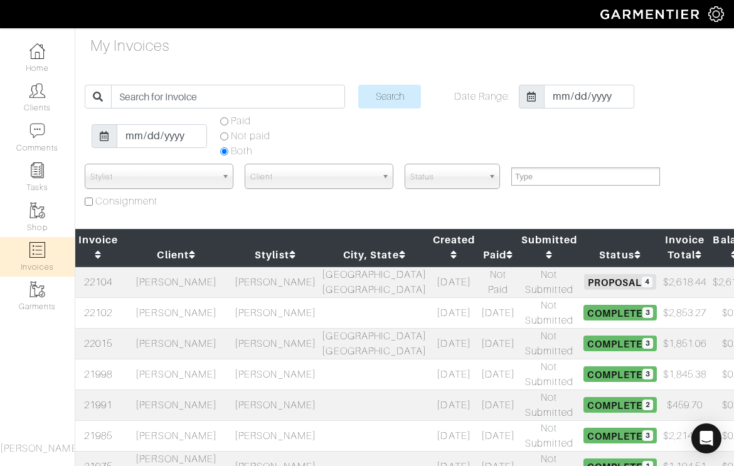
select select
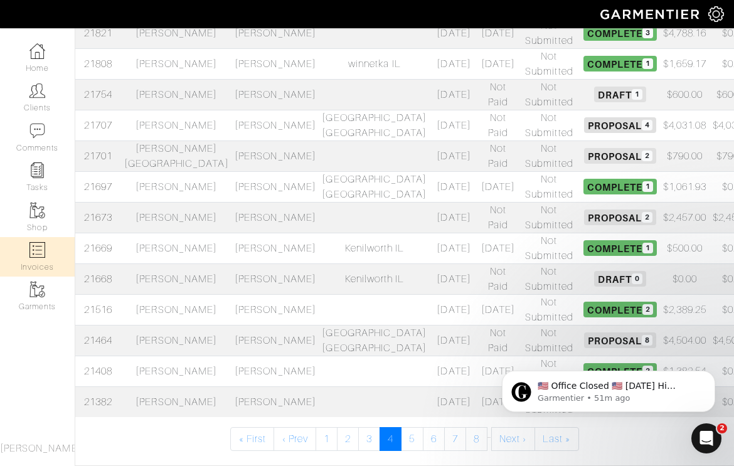
scroll to position [615, 0]
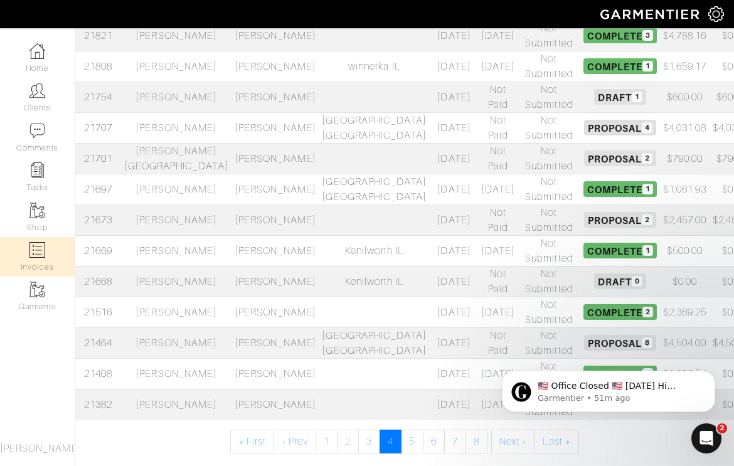
click at [176, 97] on td "[PERSON_NAME]" at bounding box center [176, 97] width 110 height 31
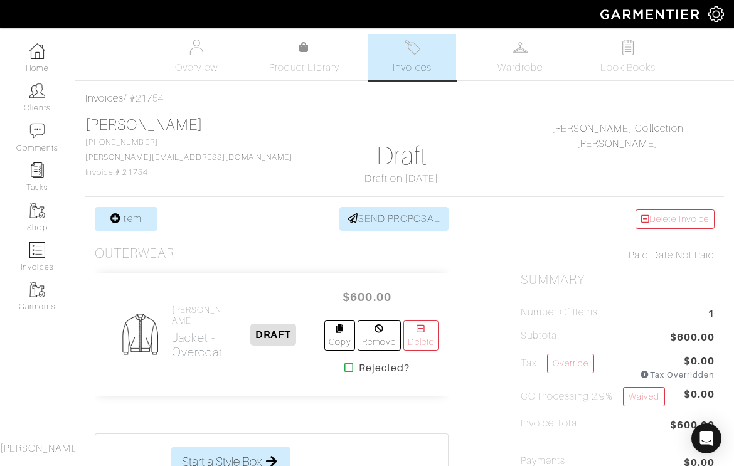
scroll to position [416, 0]
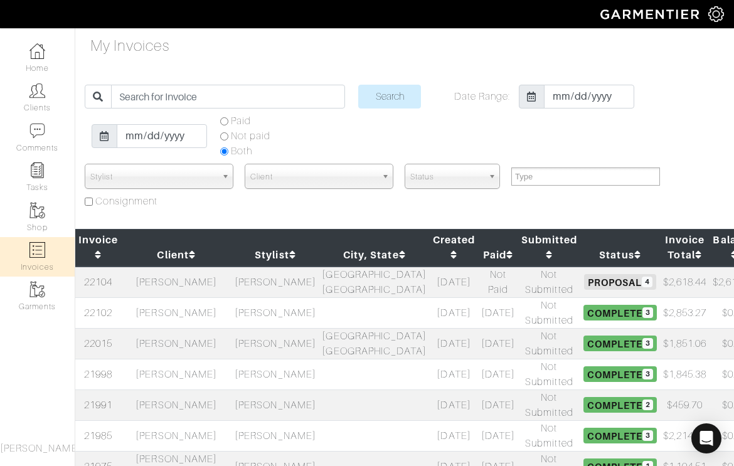
select select
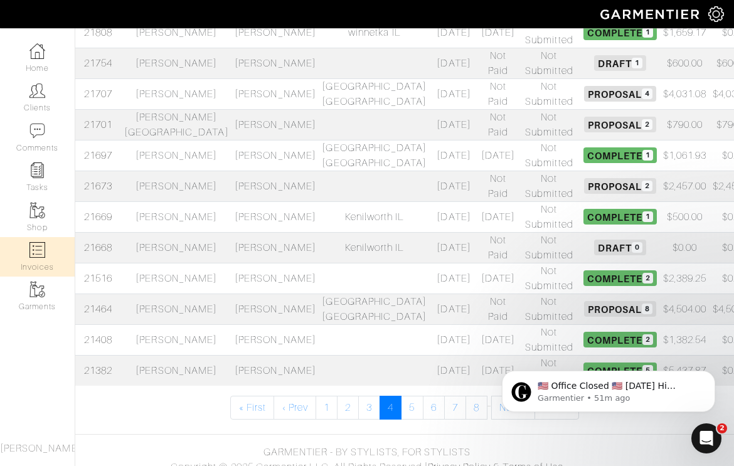
scroll to position [662, 0]
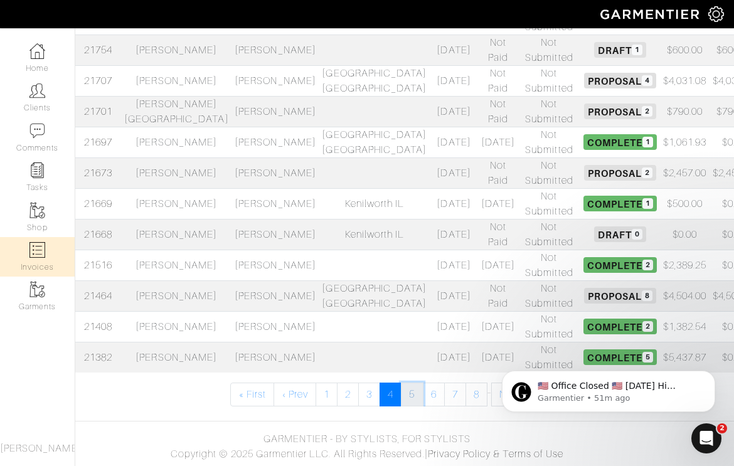
click at [408, 396] on link "5" at bounding box center [412, 394] width 22 height 24
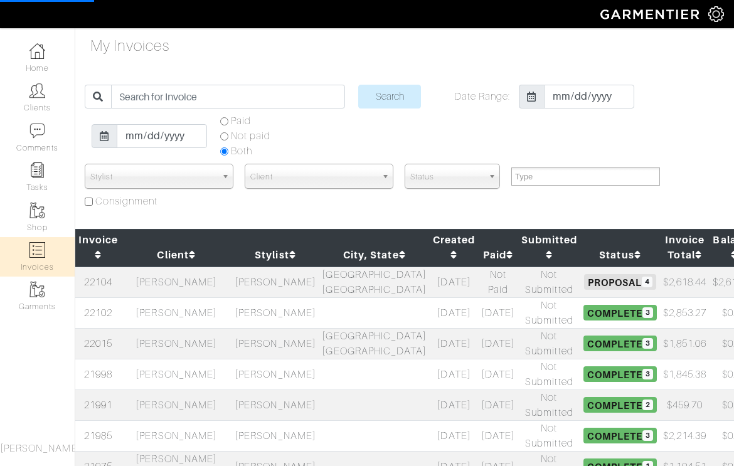
select select
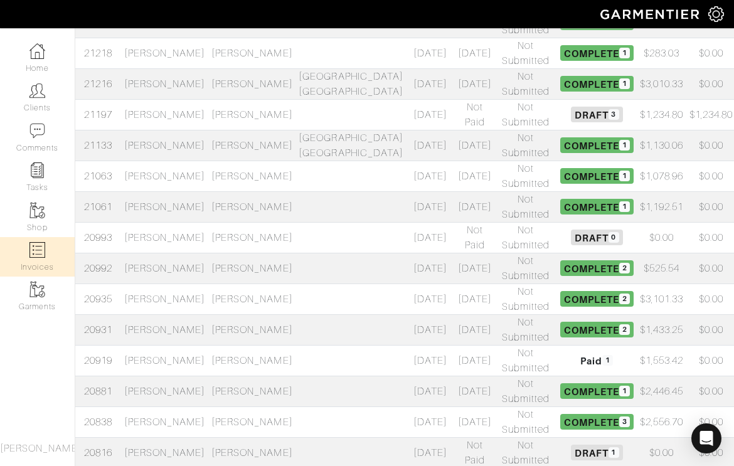
scroll to position [445, 0]
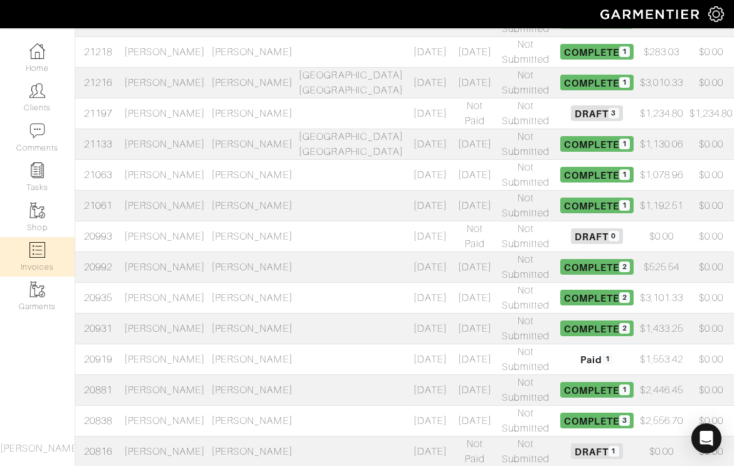
click at [186, 112] on td "[PERSON_NAME]" at bounding box center [164, 113] width 87 height 31
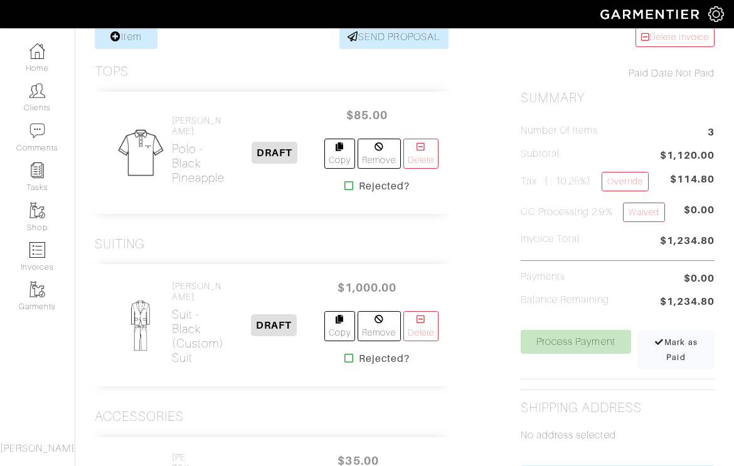
scroll to position [478, 0]
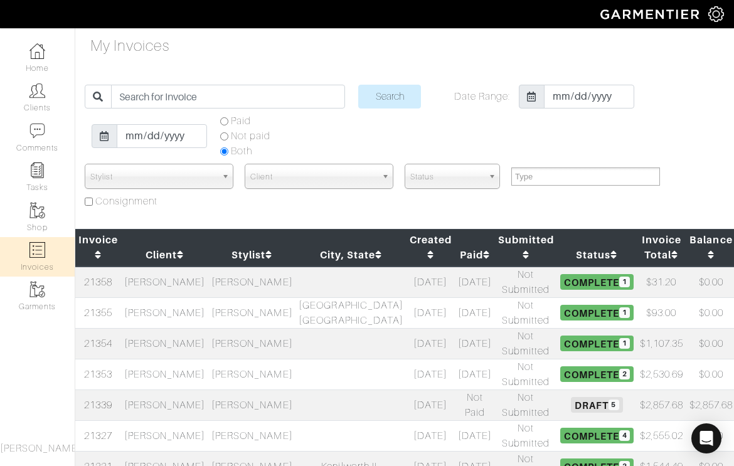
select select
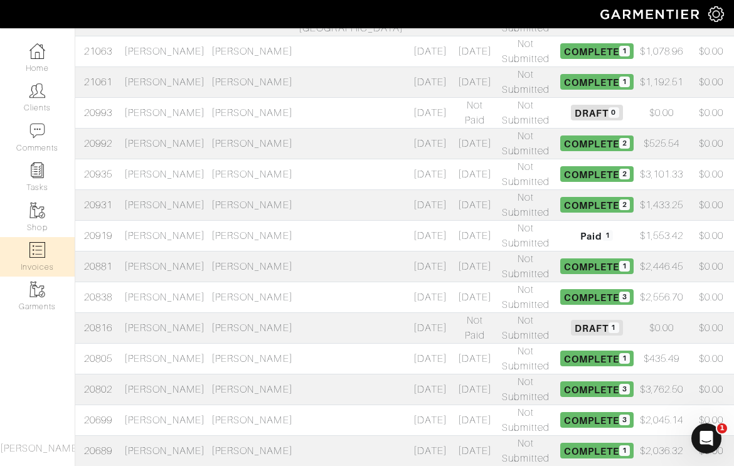
click at [174, 231] on td "[PERSON_NAME]" at bounding box center [164, 235] width 87 height 31
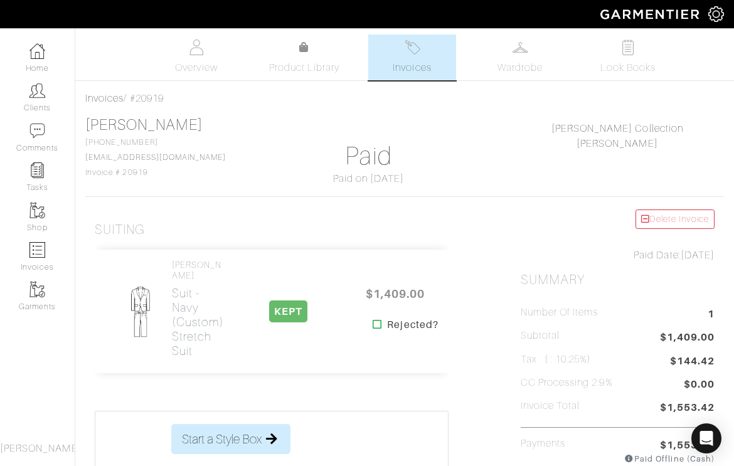
scroll to position [365, 0]
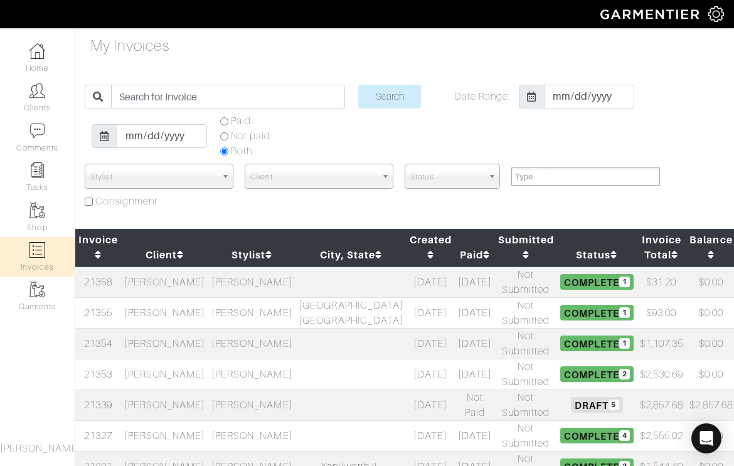
select select
